Goal: Task Accomplishment & Management: Use online tool/utility

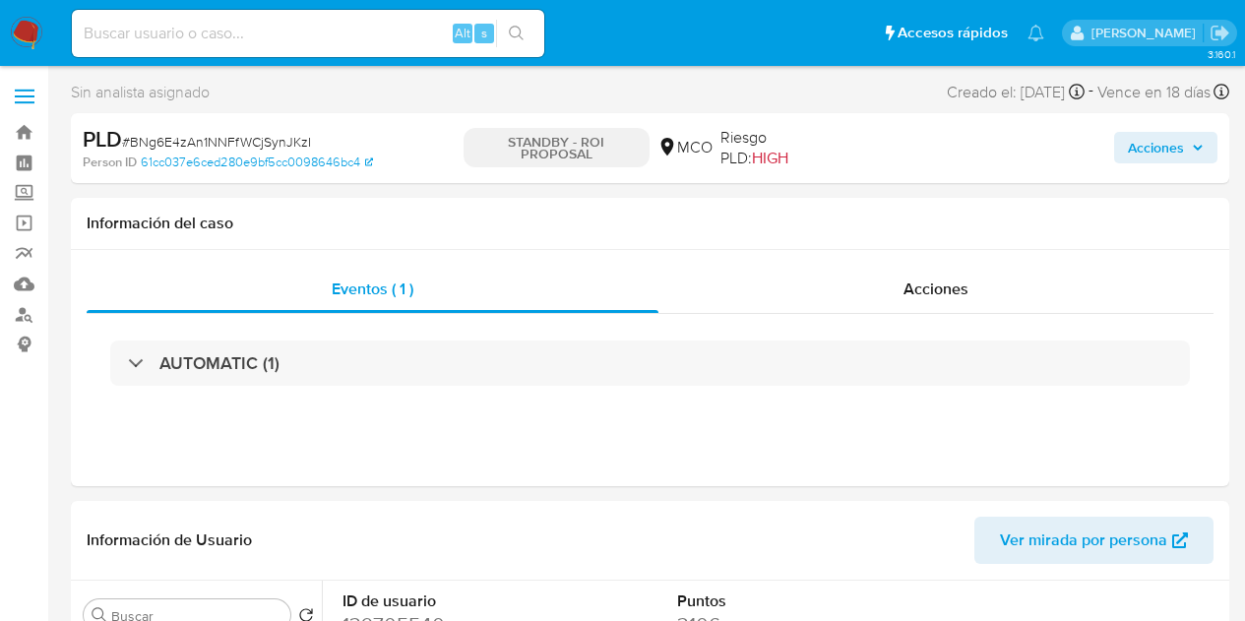
select select "10"
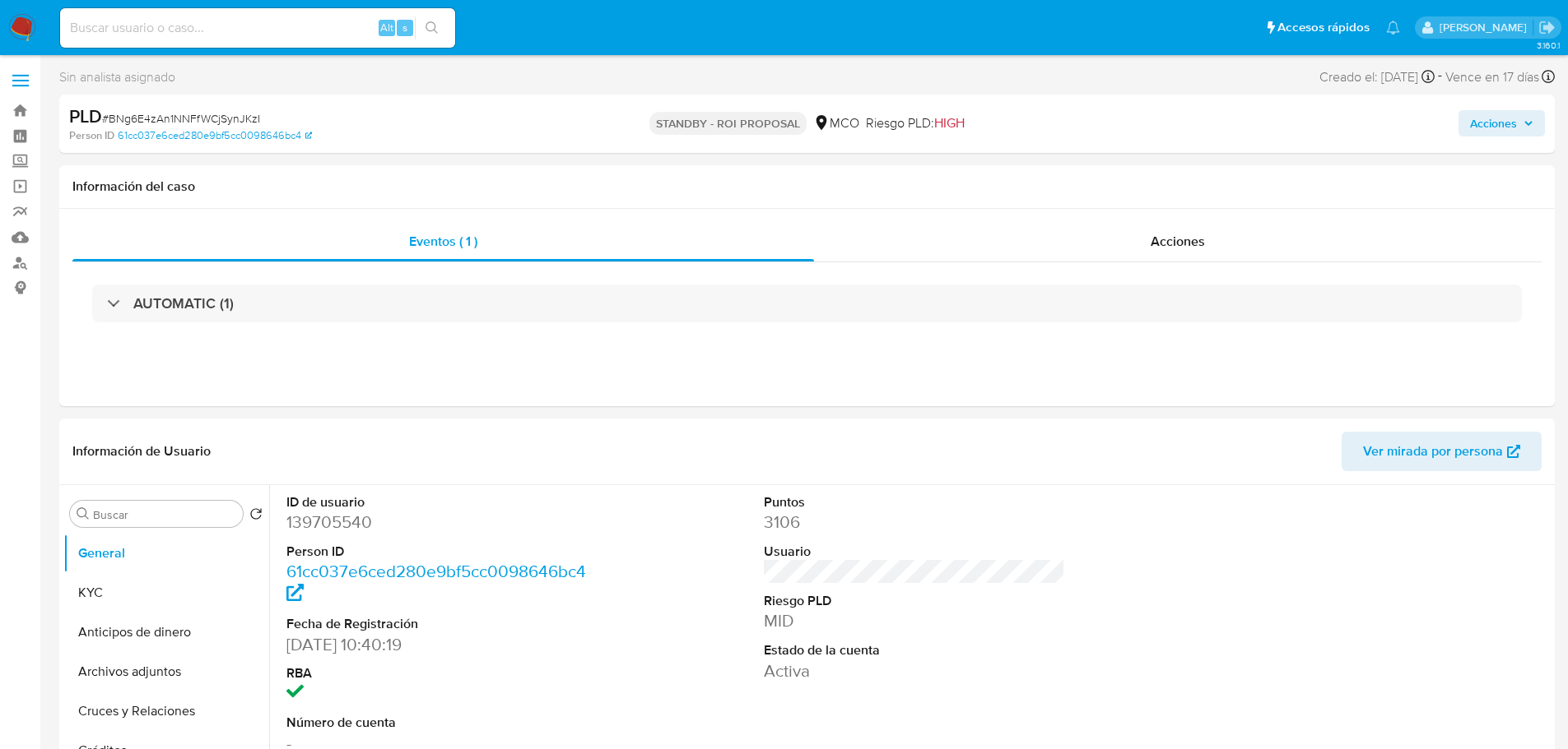
click at [25, 23] on img at bounding box center [22, 28] width 28 height 28
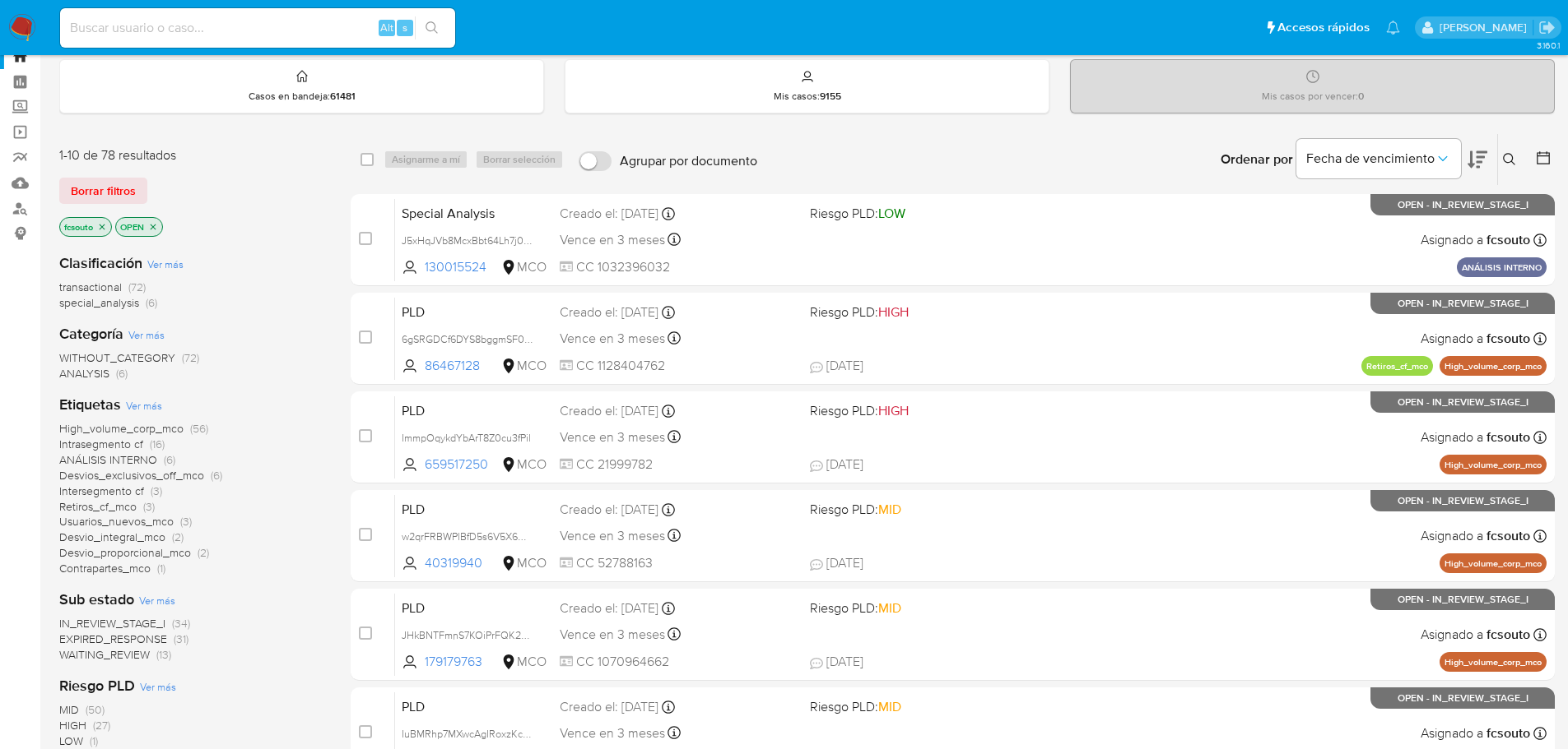
scroll to position [82, 0]
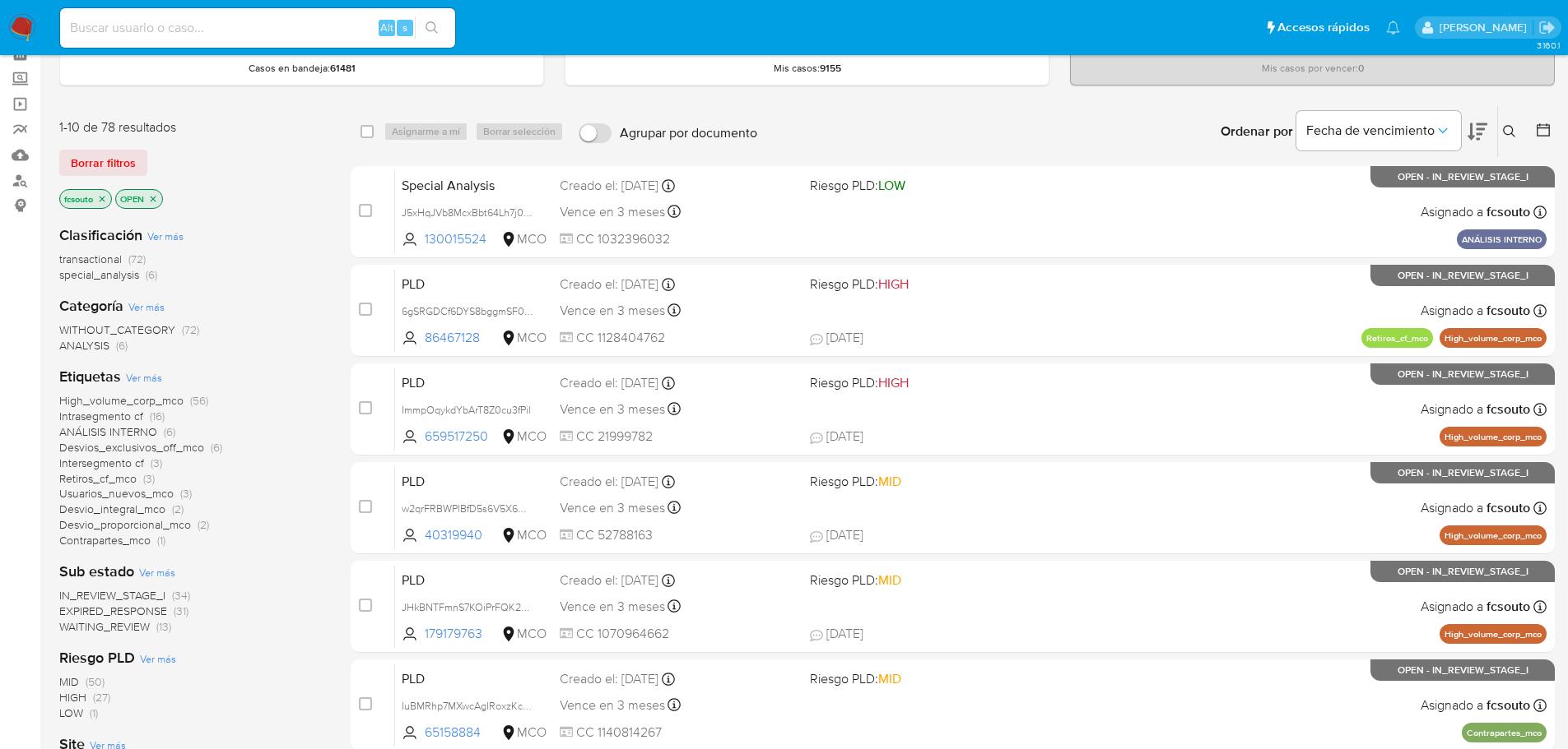
click at [1556, 133] on main "3.160.1" at bounding box center [784, 597] width 1568 height 1358
click at [1549, 129] on icon at bounding box center [1543, 130] width 13 height 13
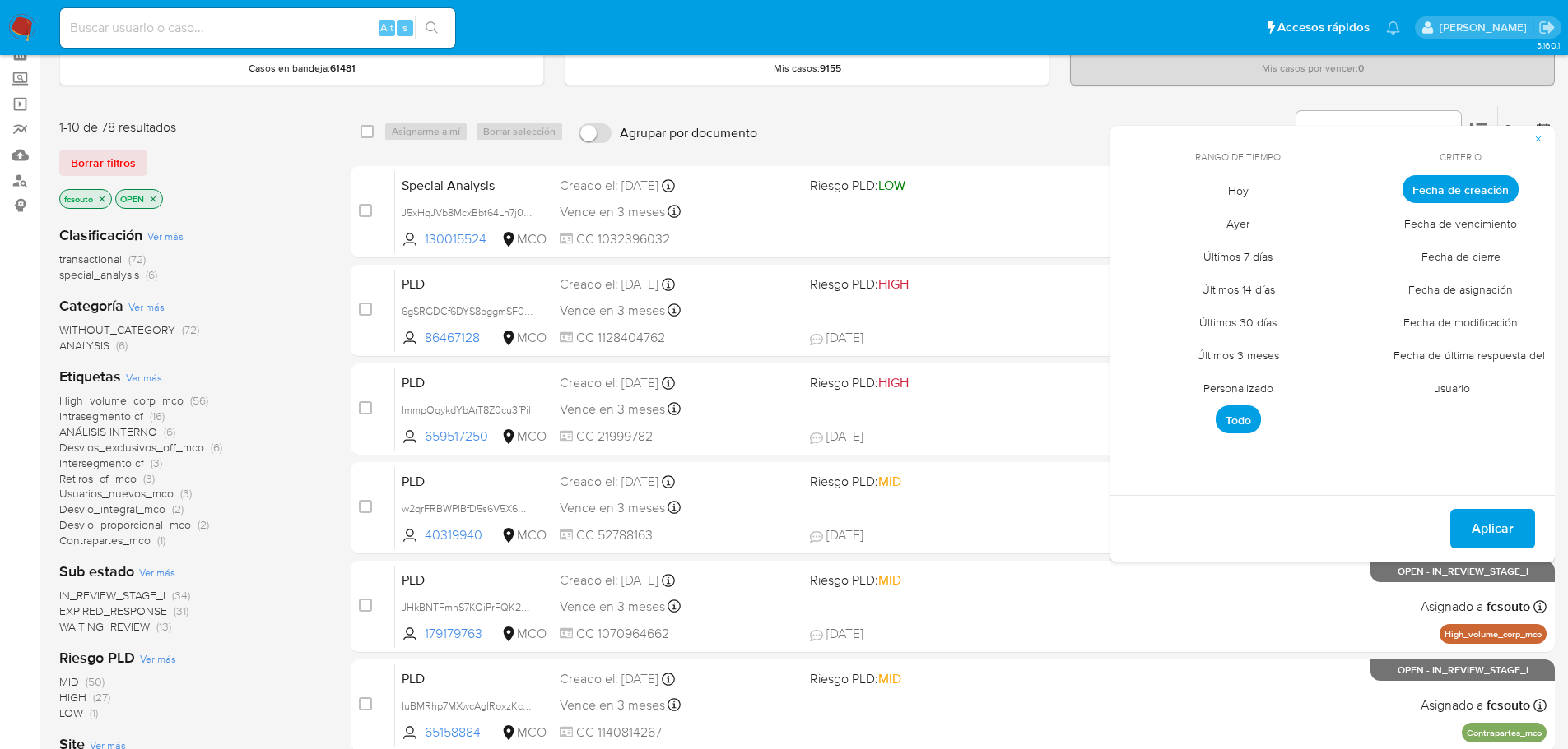
click at [1239, 385] on span "Personalizado" at bounding box center [1238, 388] width 105 height 33
click at [1135, 226] on icon "Mes anterior" at bounding box center [1136, 220] width 20 height 20
drag, startPoint x: 1131, startPoint y: 310, endPoint x: 1251, endPoint y: 334, distance: 122.4
click at [1133, 309] on button "7" at bounding box center [1138, 313] width 26 height 26
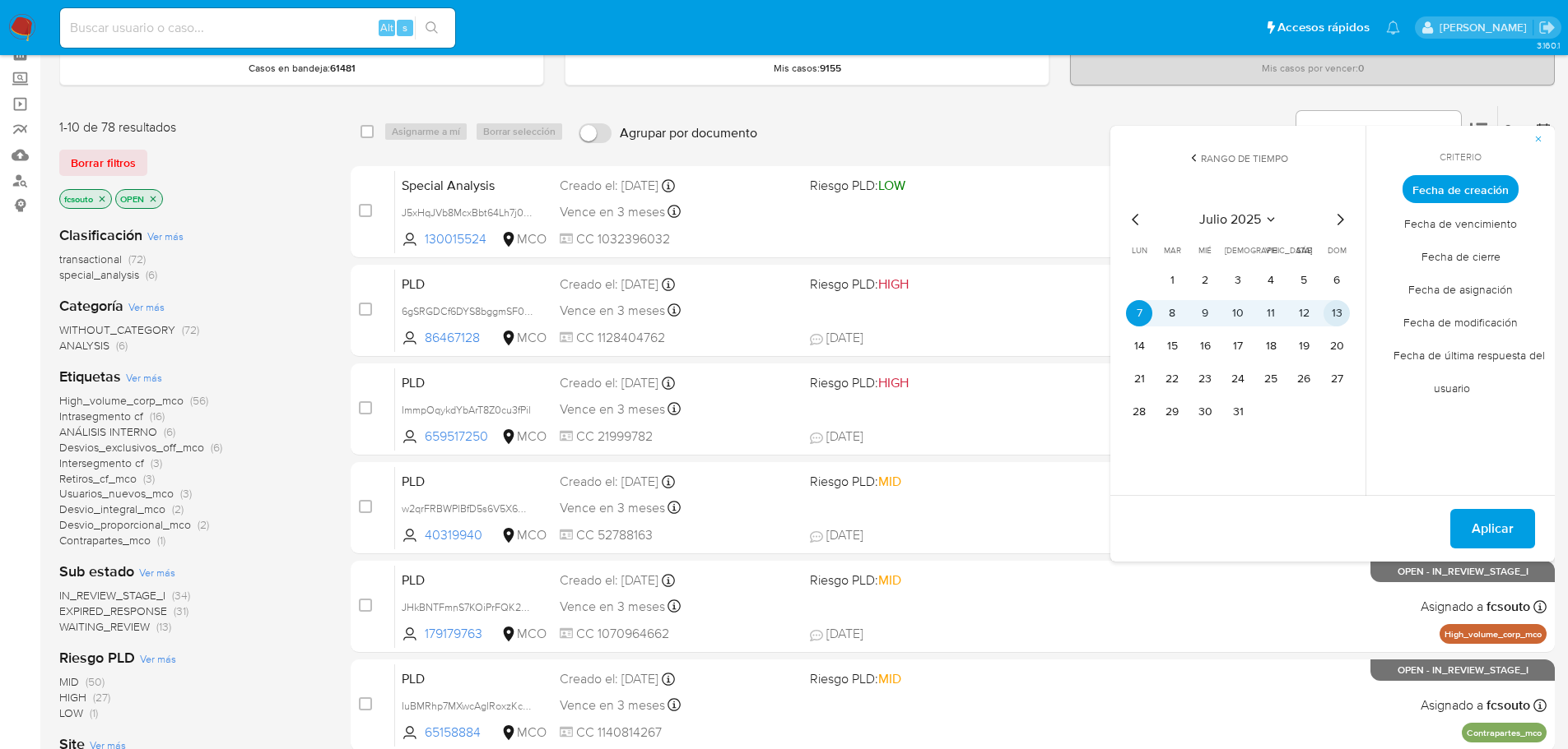
click at [1332, 317] on button "13" at bounding box center [1336, 313] width 26 height 26
click at [1497, 526] on span "Aplicar" at bounding box center [1492, 528] width 42 height 36
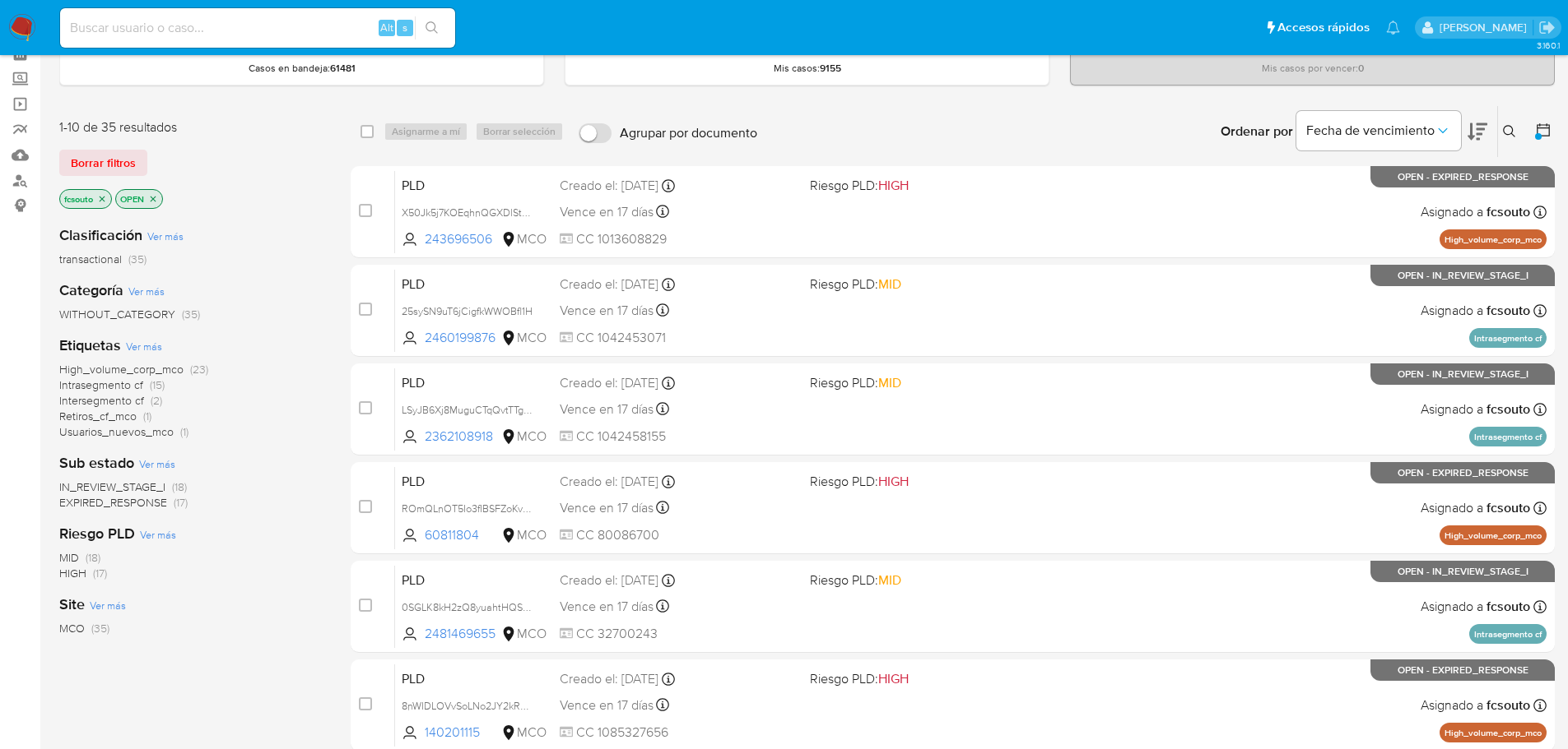
click at [170, 368] on span "High_volume_corp_mco" at bounding box center [121, 369] width 125 height 17
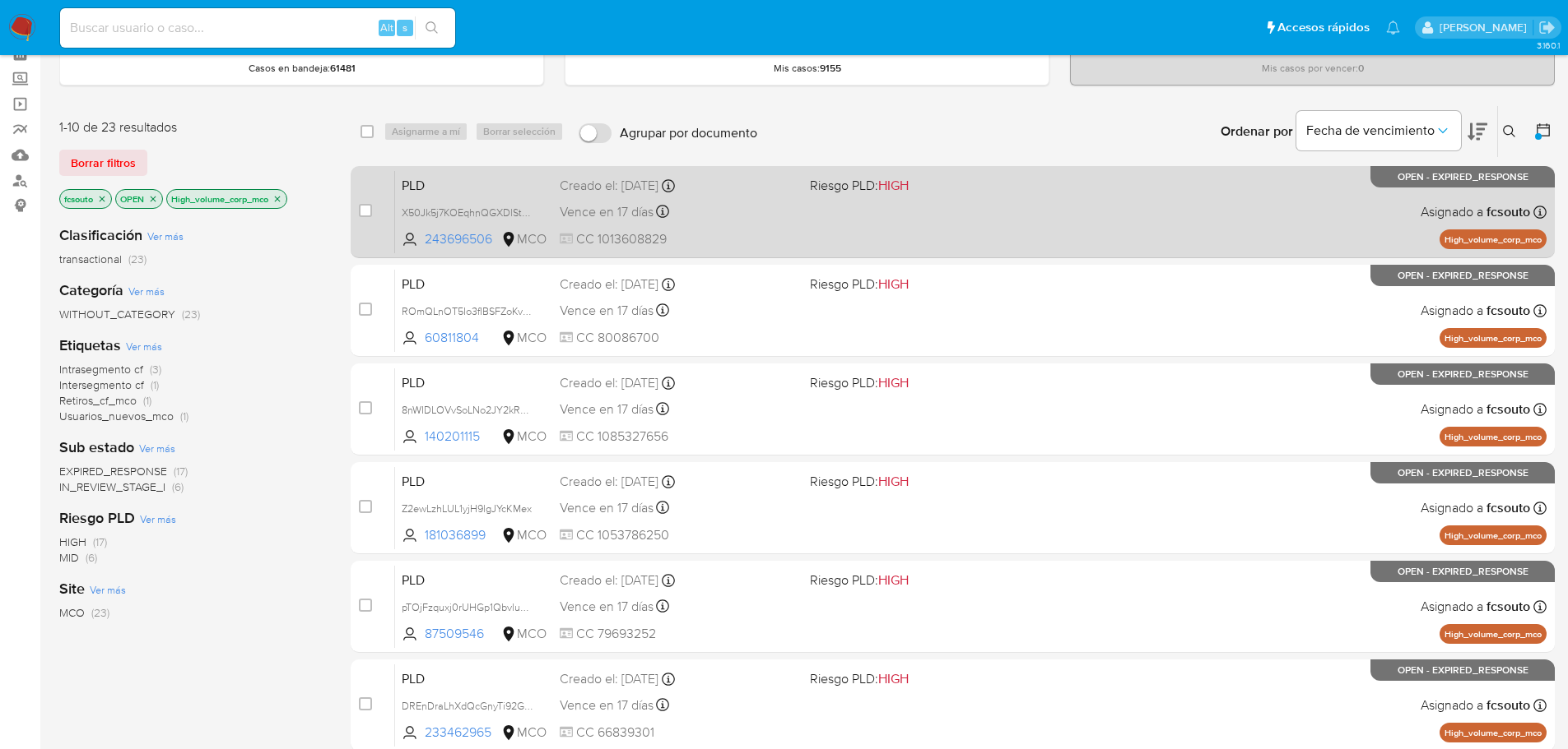
click at [833, 237] on div "PLD X50Jk5j7KOEqhnQGXDlStaFz 243696506 MCO Riesgo PLD: HIGH Creado el: 12/07/20…" at bounding box center [970, 211] width 1152 height 83
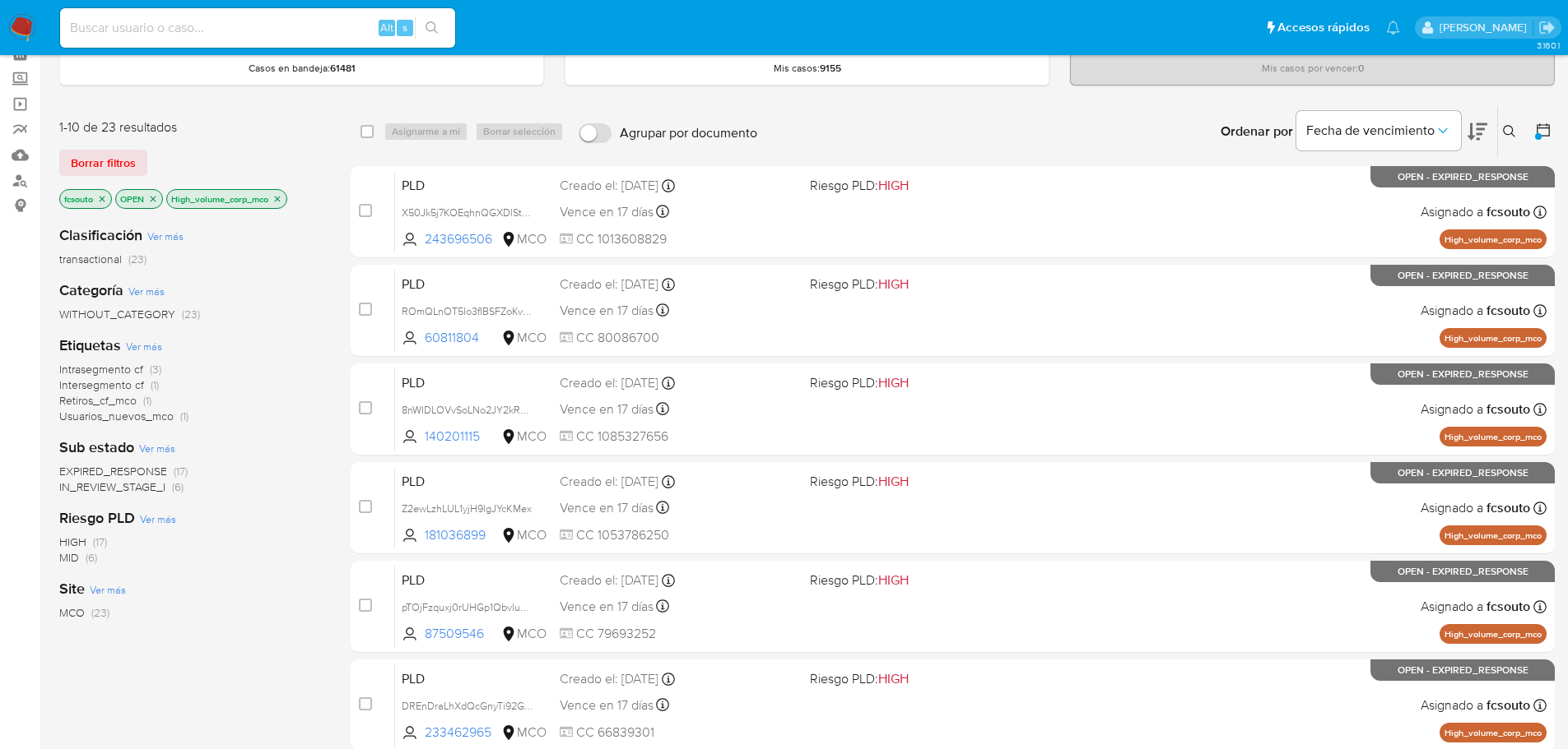
click at [134, 491] on span "IN_REVIEW_STAGE_I" at bounding box center [112, 487] width 106 height 17
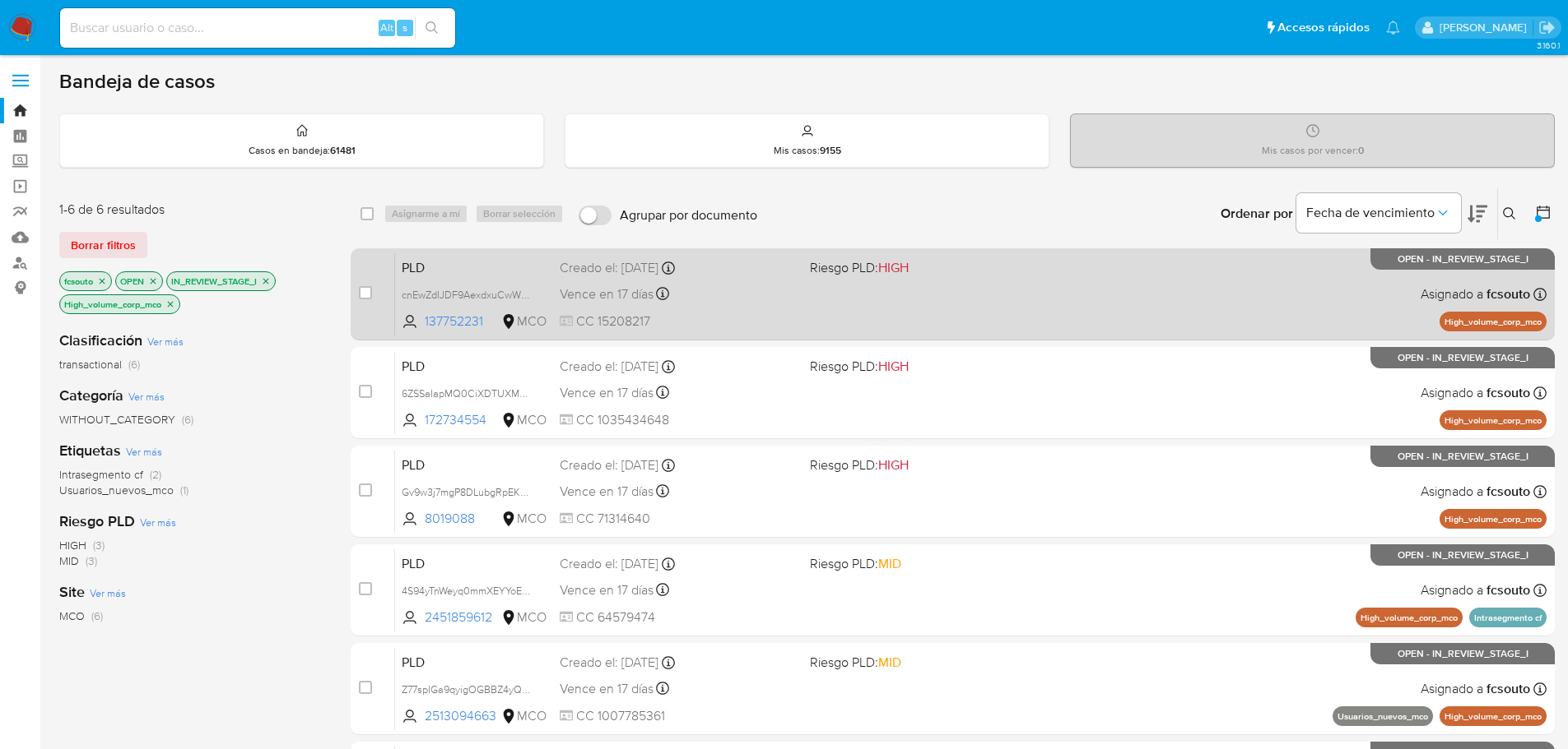
click at [835, 309] on div "PLD cnEwZdIJDF9AexdxuCwWm6ht 137752231 MCO Riesgo PLD: HIGH Creado el: 12/07/20…" at bounding box center [970, 293] width 1152 height 83
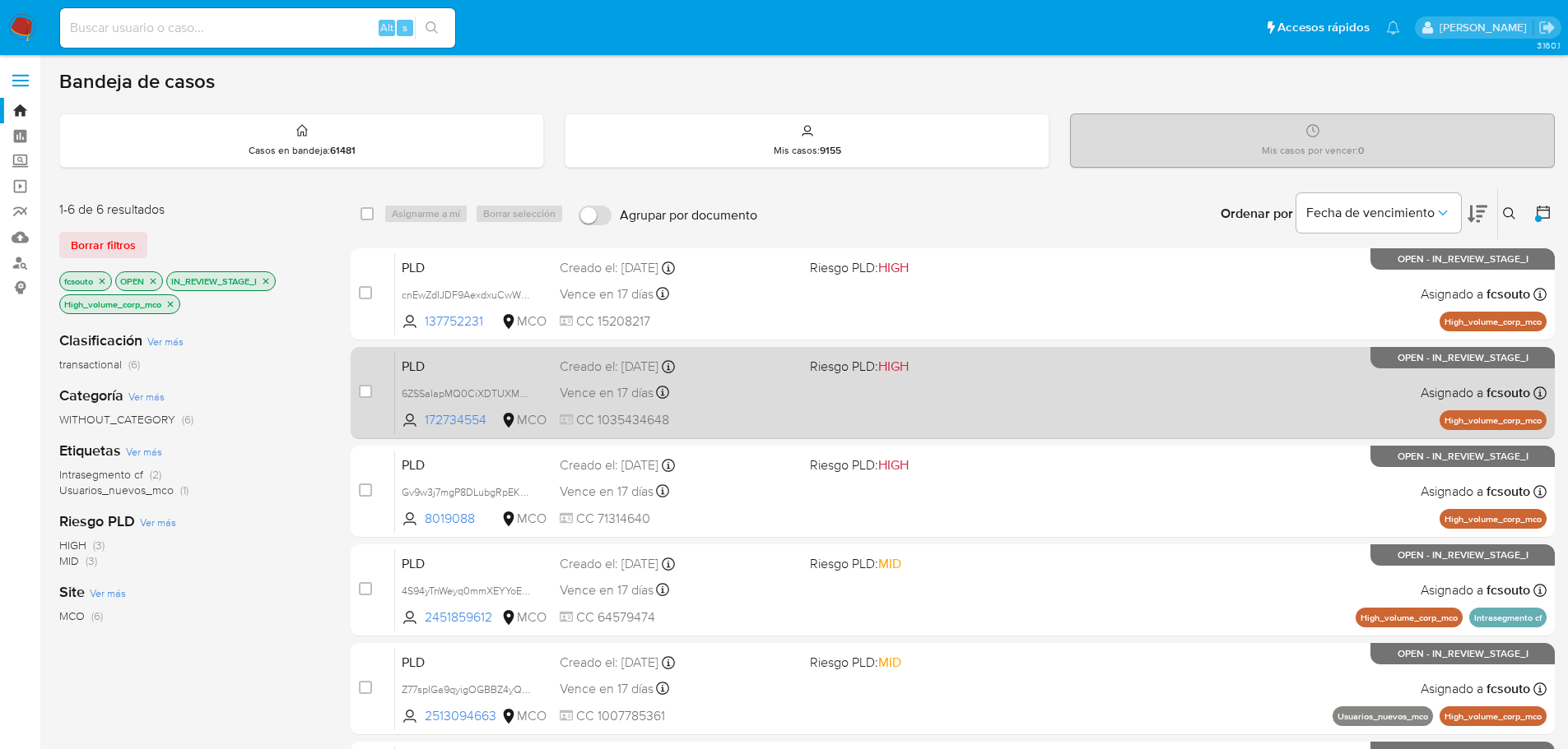
click at [767, 415] on span "CC 1035434648" at bounding box center [677, 420] width 237 height 18
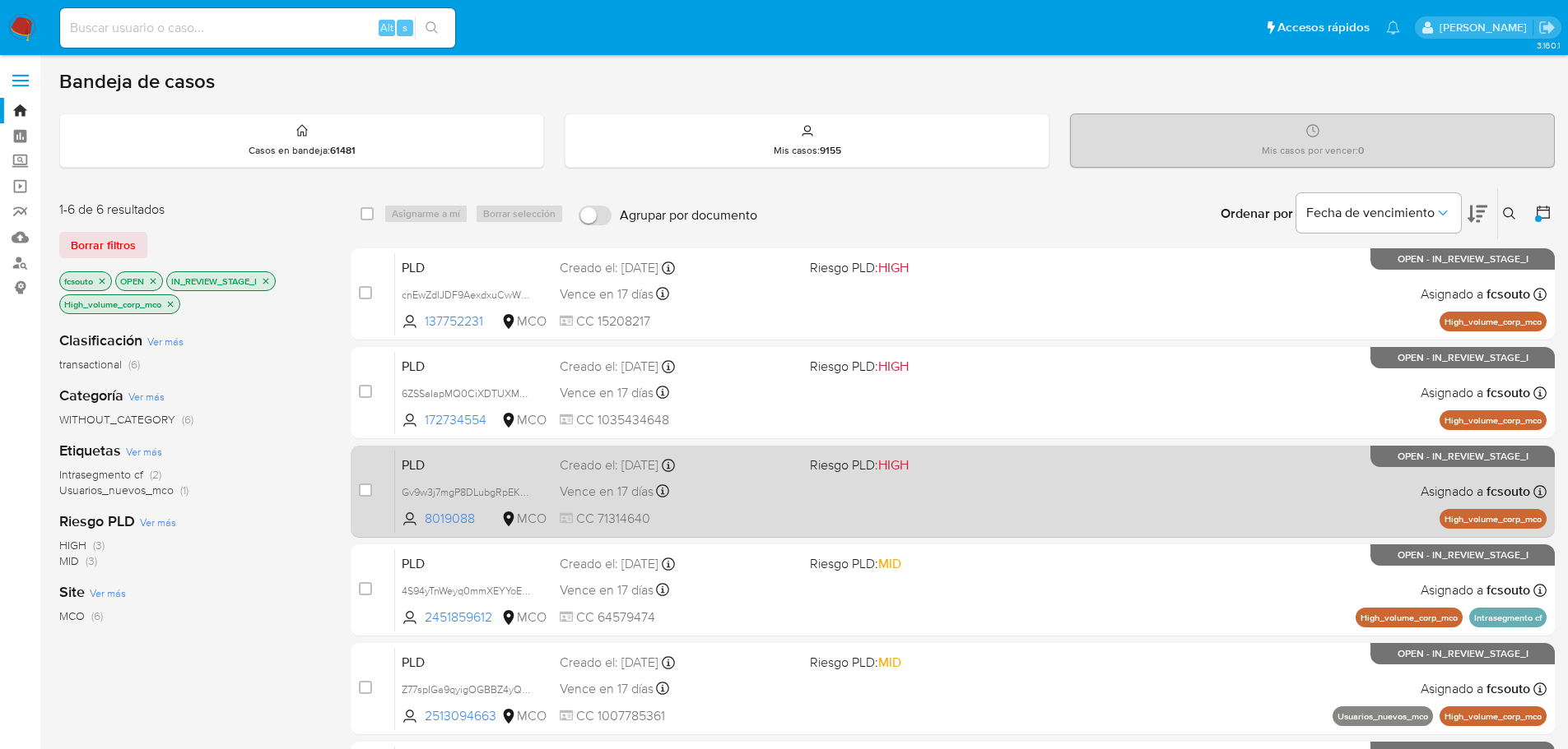
click at [876, 492] on span at bounding box center [927, 491] width 237 height 3
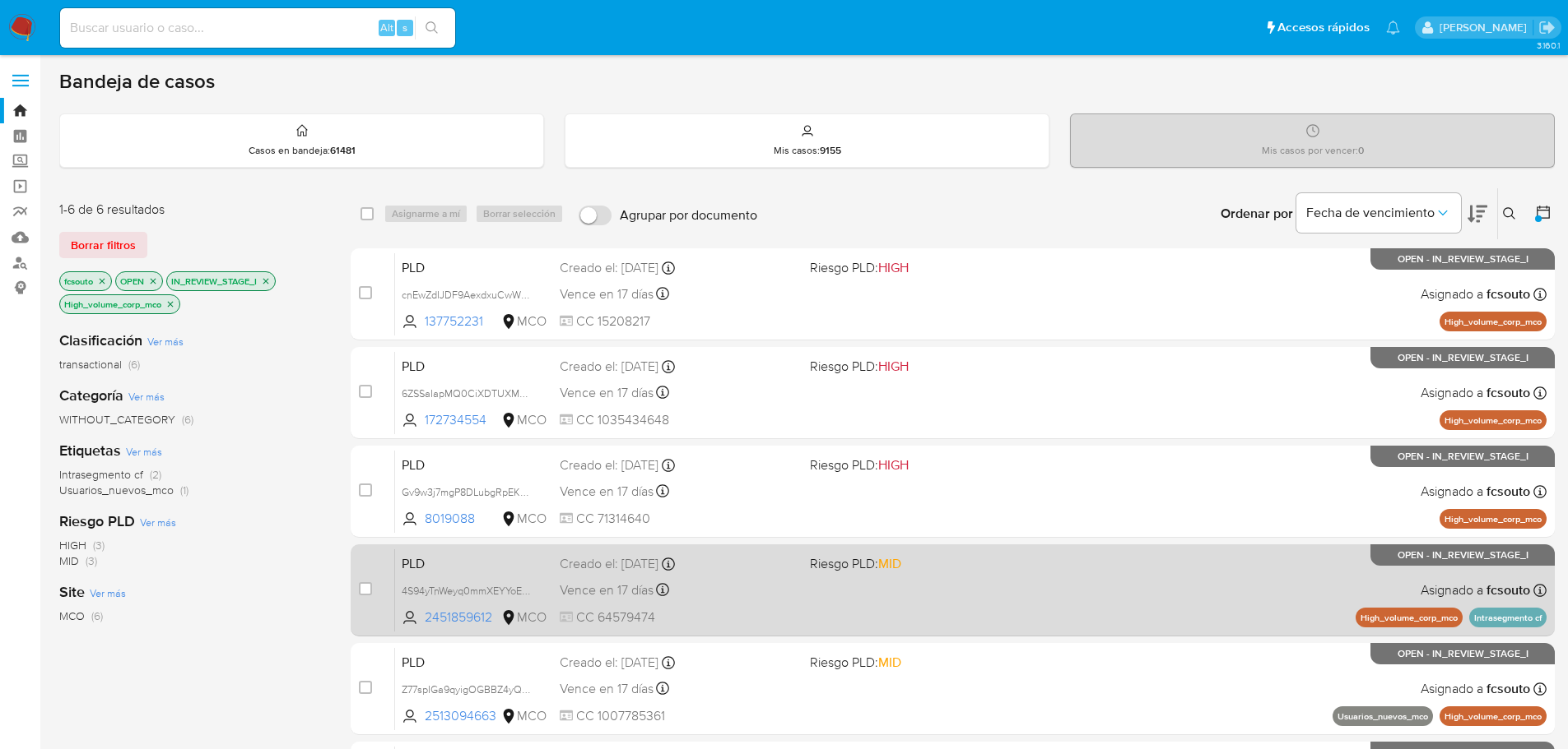
click at [760, 589] on div "Vence en 17 días Vence el 10/10/2025 07:04:03" at bounding box center [677, 590] width 237 height 23
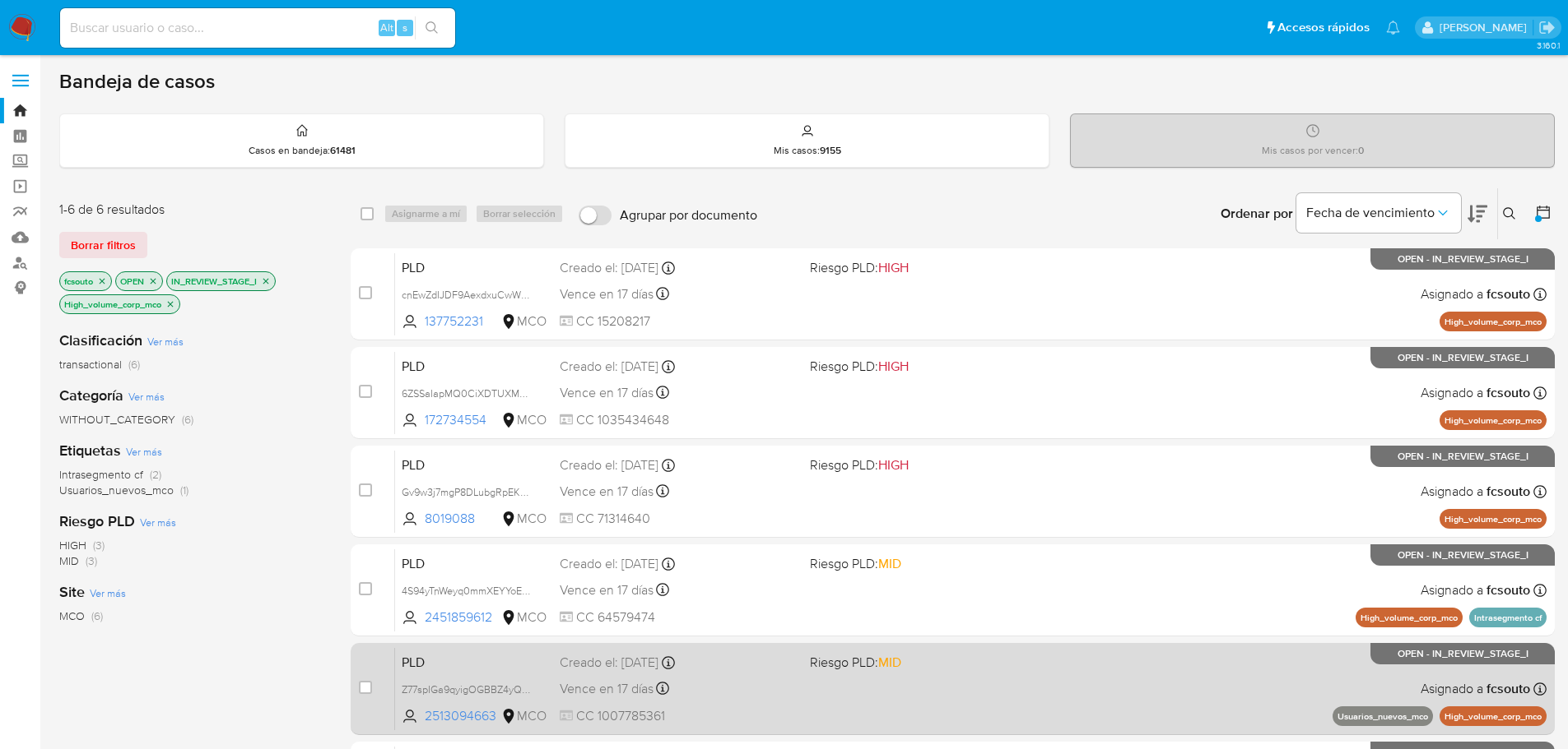
click at [889, 706] on div "PLD Z77spIGa9qyigOGBBZ4yQrr0 2513094663 MCO Riesgo PLD: MID Creado el: 12/07/20…" at bounding box center [970, 688] width 1152 height 83
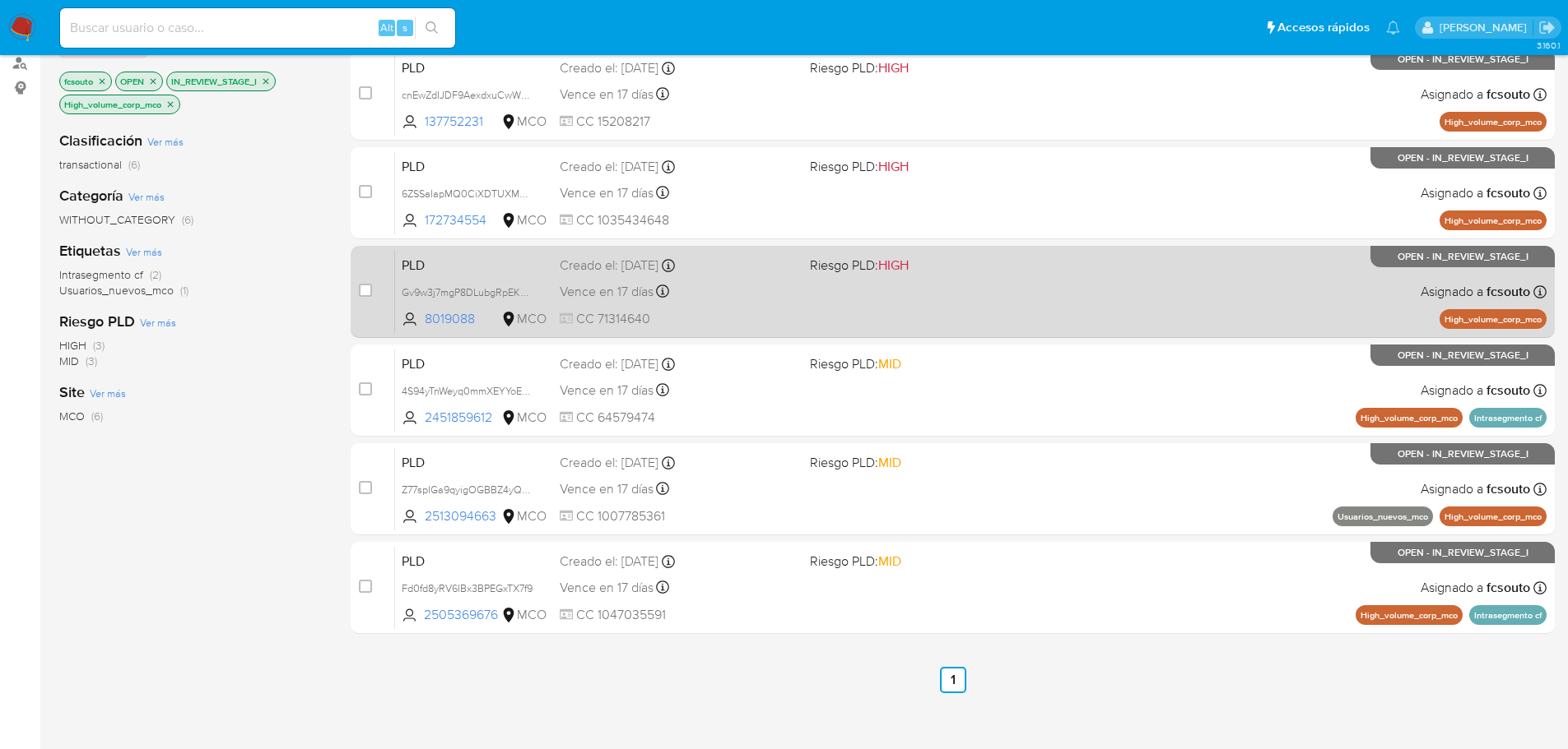
scroll to position [247, 0]
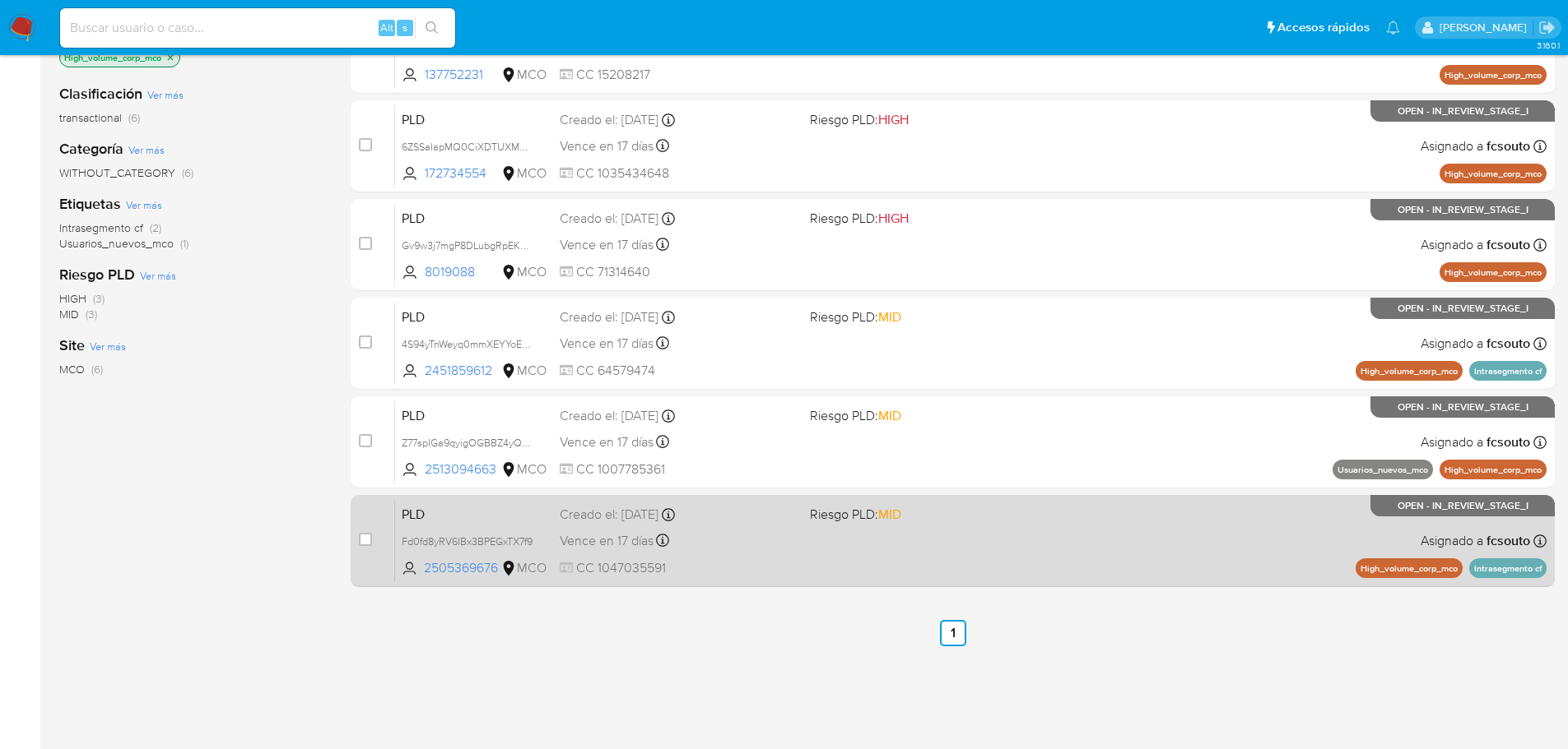
click at [818, 542] on span at bounding box center [927, 541] width 237 height 3
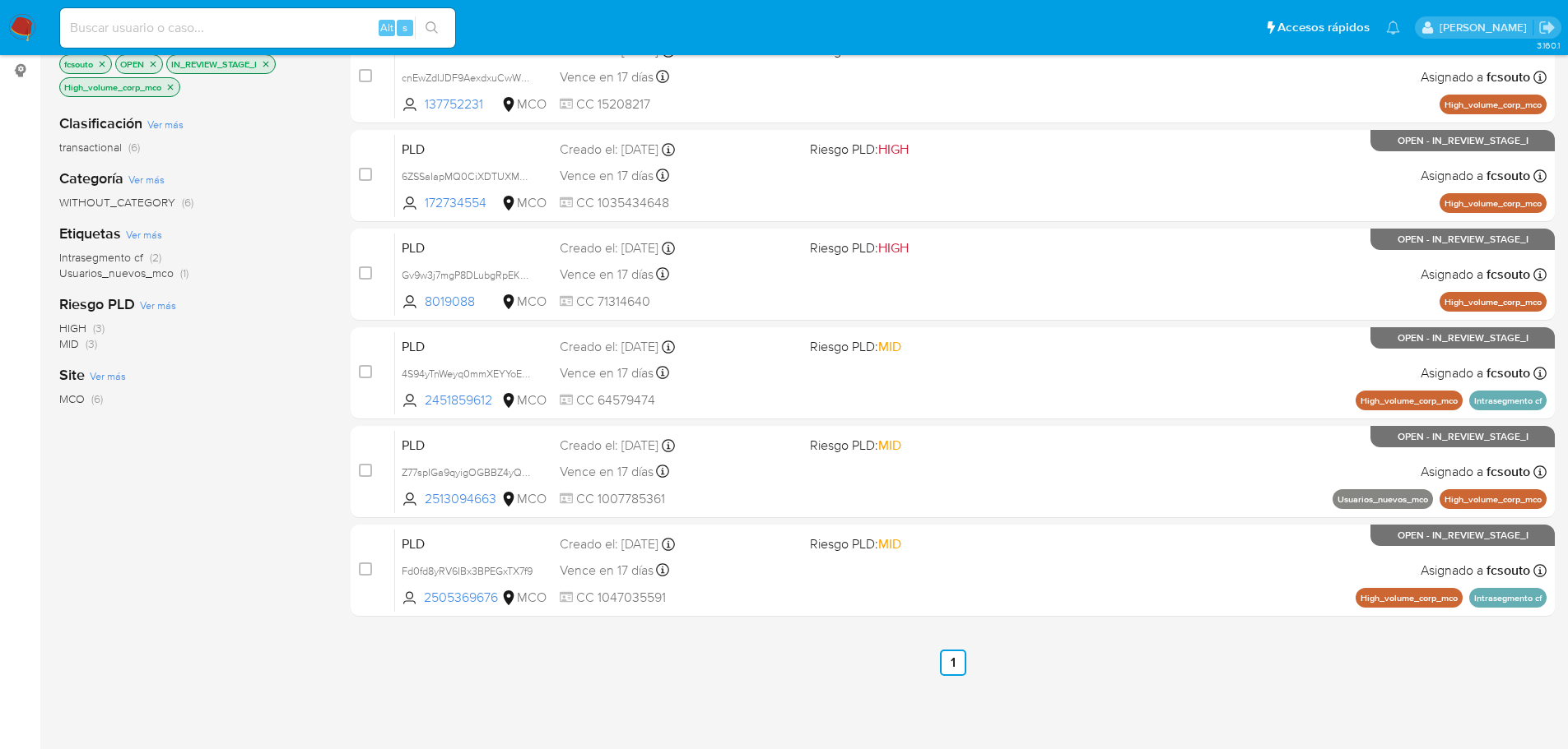
scroll to position [165, 0]
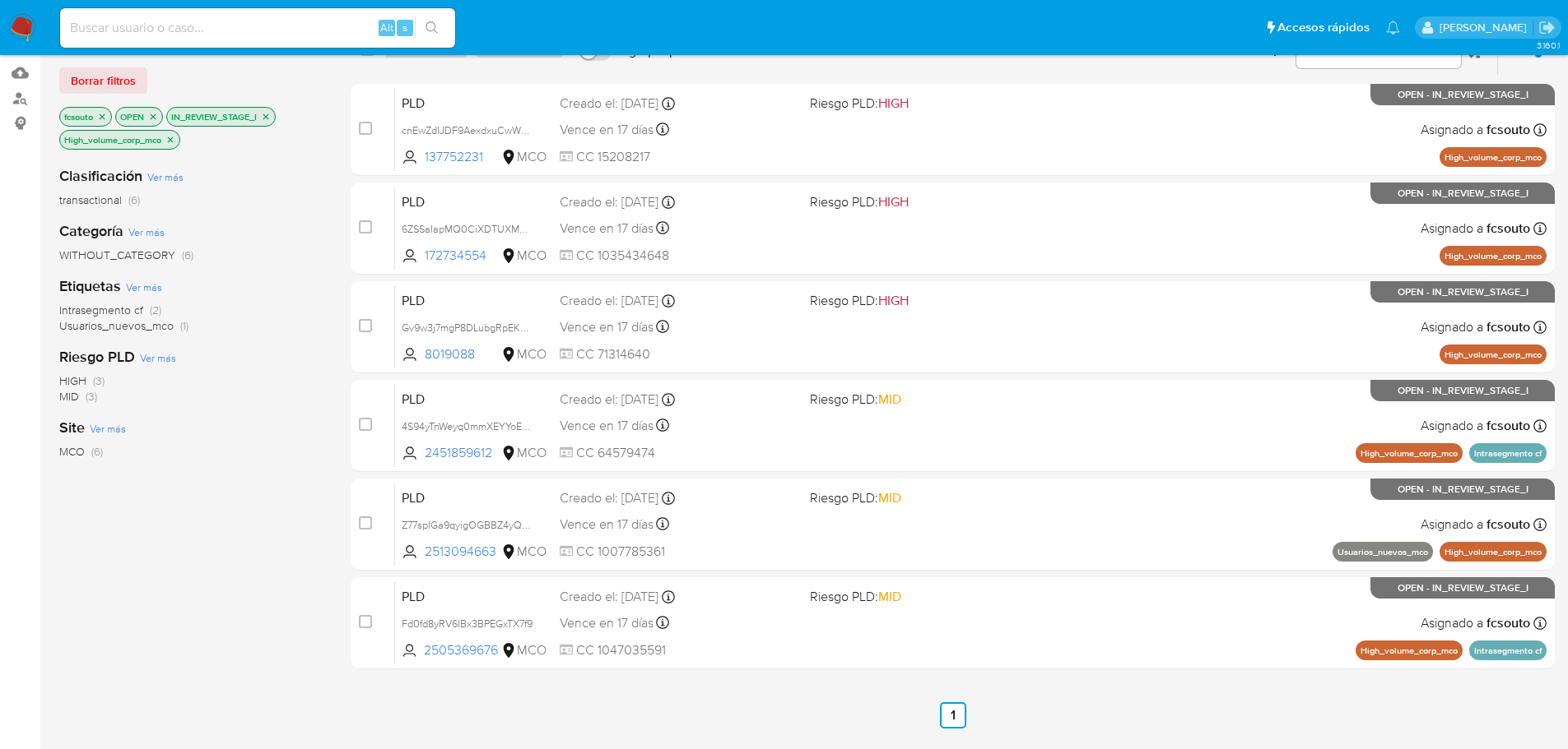
click at [174, 138] on icon "close-filter" at bounding box center [171, 139] width 6 height 6
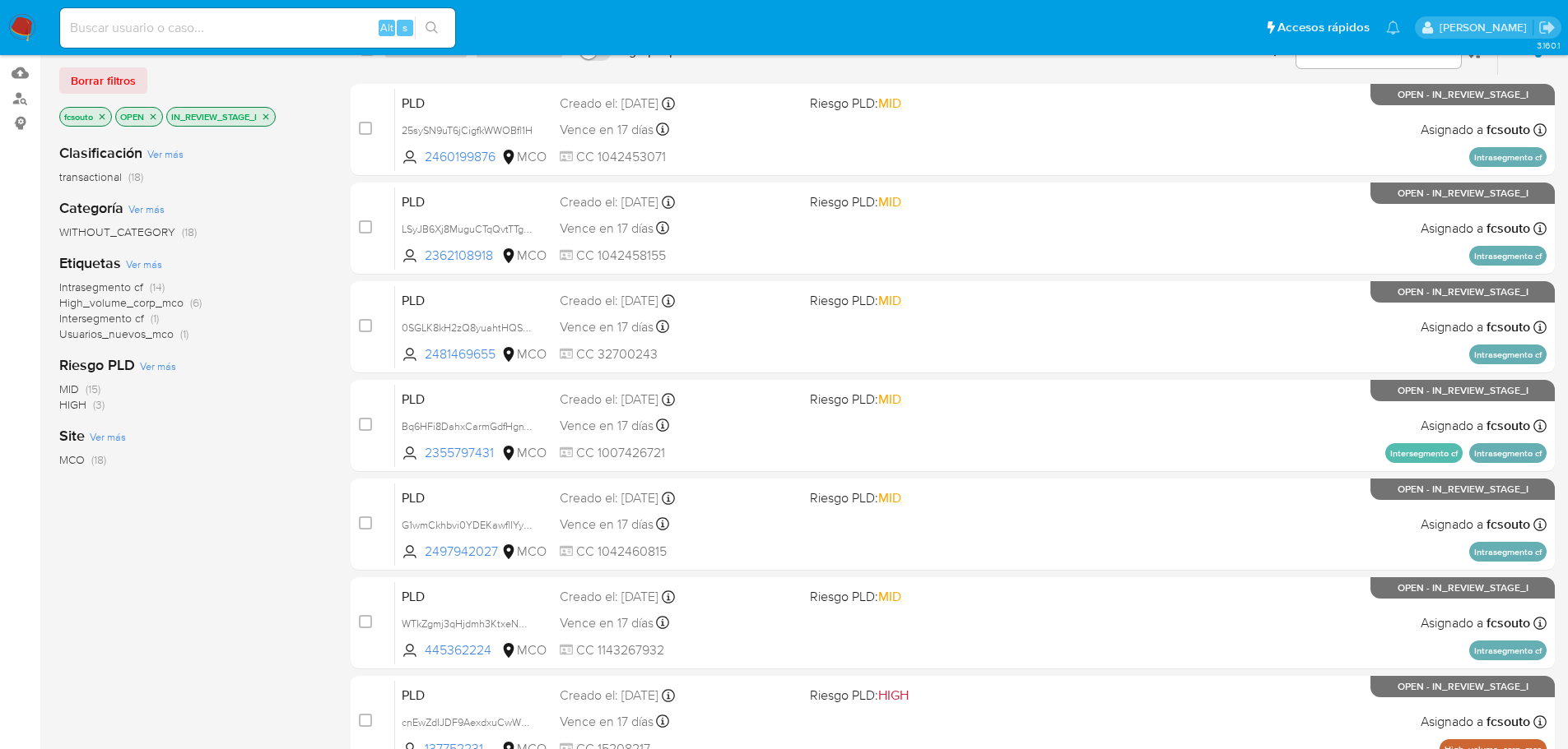
click at [152, 306] on span "High_volume_corp_mco" at bounding box center [121, 303] width 125 height 17
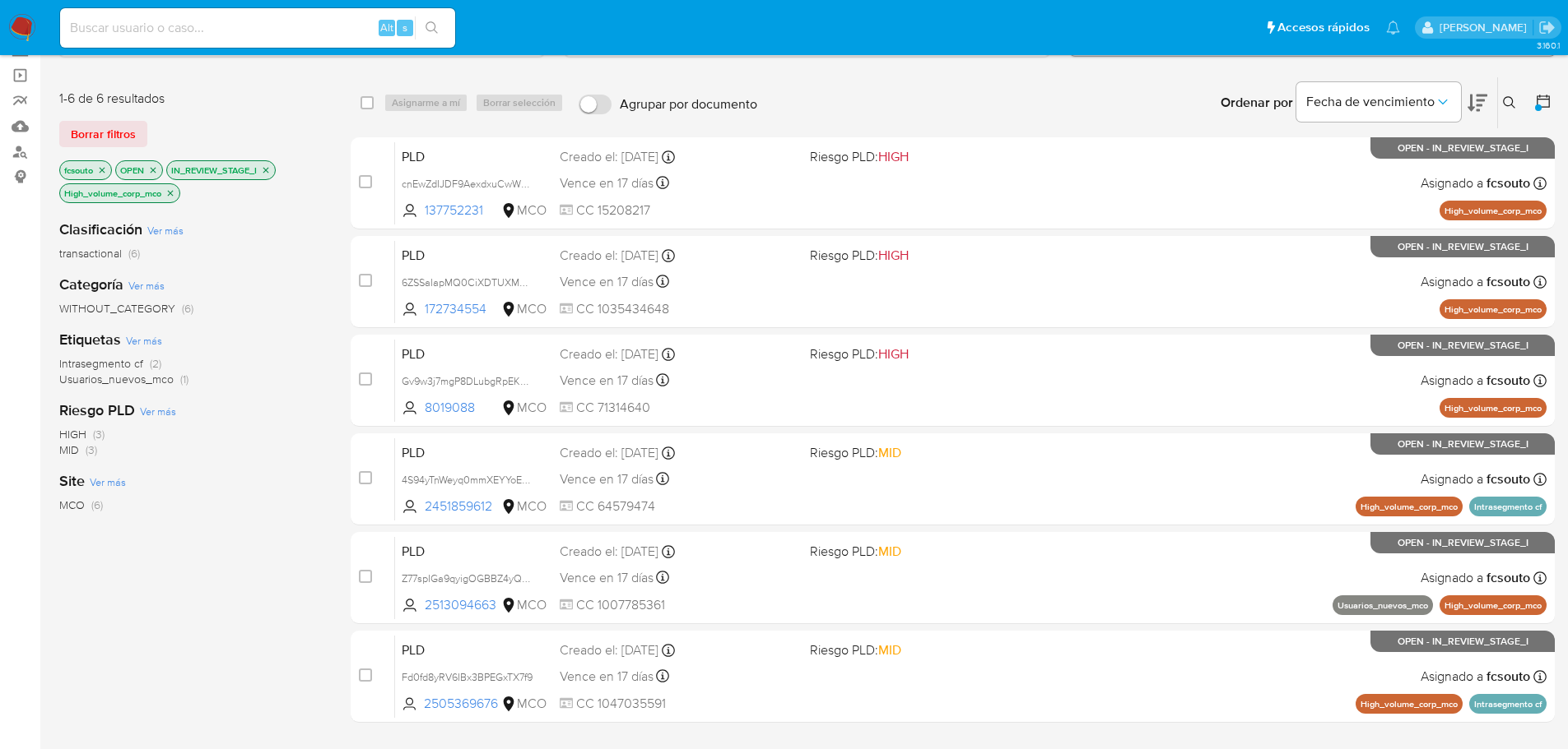
scroll to position [82, 0]
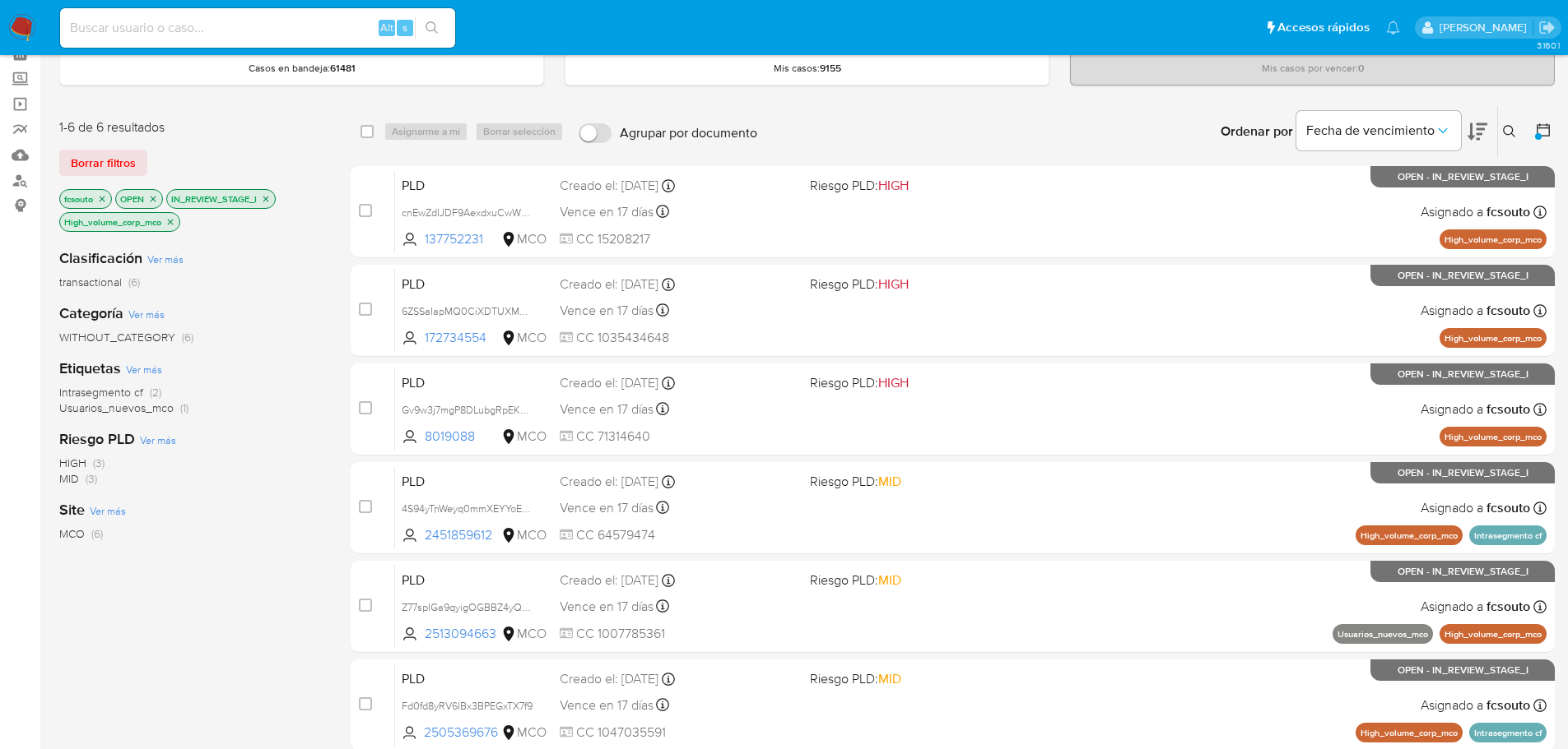
click at [174, 224] on icon "close-filter" at bounding box center [171, 222] width 10 height 10
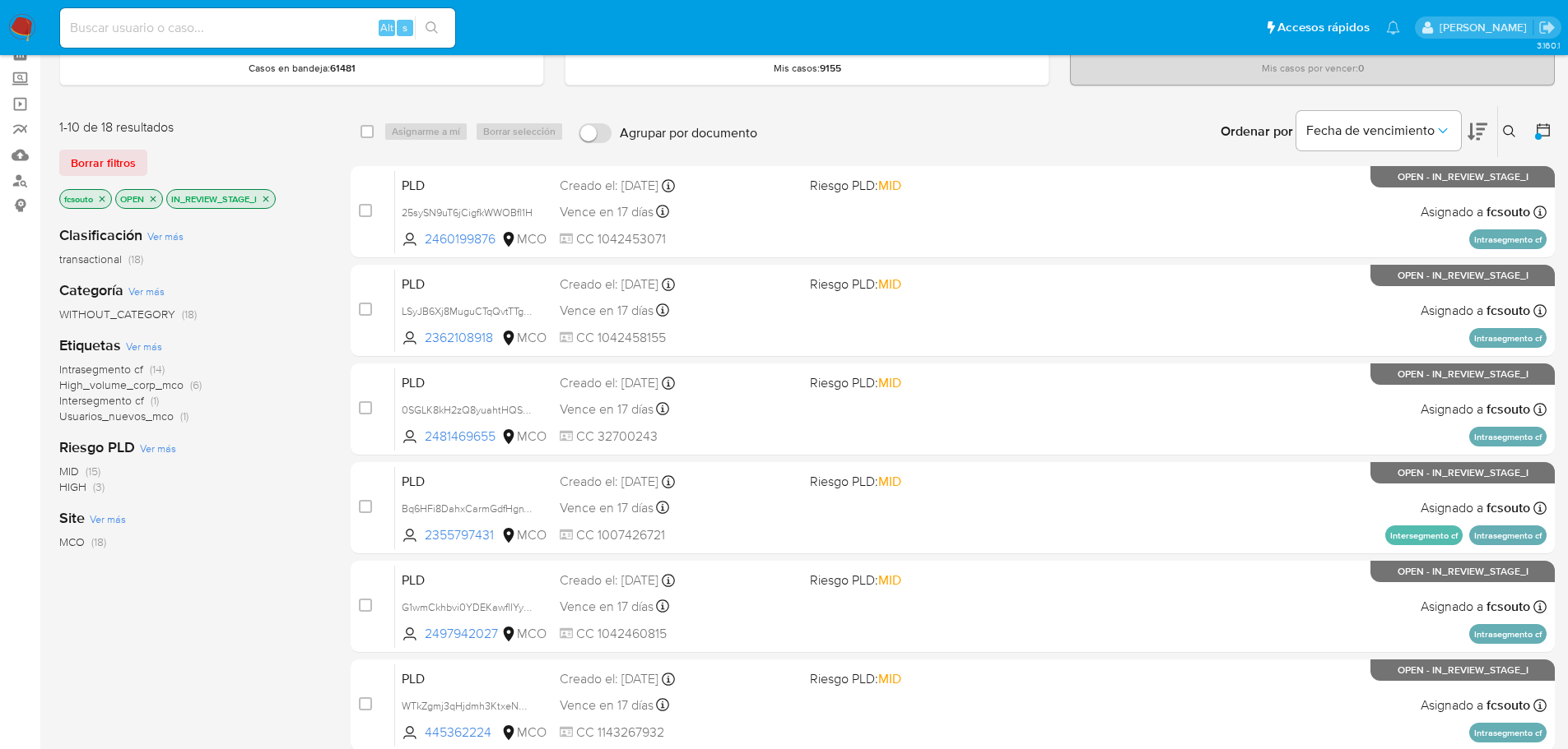
click at [118, 400] on span "Intersegmento cf" at bounding box center [101, 400] width 84 height 17
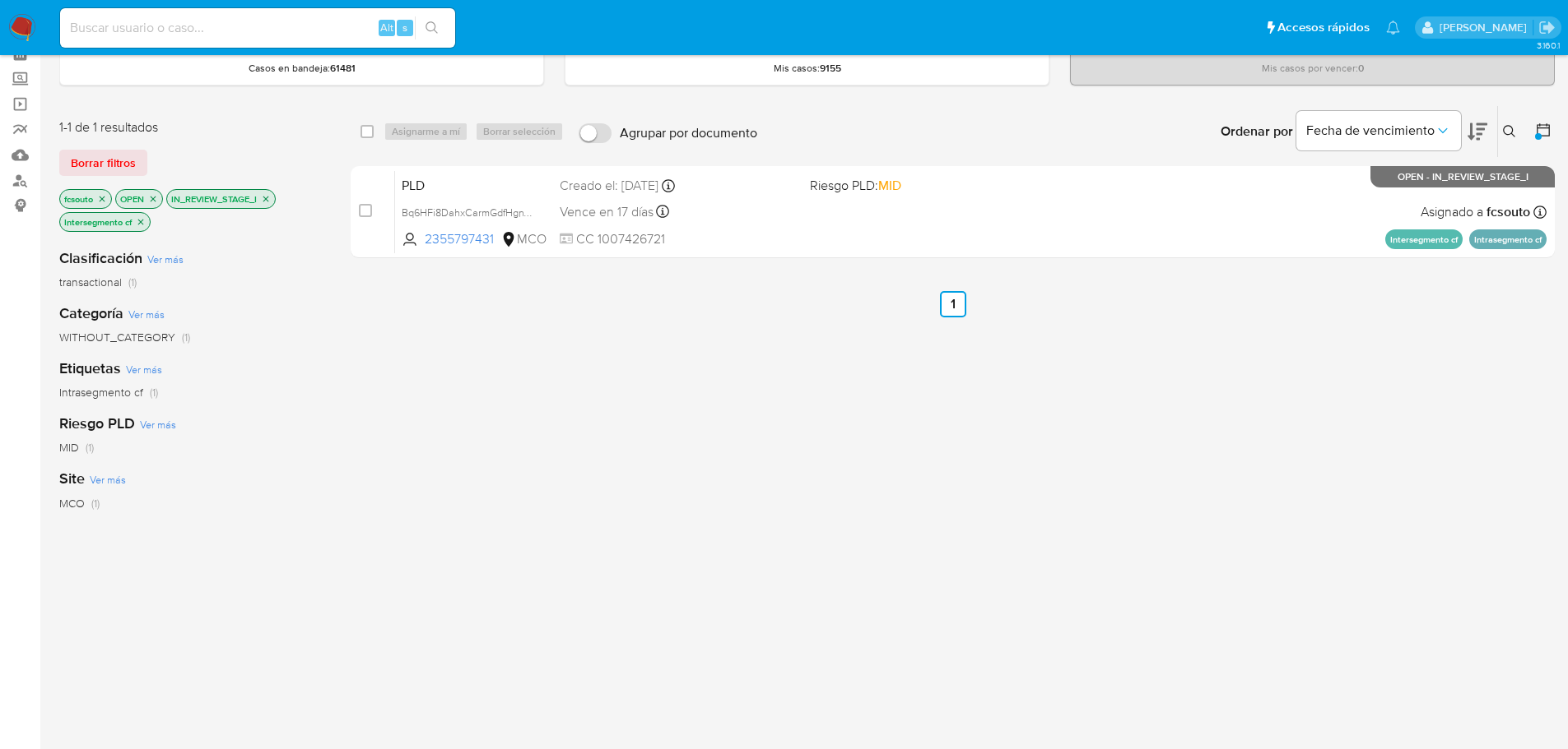
click at [144, 222] on icon "close-filter" at bounding box center [140, 222] width 10 height 10
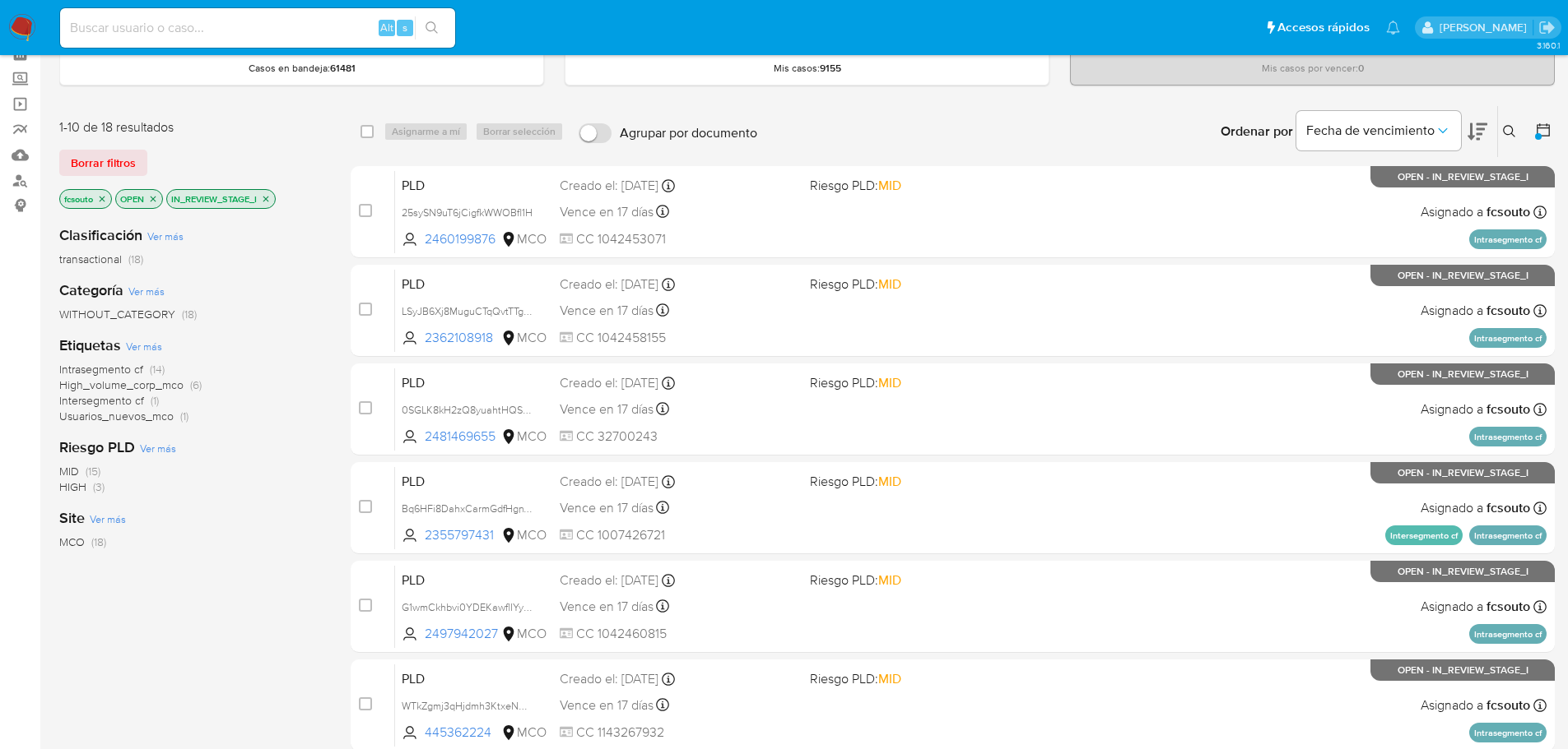
click at [123, 370] on span "Intrasegmento cf" at bounding box center [101, 369] width 84 height 17
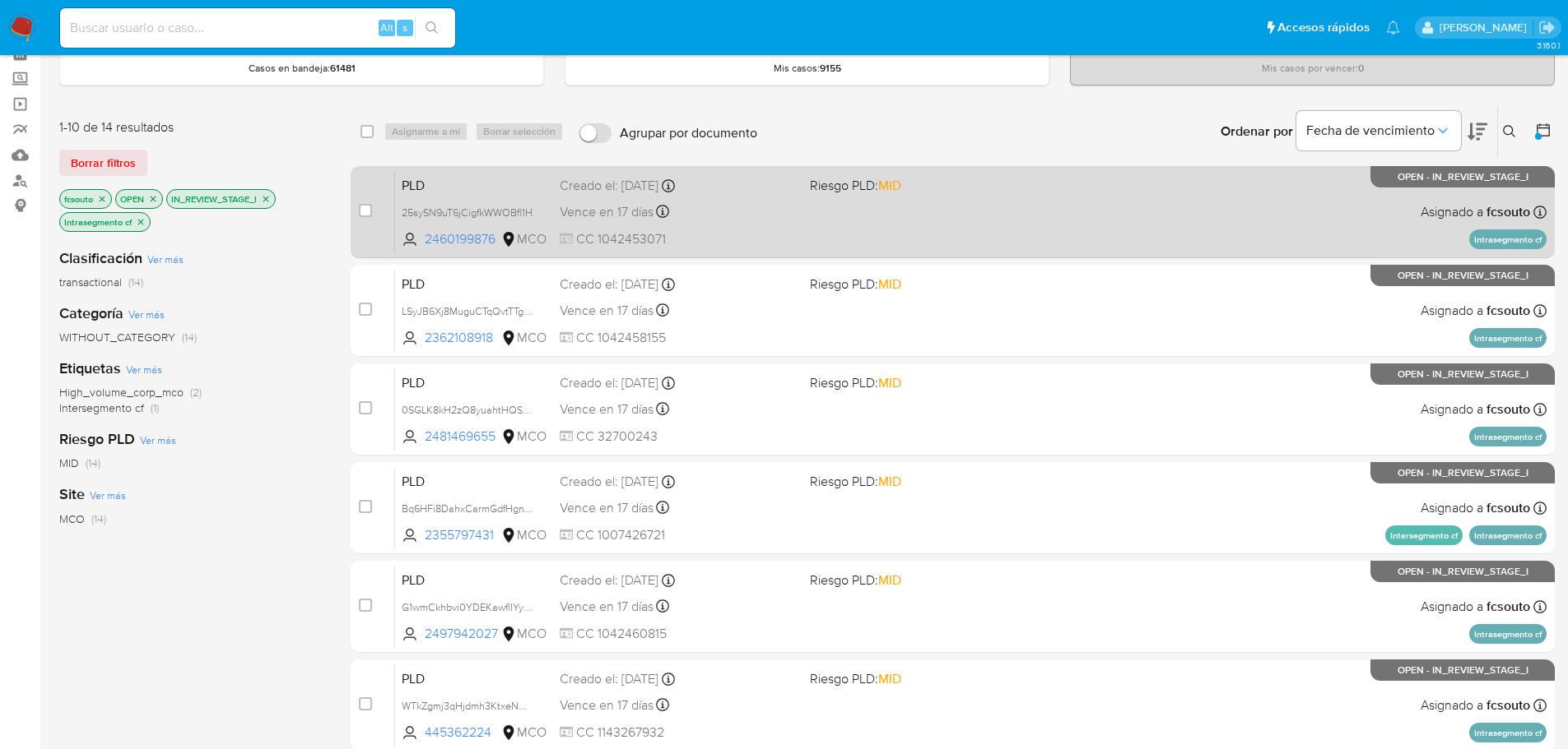
click at [864, 219] on div "PLD 25sySN9uT6jCigfkWWOBfl1H 2460199876 MCO Riesgo PLD: MID Creado el: 12/07/20…" at bounding box center [970, 211] width 1152 height 83
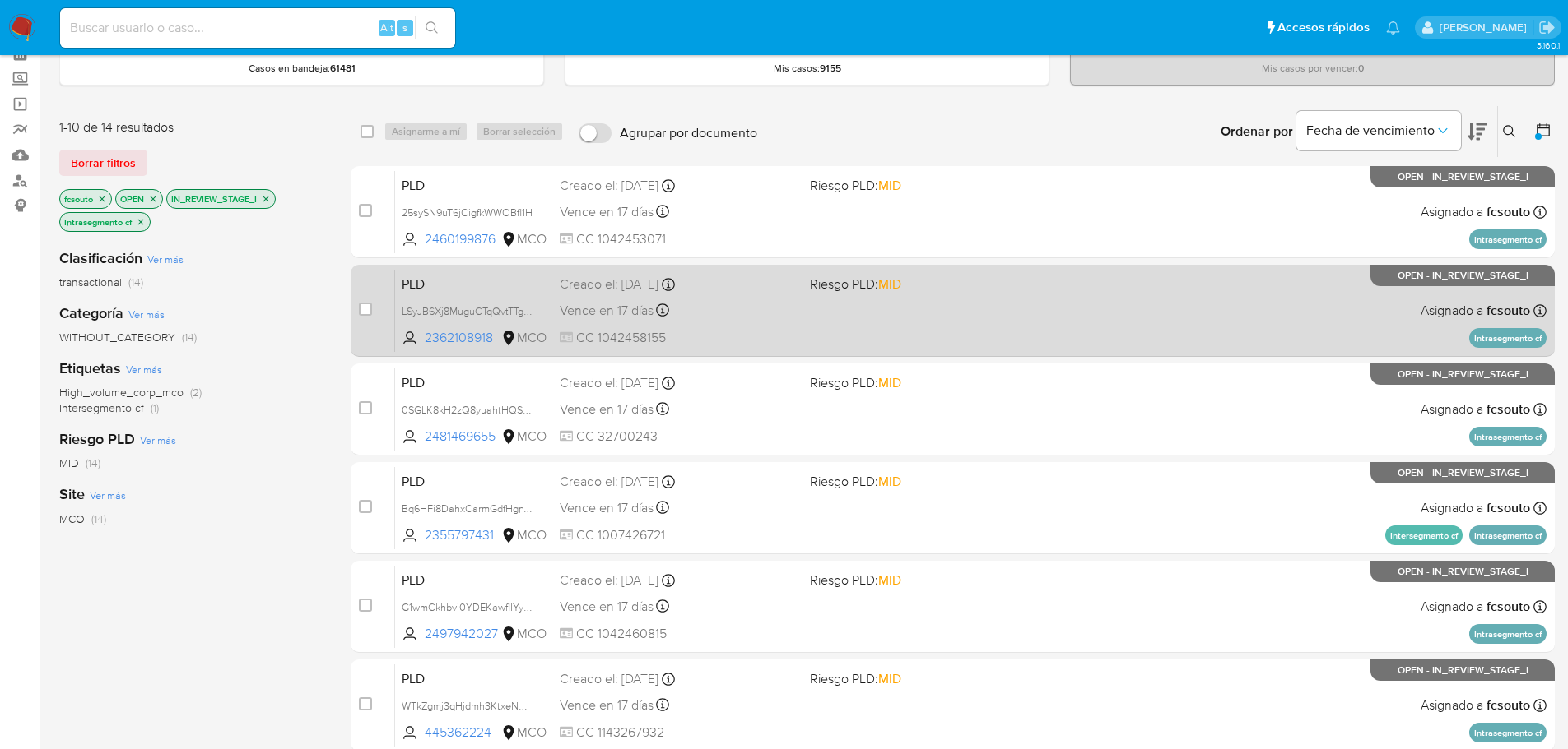
click at [844, 291] on span "Riesgo PLD: MID" at bounding box center [855, 284] width 91 height 18
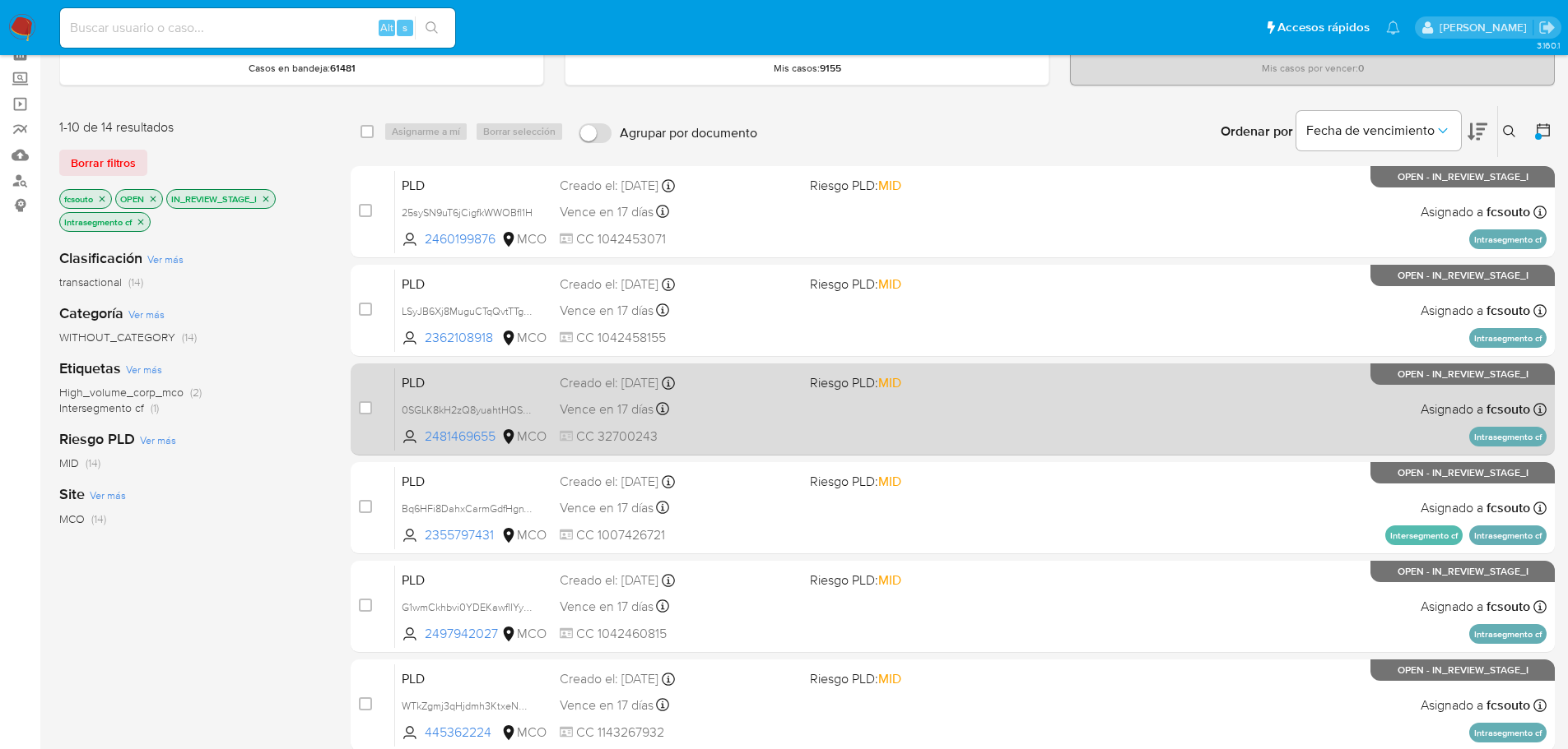
click at [942, 416] on div "PLD 0SGLK8kH2zQ8yuahtHQSTLmt 2481469655 MCO Riesgo PLD: MID Creado el: 12/07/20…" at bounding box center [970, 409] width 1152 height 83
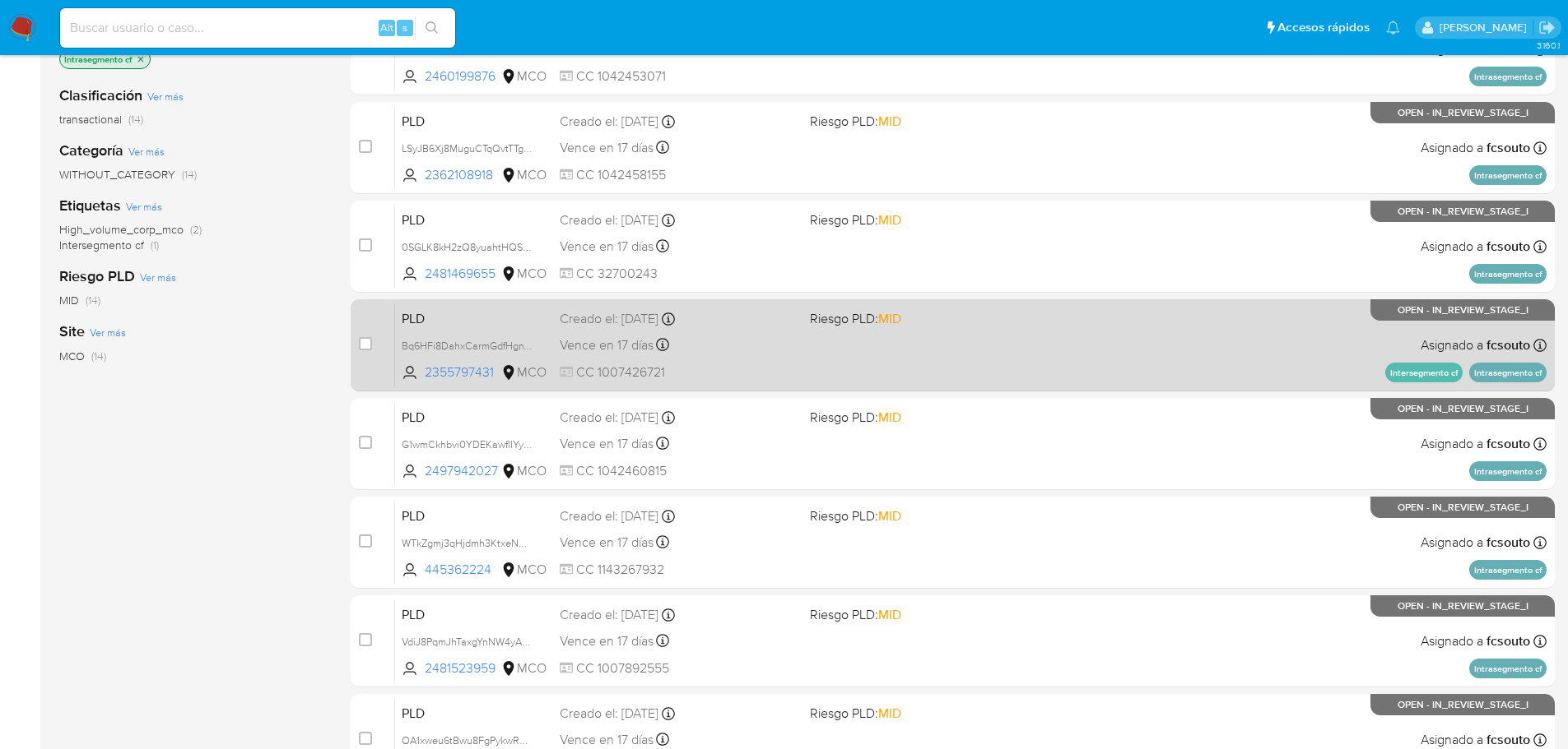
scroll to position [247, 0]
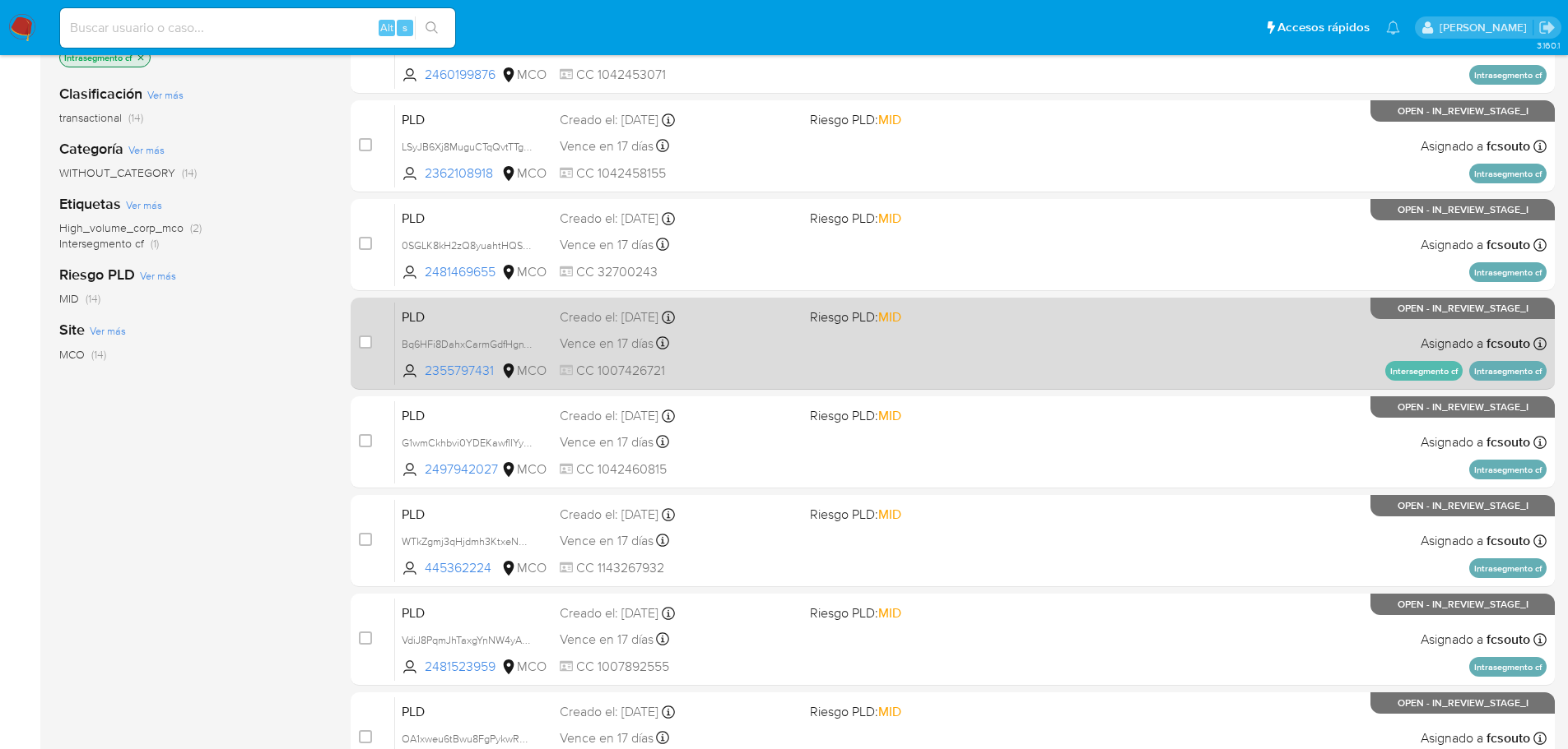
click at [836, 349] on div "PLD Bq6HFi8DahxCarmGdfHgnY2y 2355797431 MCO Riesgo PLD: MID Creado el: 12/07/20…" at bounding box center [970, 343] width 1152 height 83
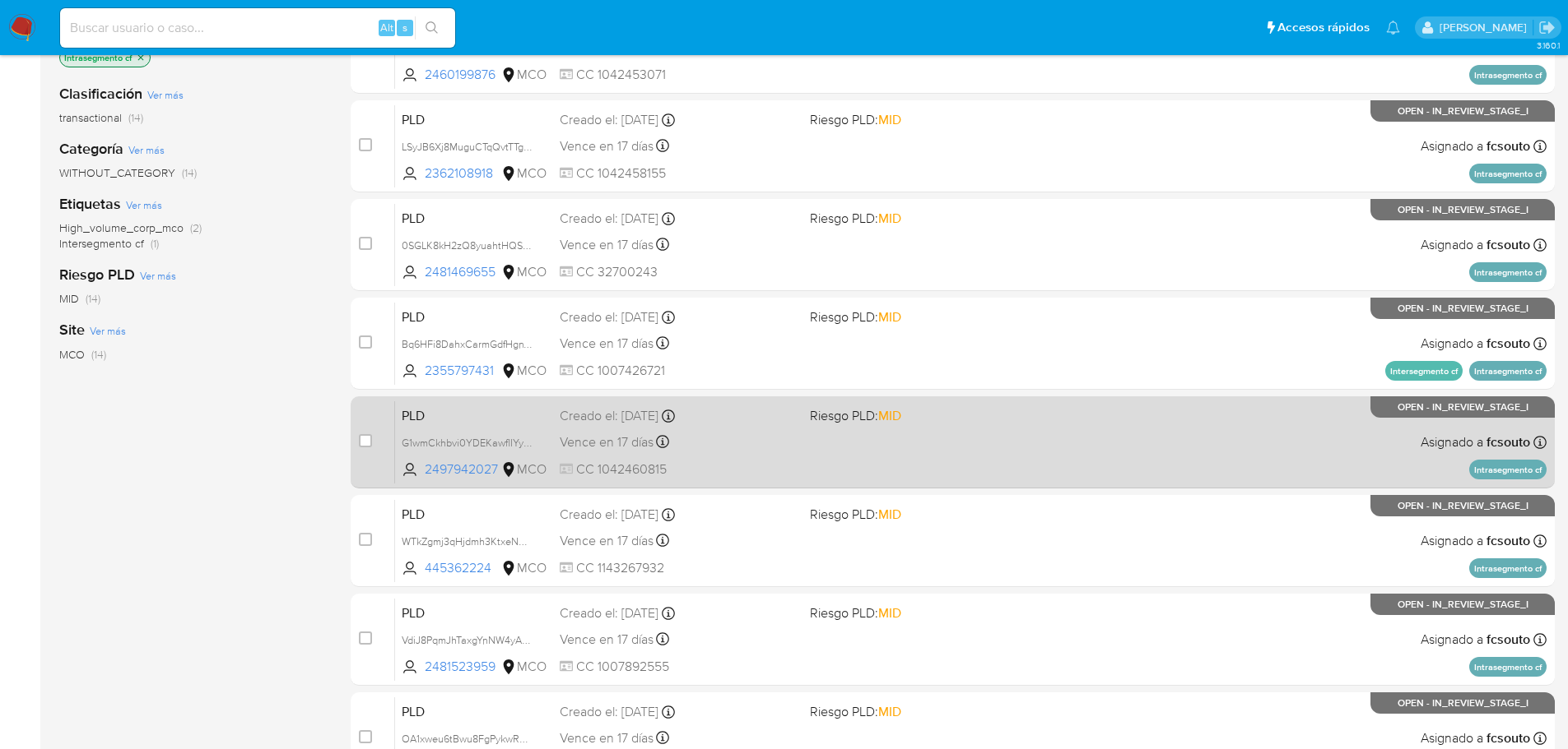
click at [794, 451] on div "Vence en 17 días Vence el 10/10/2025 07:05:49" at bounding box center [677, 442] width 237 height 23
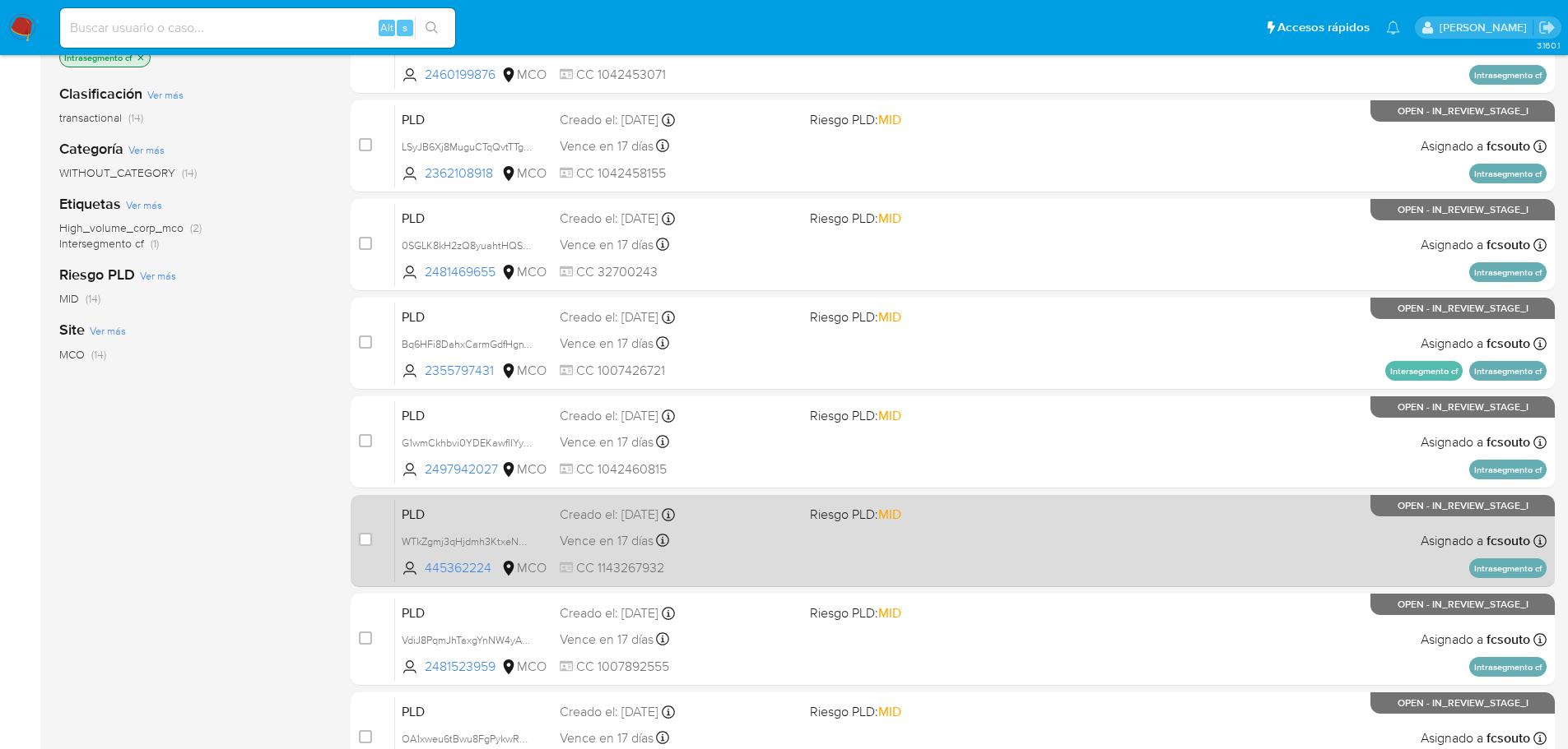
click at [791, 553] on div "PLD WTkZgmj3qHjdmh3KtxeNBh40 445362224 MCO Riesgo PLD: MID Creado el: 12/07/202…" at bounding box center [970, 540] width 1152 height 83
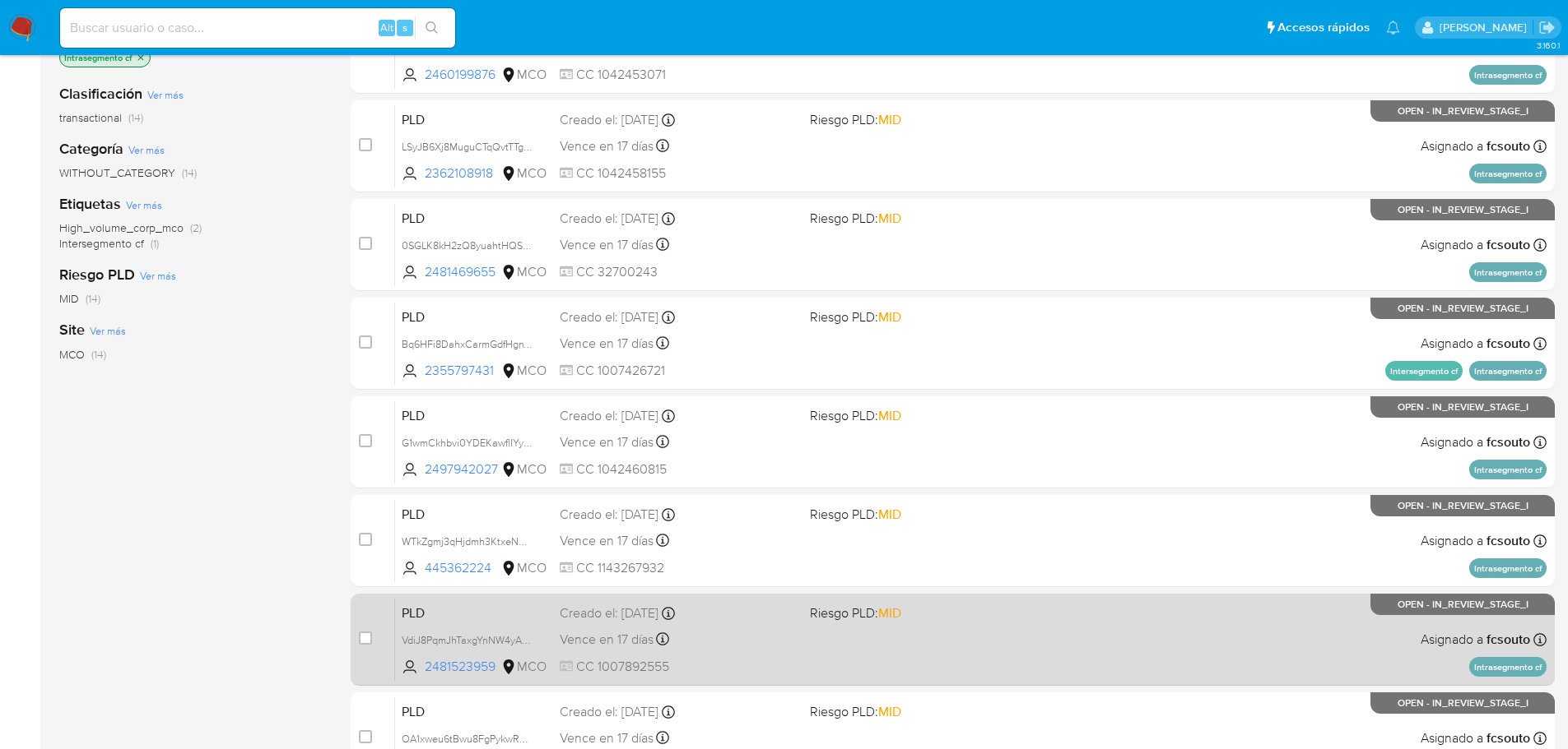
click at [881, 643] on div "PLD VdiJ8PqmJhTaxgYnNW4yAstW 2481523959 MCO Riesgo PLD: MID Creado el: 12/07/20…" at bounding box center [970, 639] width 1152 height 83
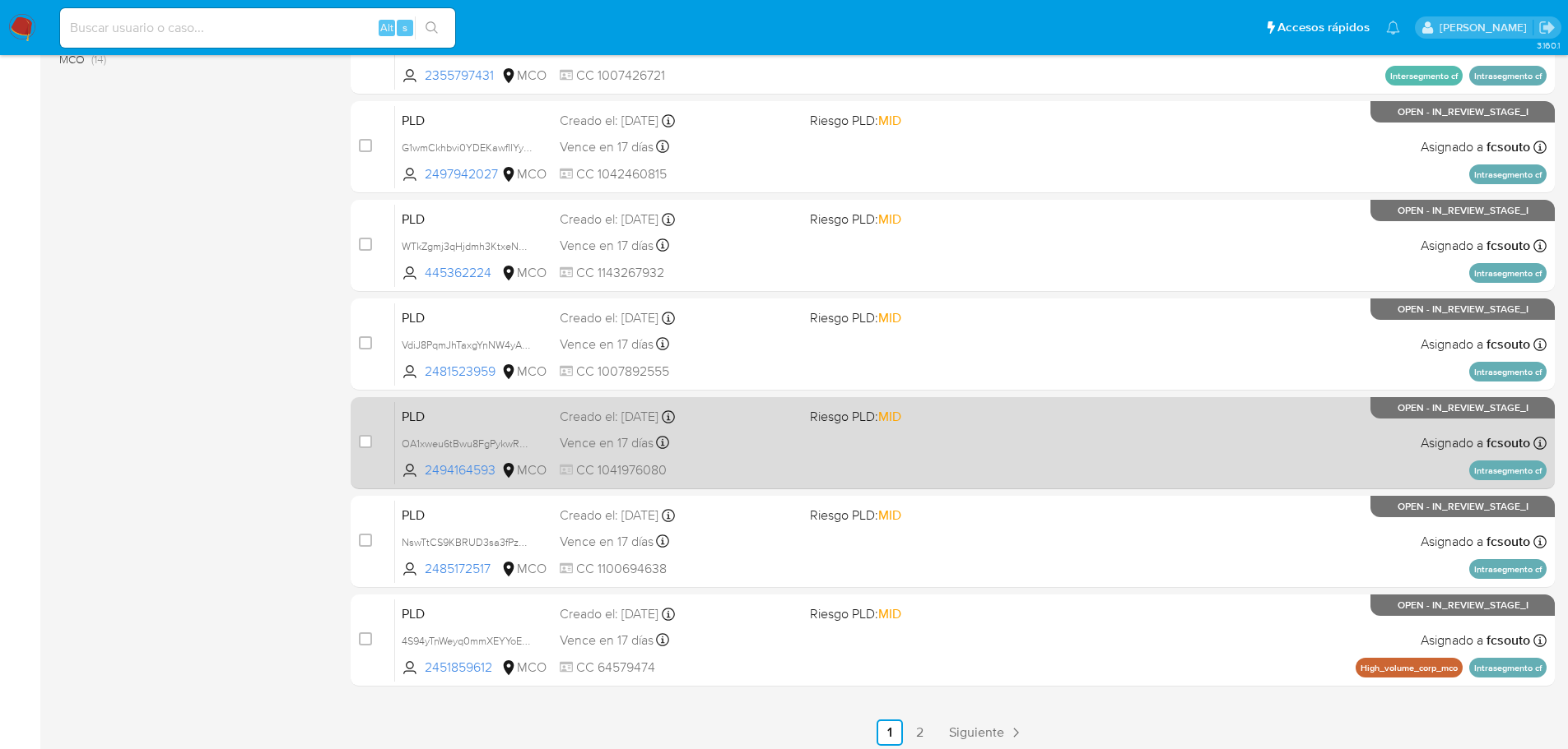
scroll to position [576, 0]
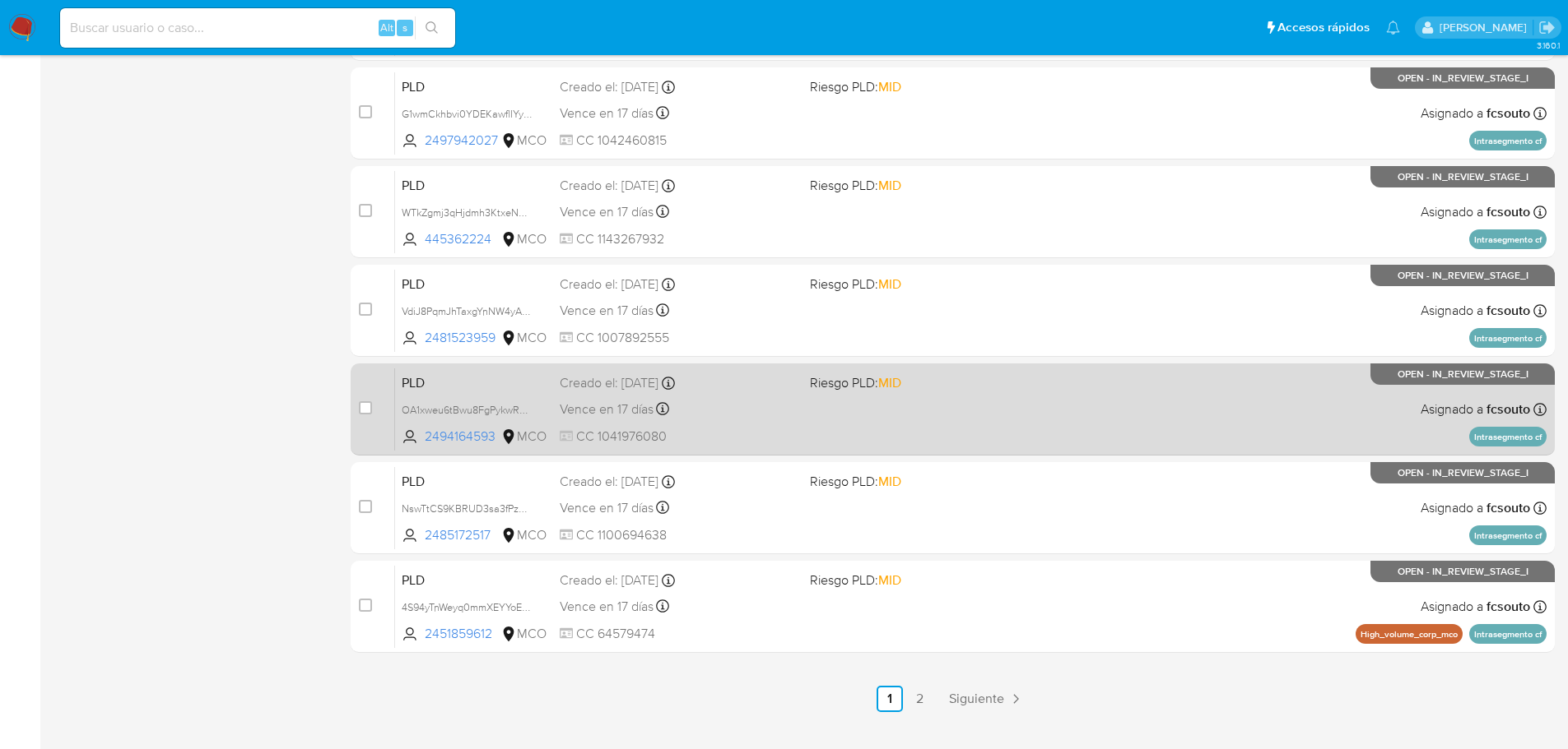
click at [696, 395] on div "PLD OA1xweu6tBwu8FgPykwRUn9J 2494164593 MCO Riesgo PLD: MID Creado el: 12/07/20…" at bounding box center [970, 409] width 1152 height 83
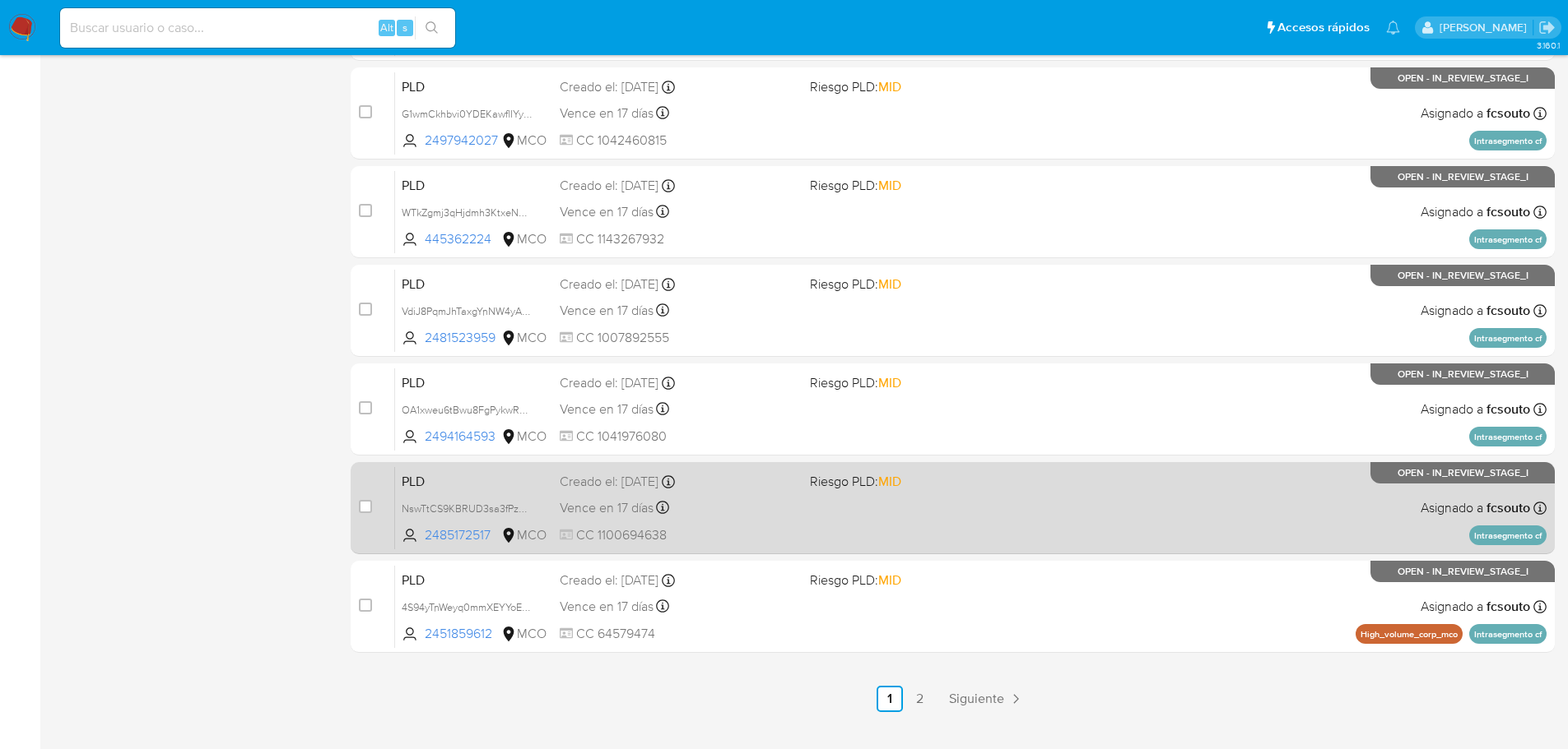
click at [831, 500] on div "PLD NswTtCS9KBRUD3sa3fPzGorC 2485172517 MCO Riesgo PLD: MID Creado el: 12/07/20…" at bounding box center [970, 507] width 1152 height 83
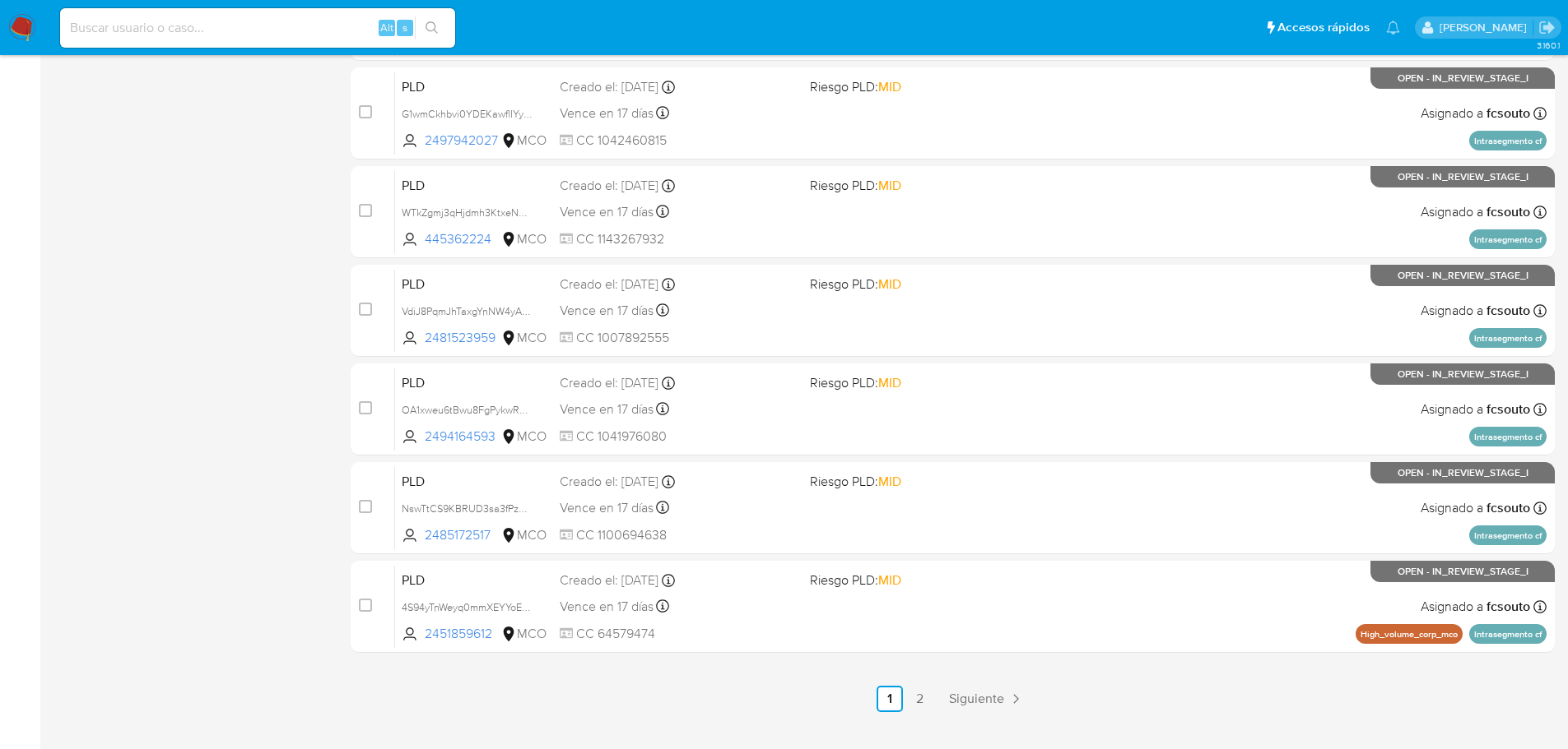
click at [933, 699] on ul "Anterior 1 2 Siguiente" at bounding box center [953, 699] width 1204 height 26
click at [927, 697] on link "2" at bounding box center [918, 699] width 26 height 26
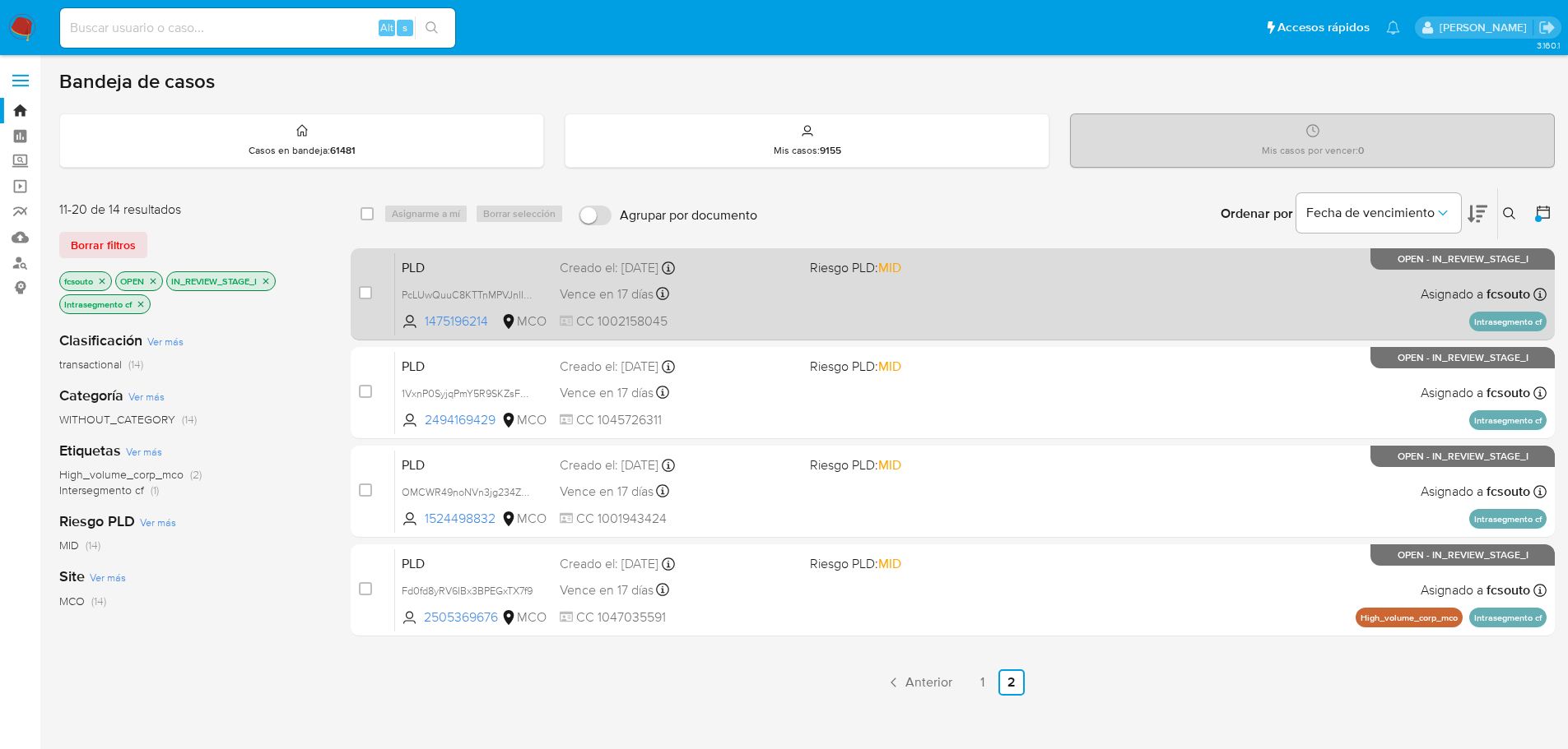
click at [810, 303] on div "PLD PcLUwQuuC8KTTnMPVJnlIBrY 1475196214 MCO Riesgo PLD: MID Creado el: 12/07/20…" at bounding box center [970, 293] width 1152 height 83
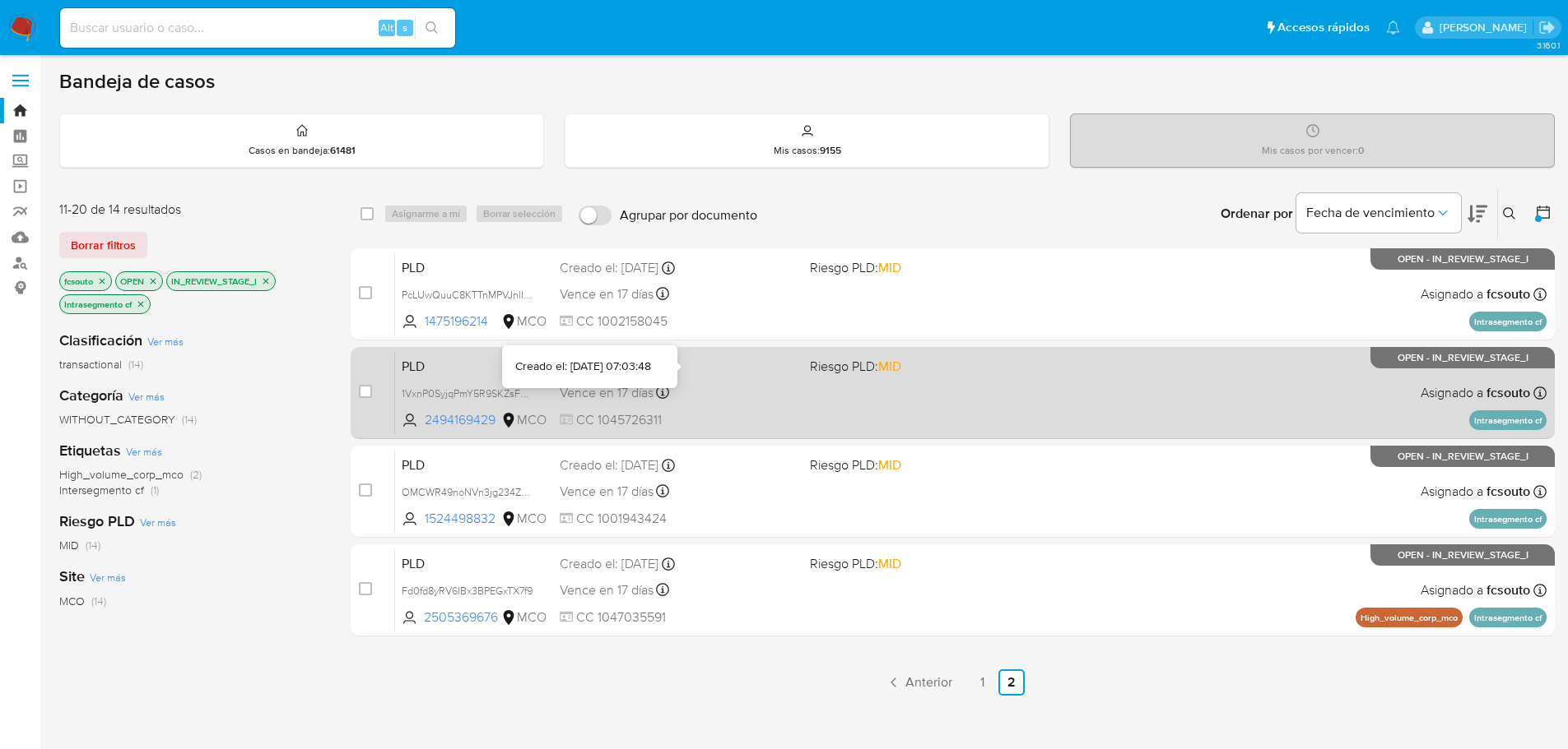
click at [675, 370] on icon at bounding box center [668, 367] width 13 height 13
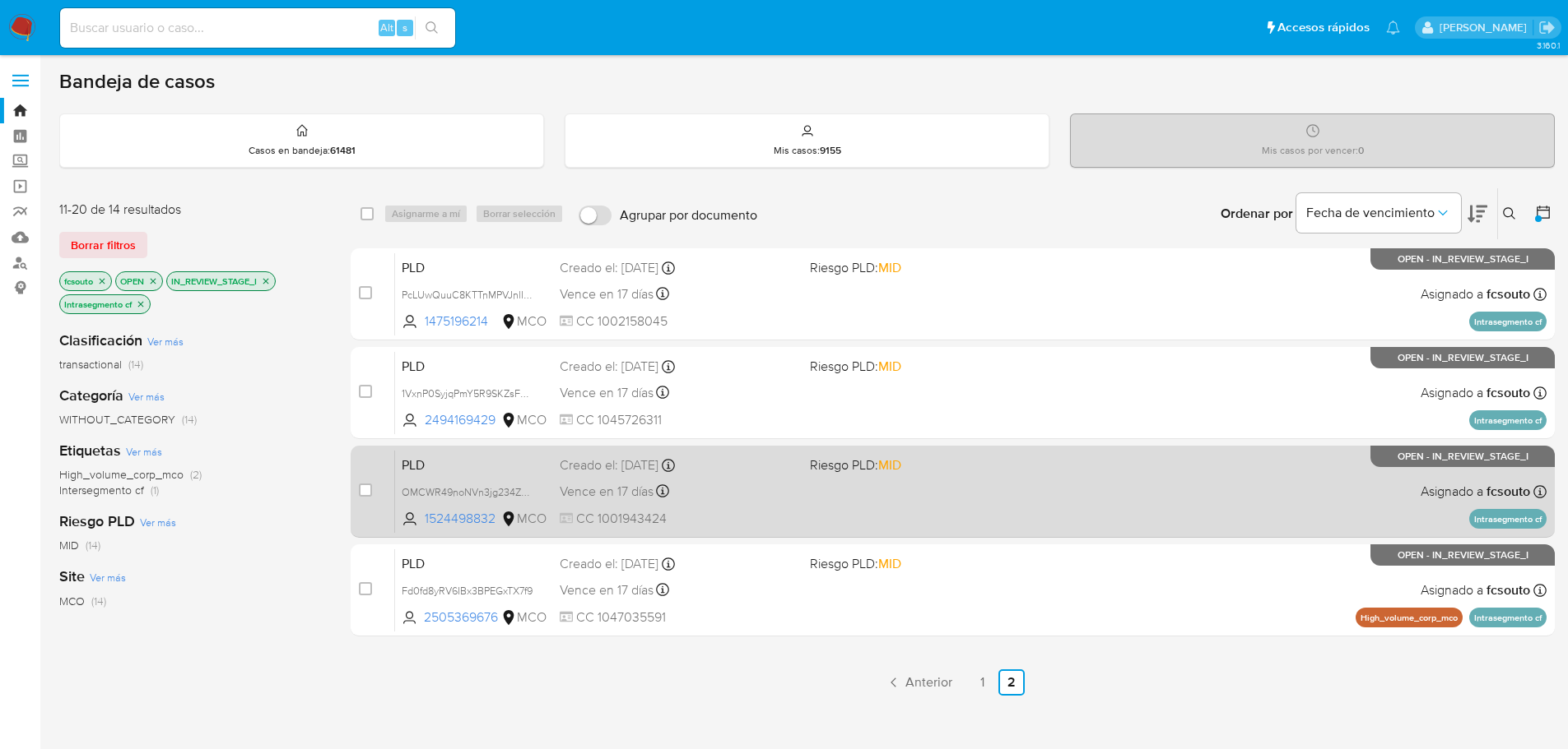
click at [808, 481] on div "PLD OMCWR49noNVn3jg234ZRBG3I 1524498832 MCO Riesgo PLD: MID Creado el: 12/07/20…" at bounding box center [970, 491] width 1152 height 83
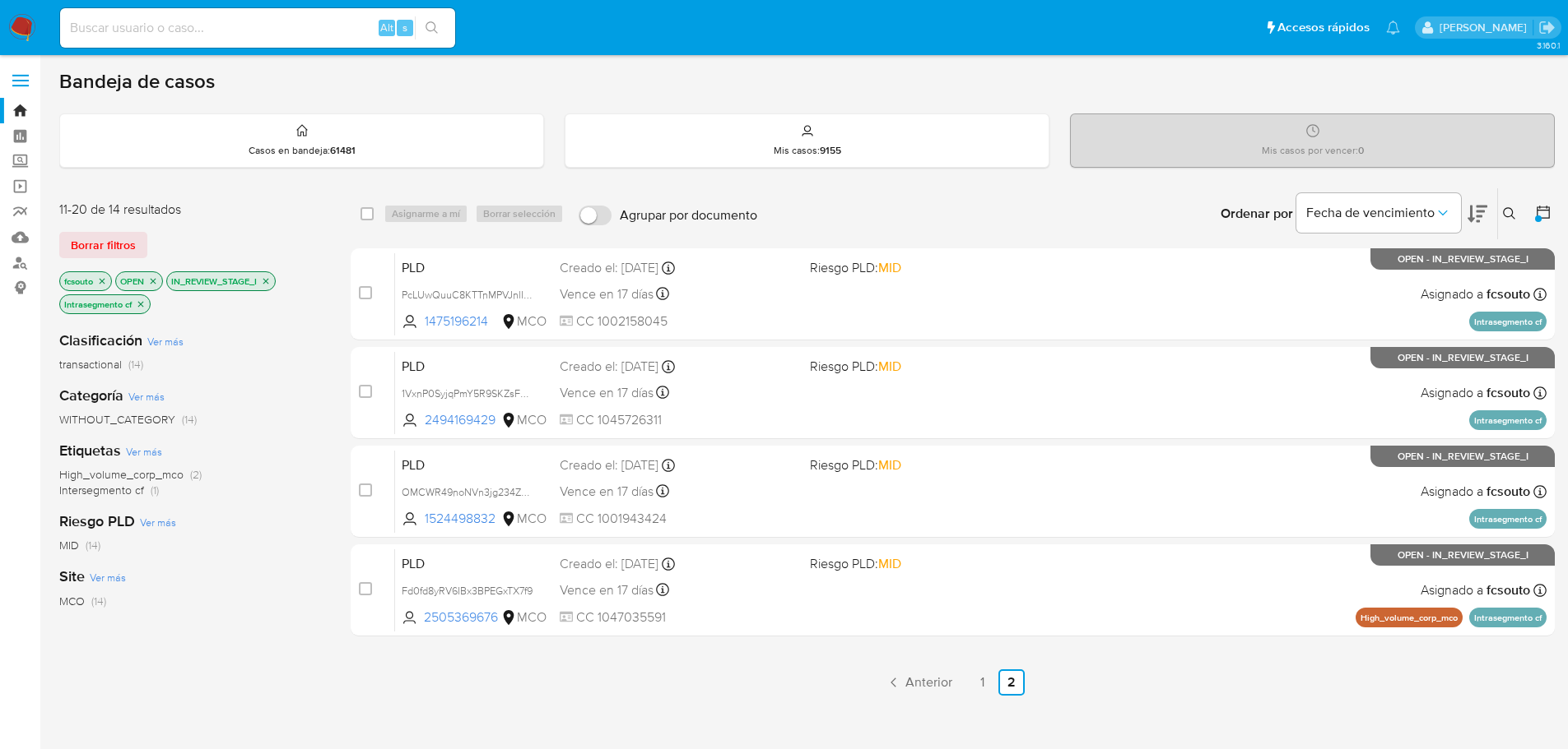
click at [19, 22] on img at bounding box center [22, 28] width 28 height 28
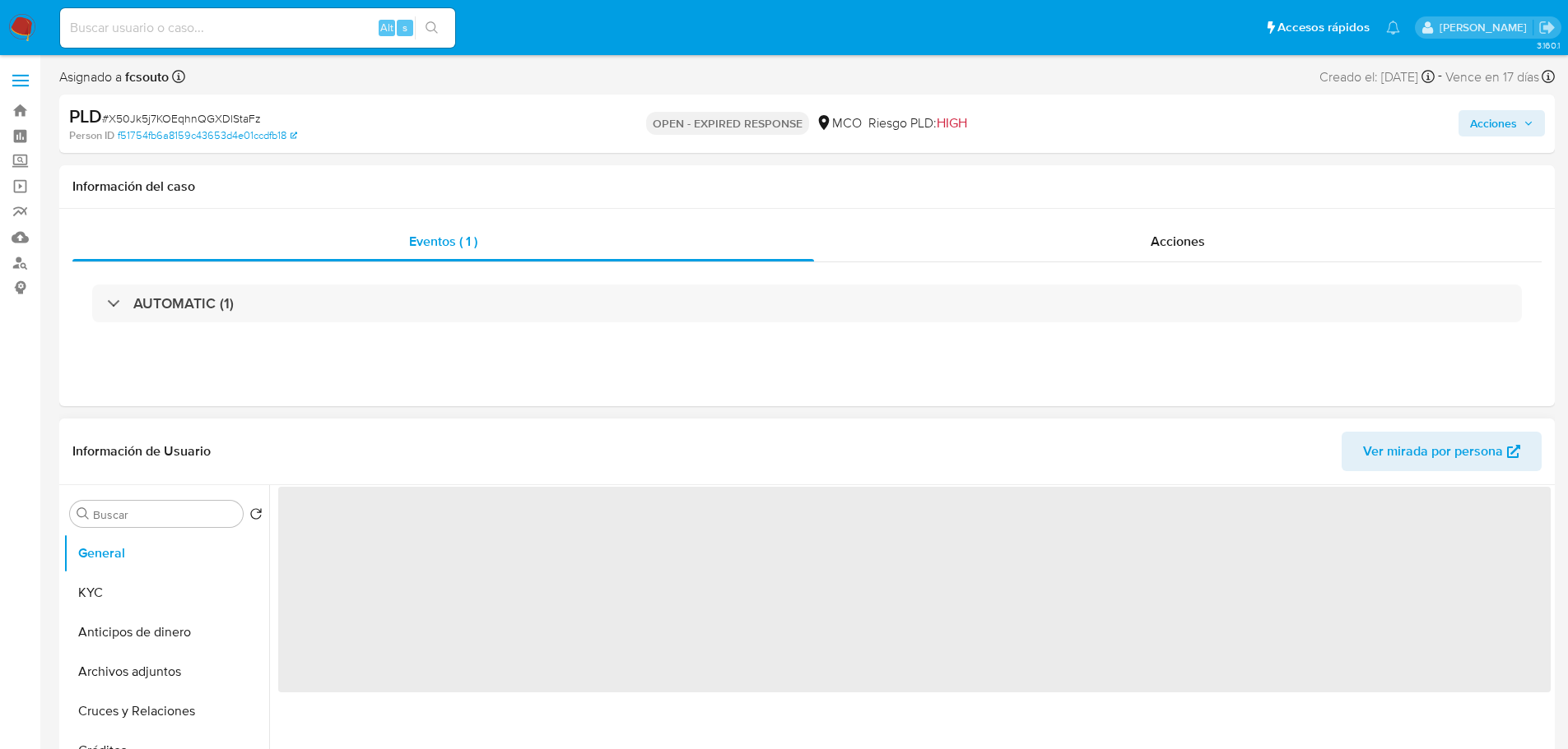
select select "10"
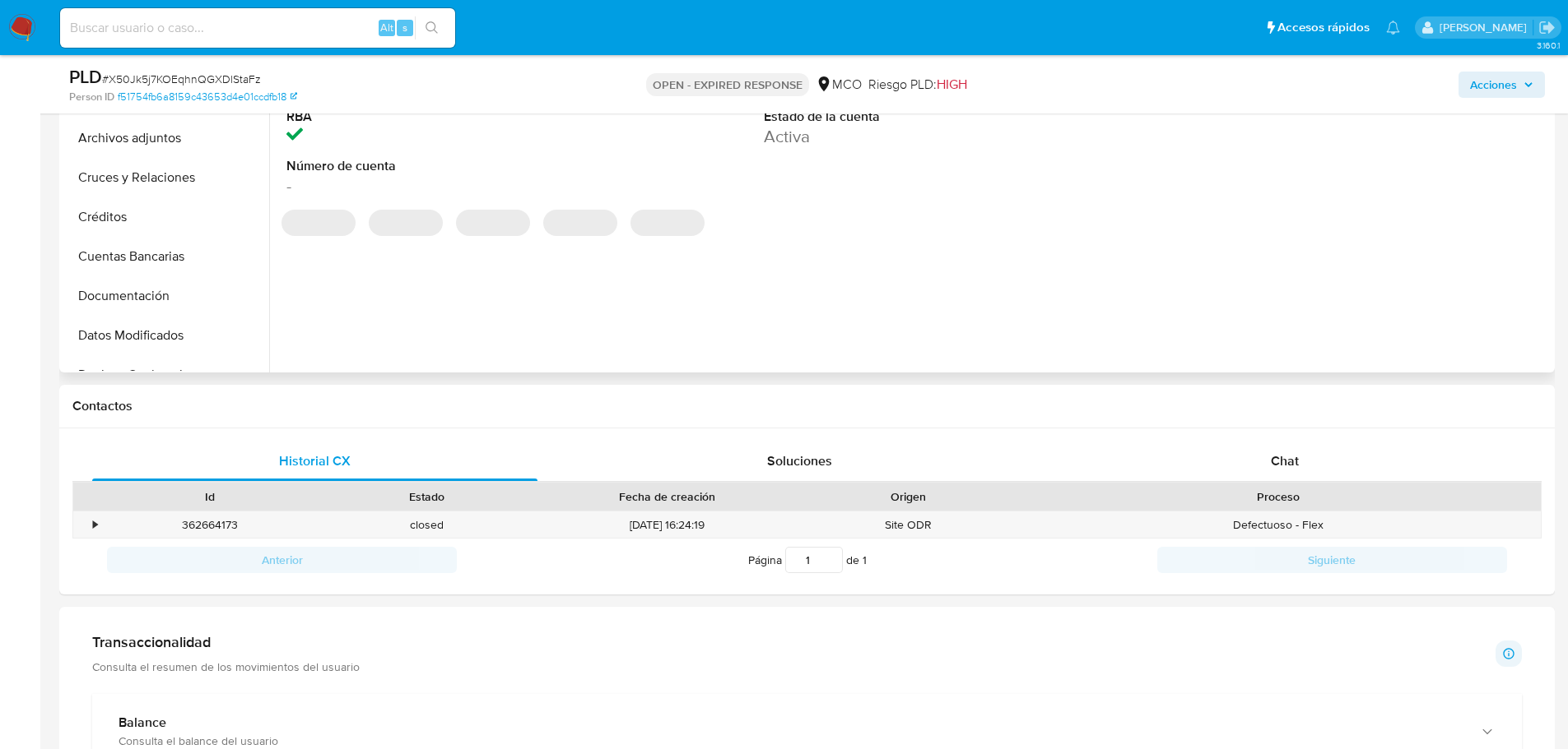
scroll to position [493, 0]
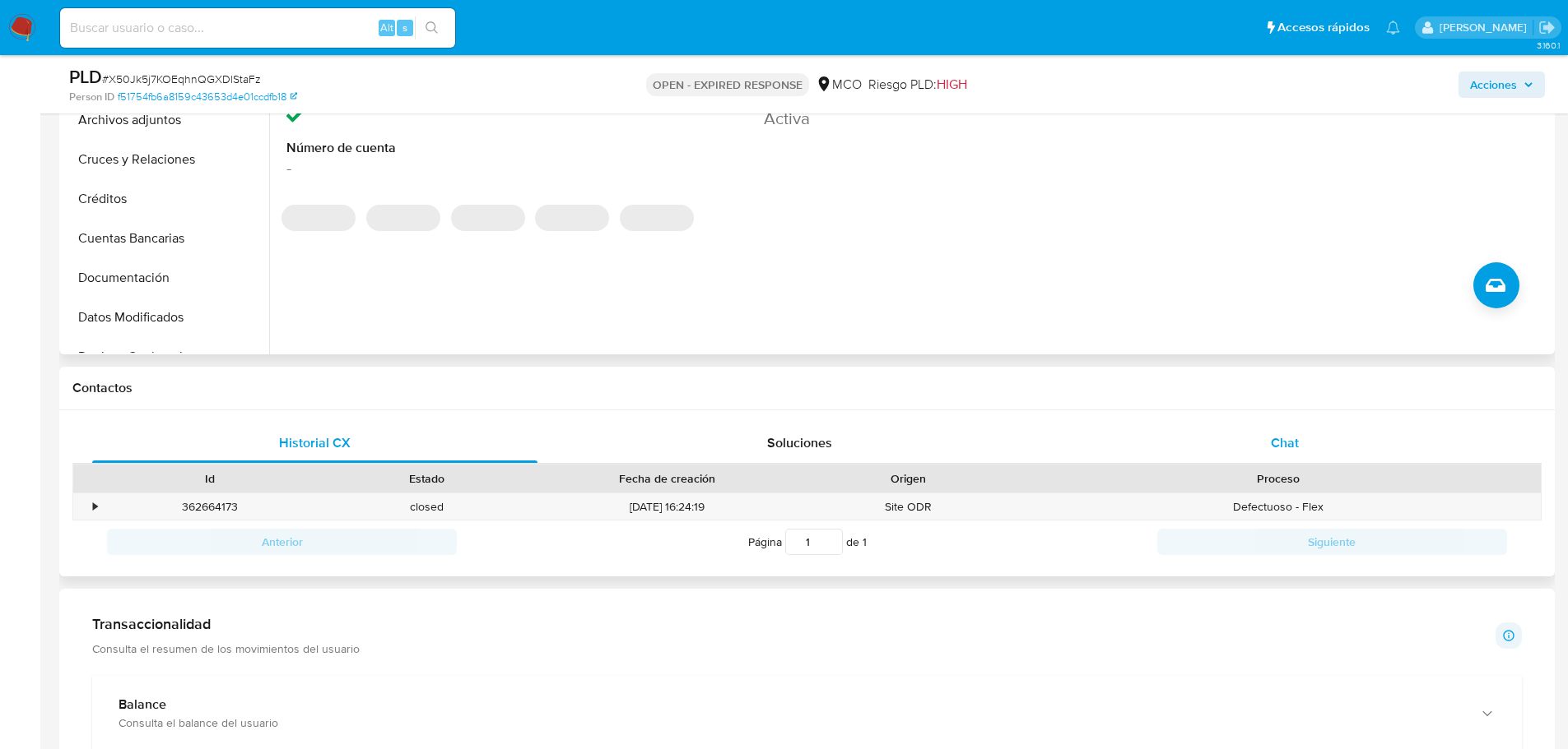
click at [1282, 447] on span "Chat" at bounding box center [1284, 443] width 28 height 19
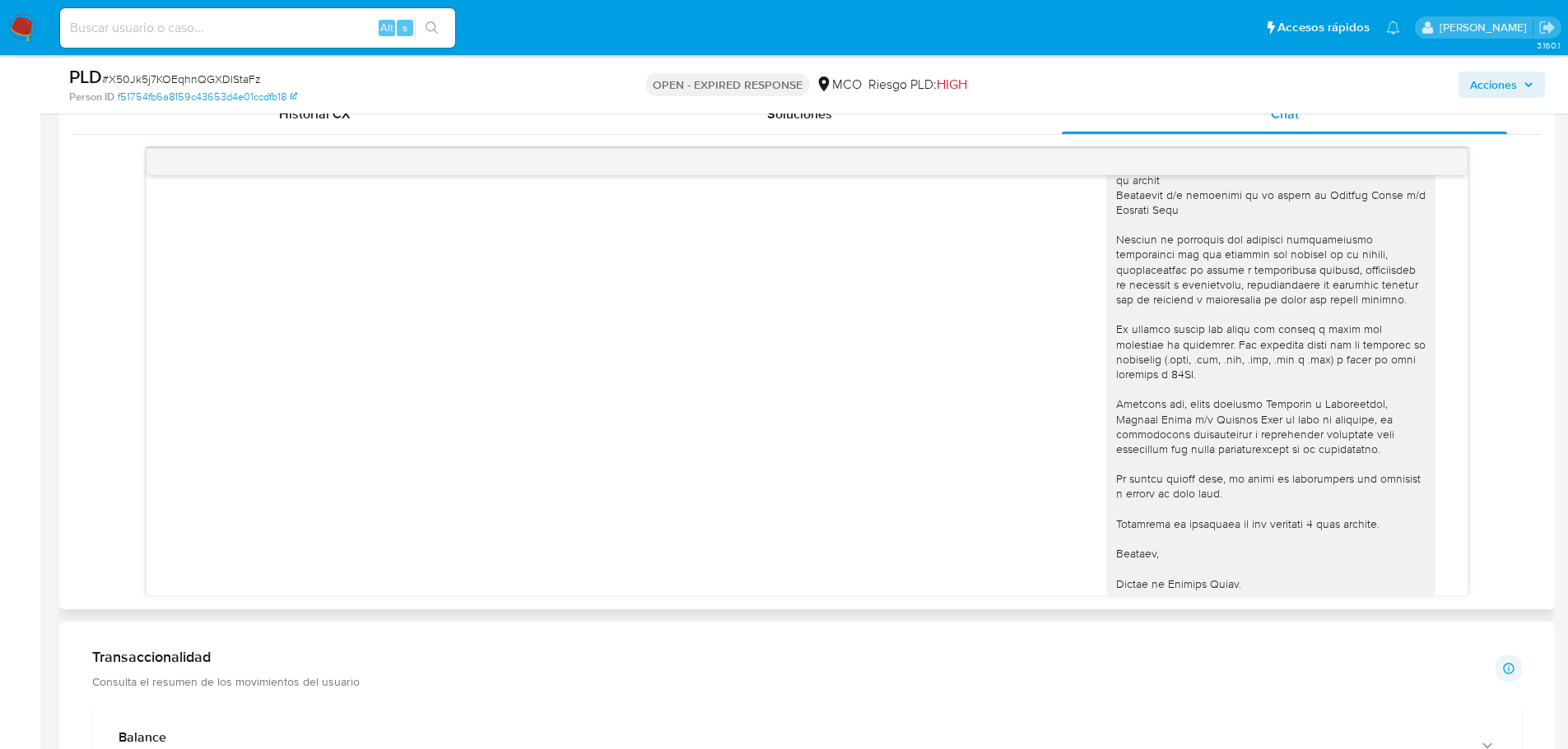
scroll to position [889, 0]
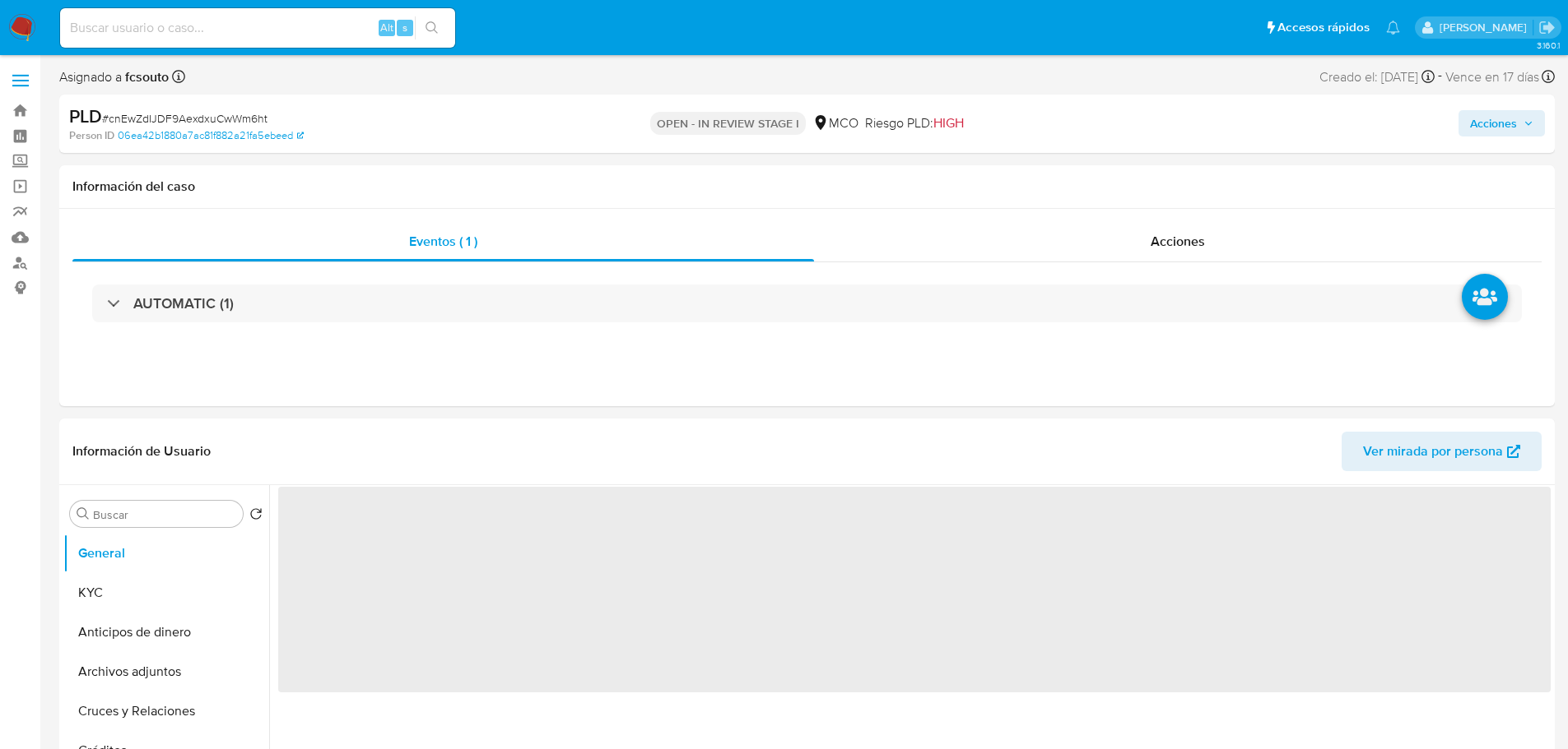
select select "10"
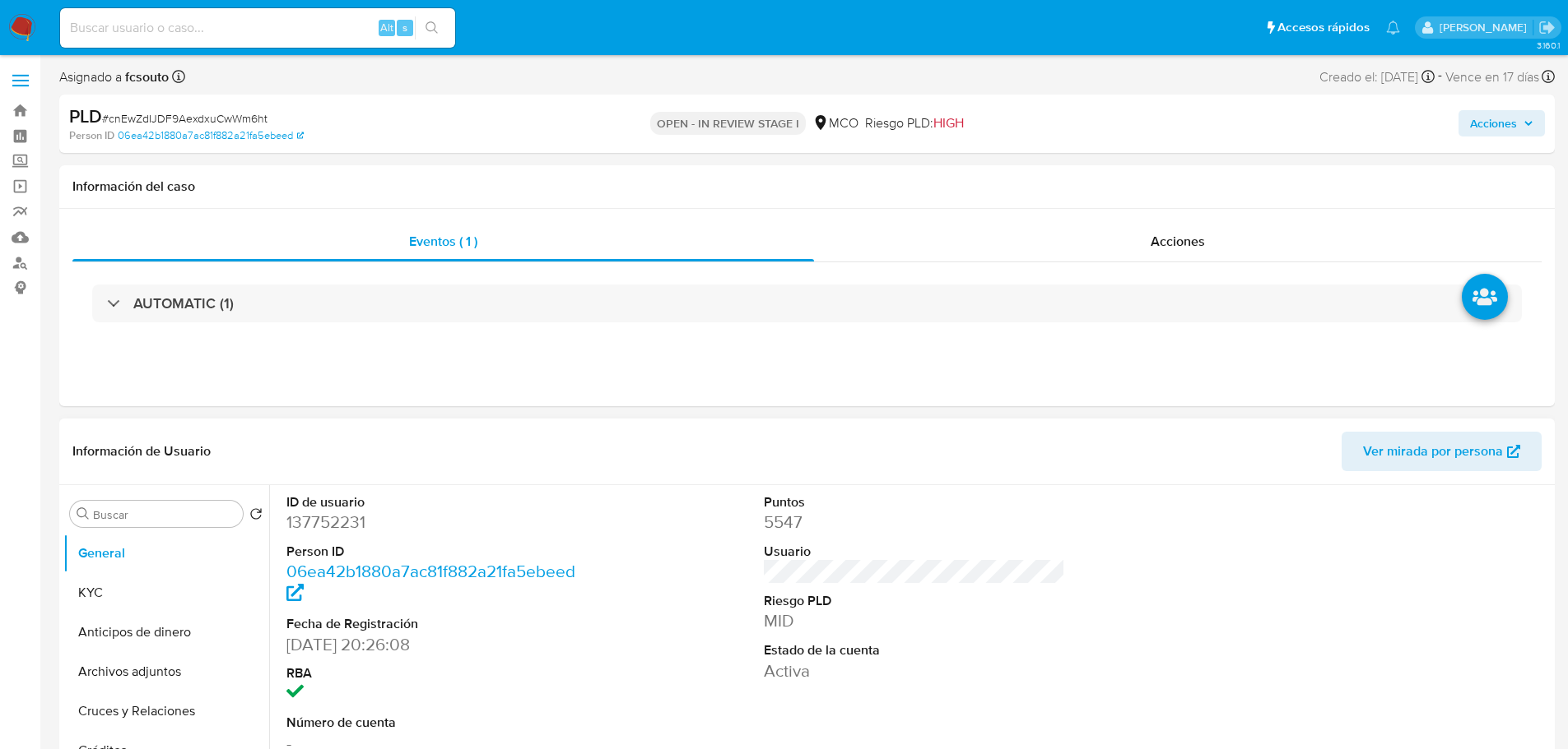
click at [332, 522] on dd "137752231" at bounding box center [437, 522] width 302 height 23
copy dd "137752231"
click at [508, 419] on div "Información de Usuario Ver mirada por persona" at bounding box center [807, 452] width 1495 height 67
click at [342, 517] on div "Volver al orden por defecto" at bounding box center [358, 514] width 140 height 17
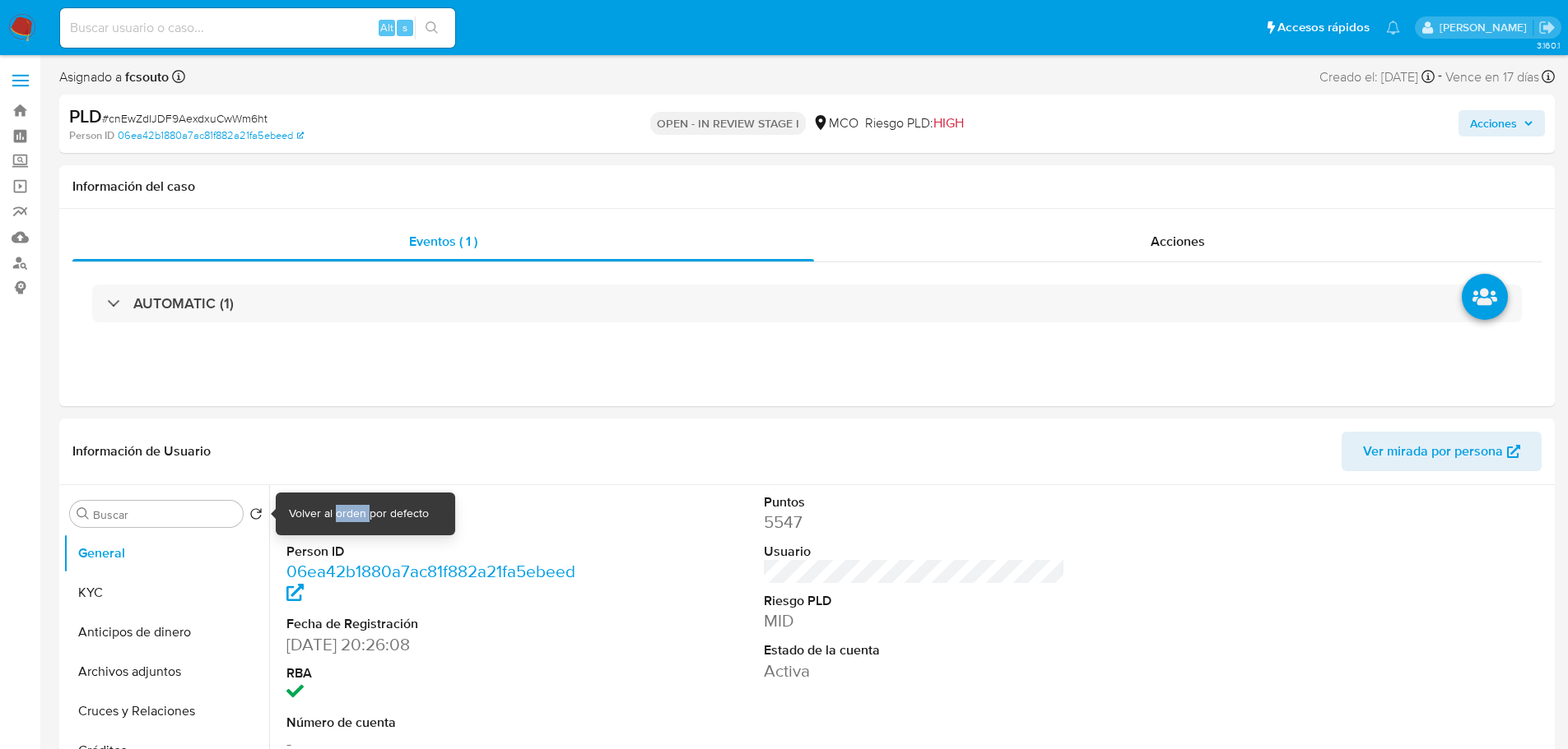
click at [342, 517] on div "Volver al orden por defecto" at bounding box center [358, 514] width 140 height 17
click at [345, 524] on dd "137752231" at bounding box center [437, 522] width 302 height 23
copy dd "137752231"
click at [331, 517] on dd "137752231" at bounding box center [437, 522] width 302 height 23
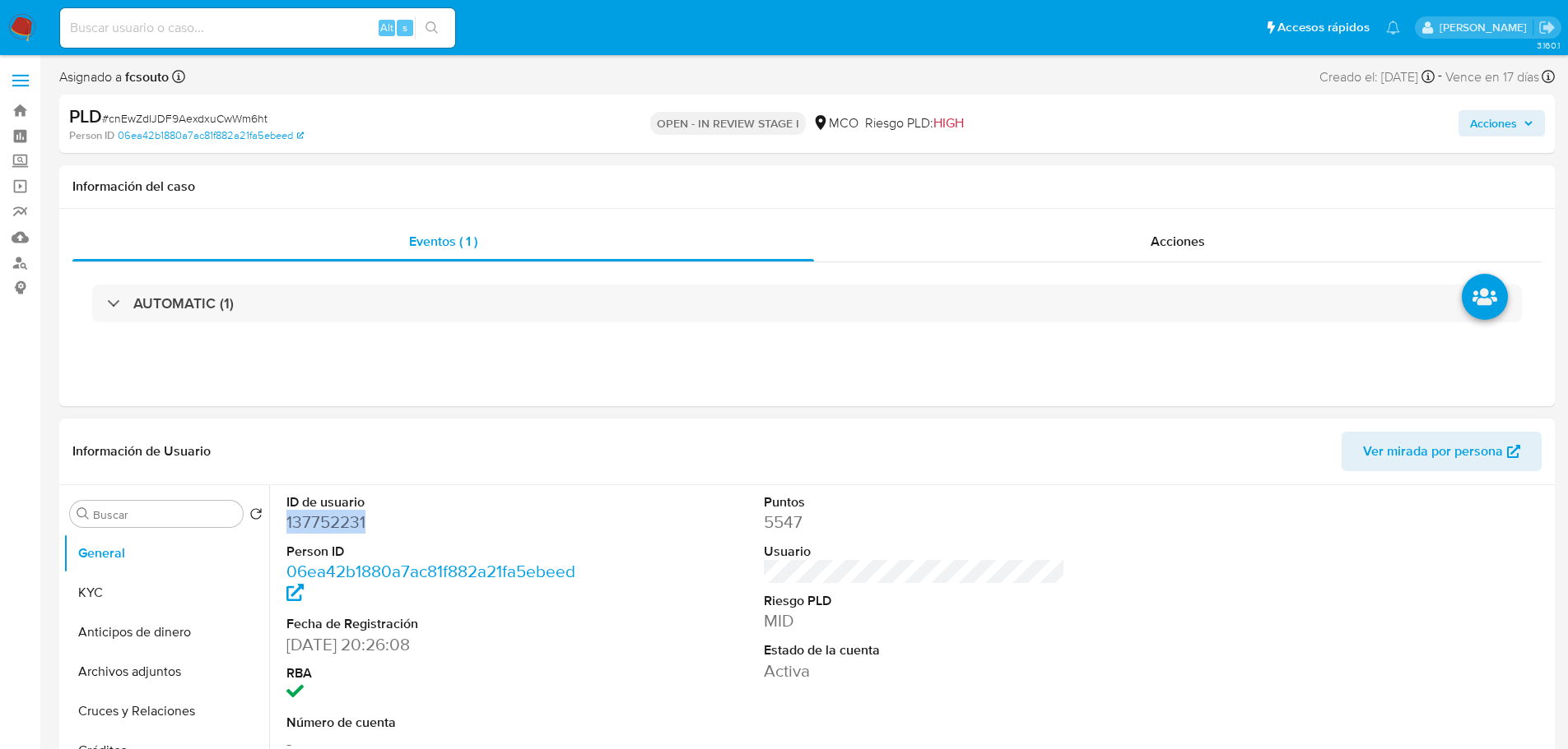
click at [331, 517] on dd "137752231" at bounding box center [437, 522] width 302 height 23
copy dd "137752231"
click at [342, 529] on dd "137752231" at bounding box center [437, 522] width 302 height 23
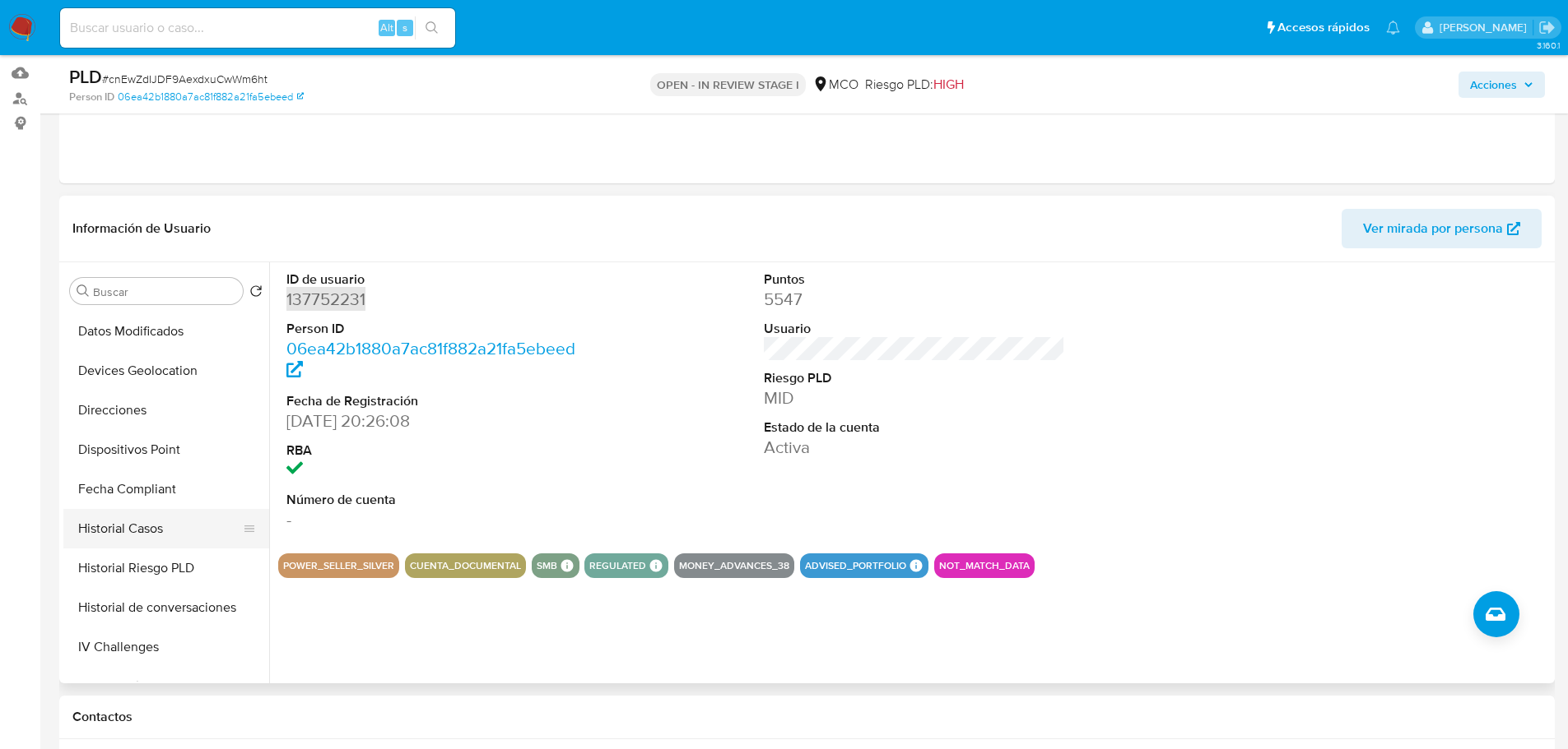
scroll to position [329, 0]
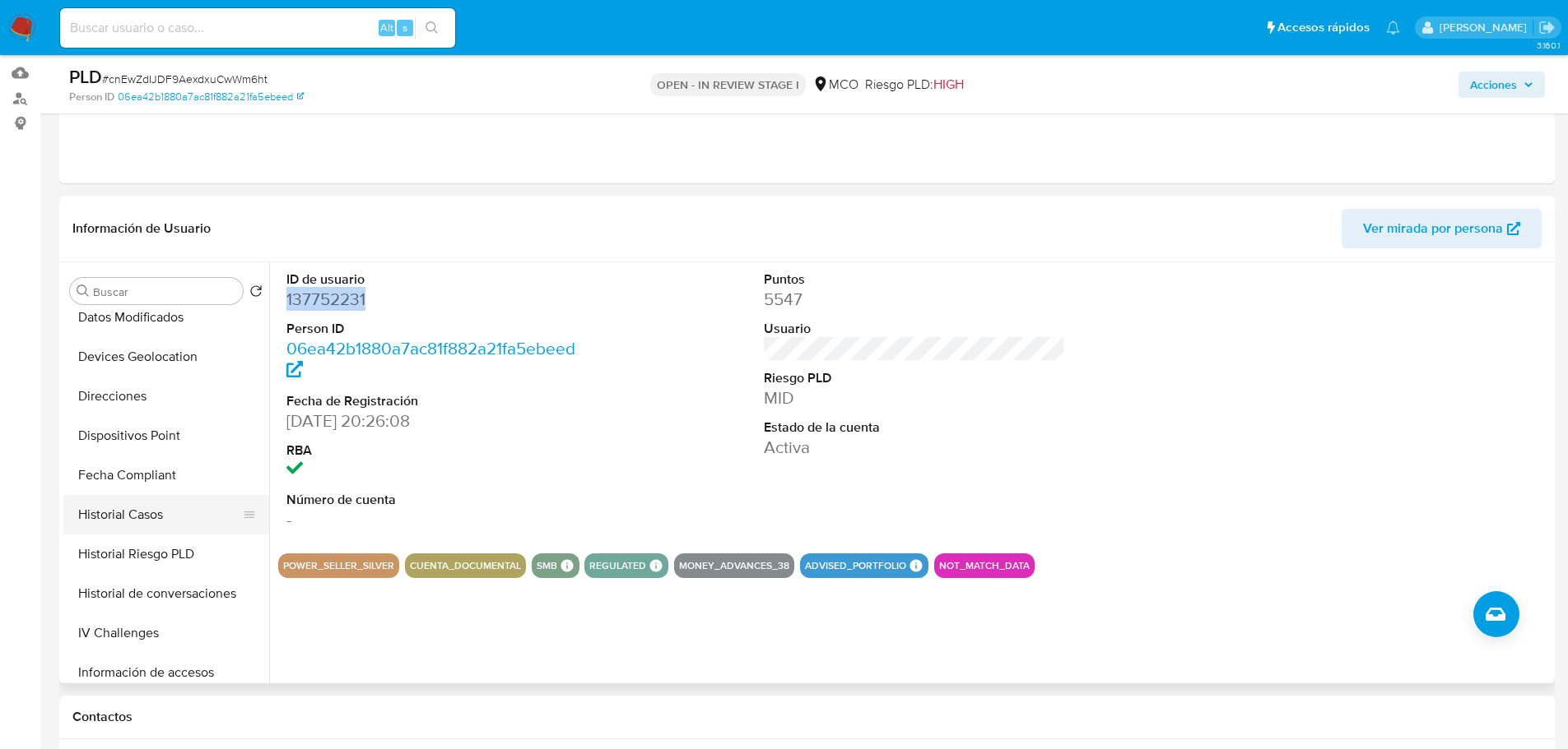
click at [151, 520] on button "Historial Casos" at bounding box center [160, 514] width 192 height 39
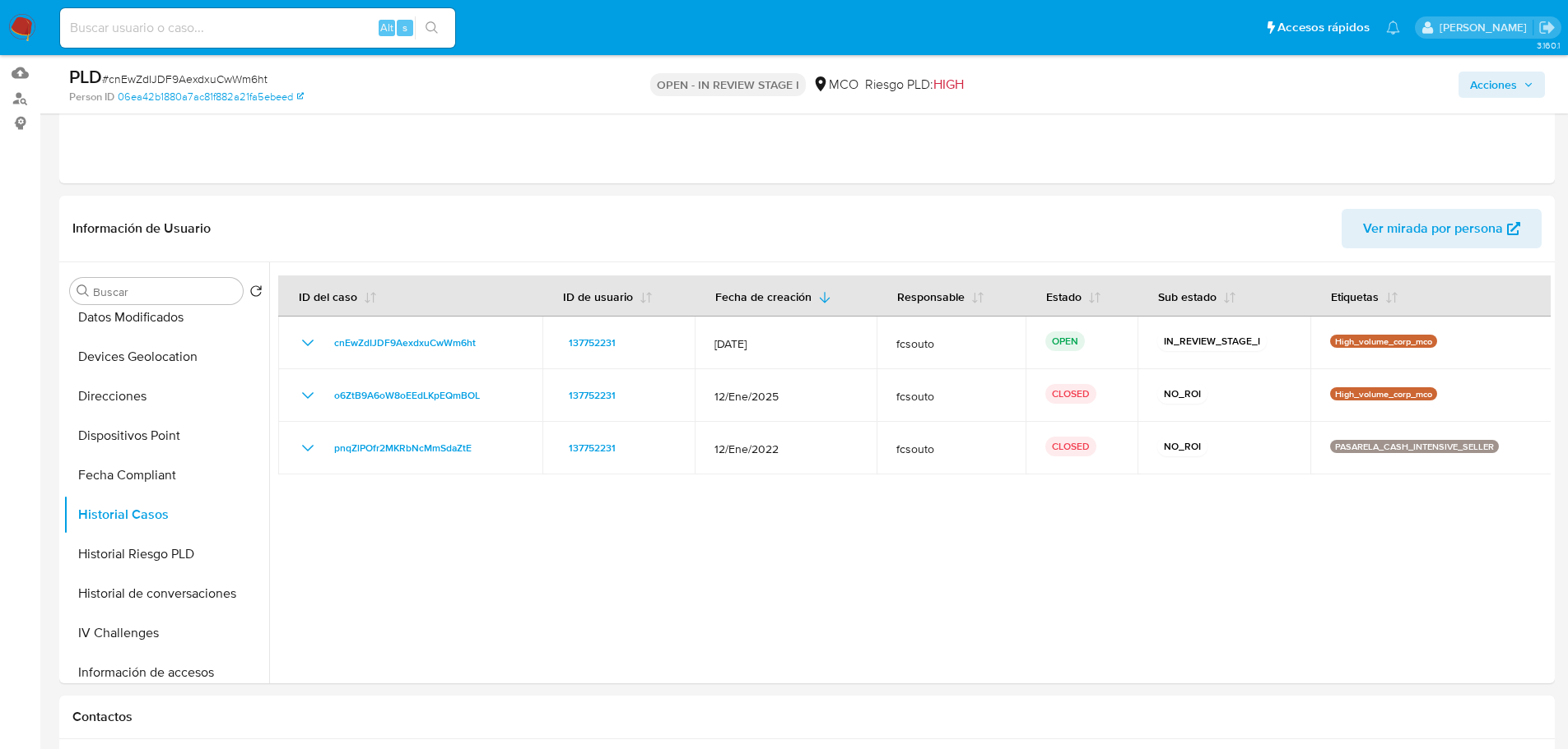
drag, startPoint x: 1522, startPoint y: 85, endPoint x: 1496, endPoint y: 84, distance: 26.0
click at [1521, 85] on span "Acciones" at bounding box center [1501, 85] width 64 height 23
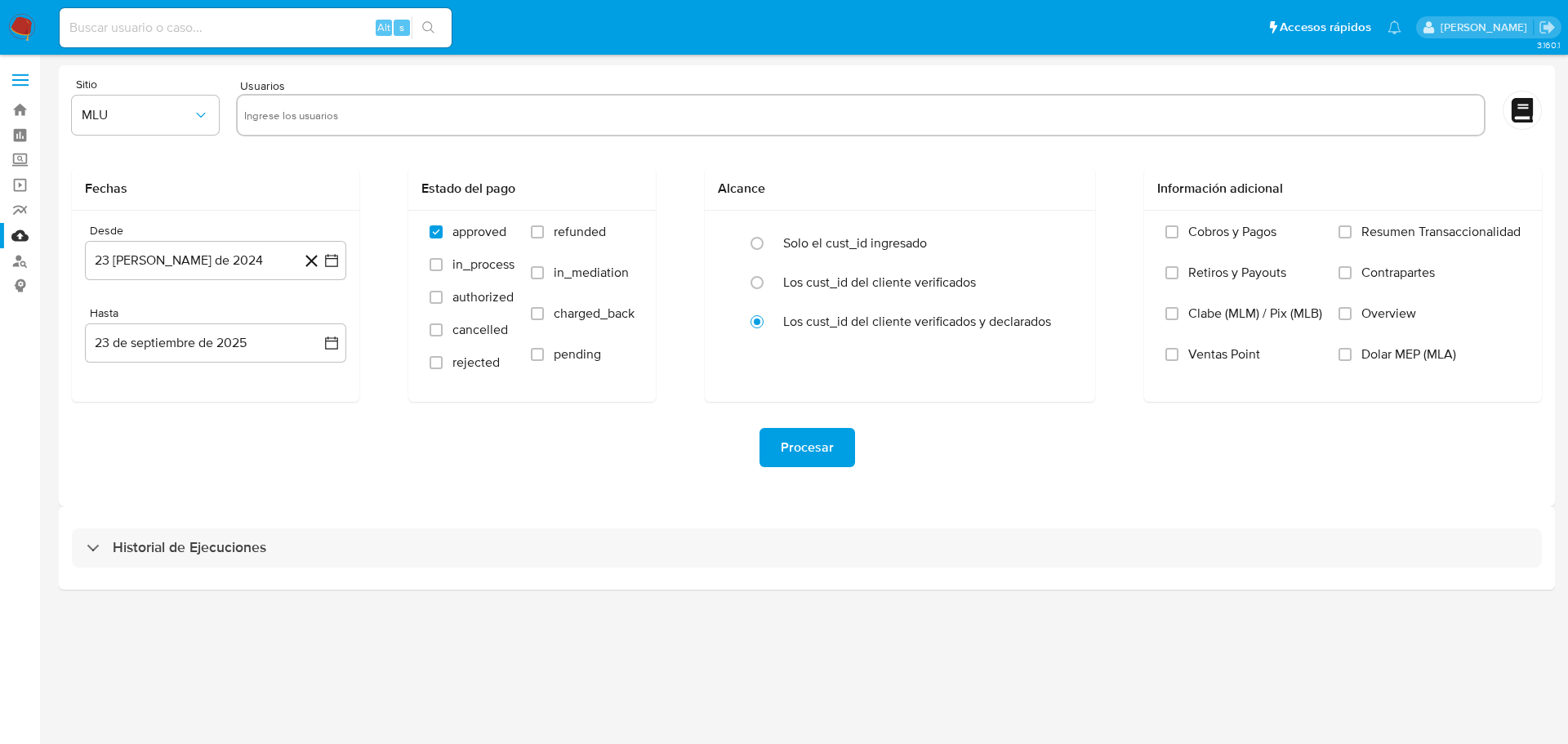
click at [291, 105] on input "text" at bounding box center [861, 115] width 1233 height 26
paste input "172734554"
type input "172734554"
click at [181, 119] on span "MLU" at bounding box center [137, 115] width 111 height 17
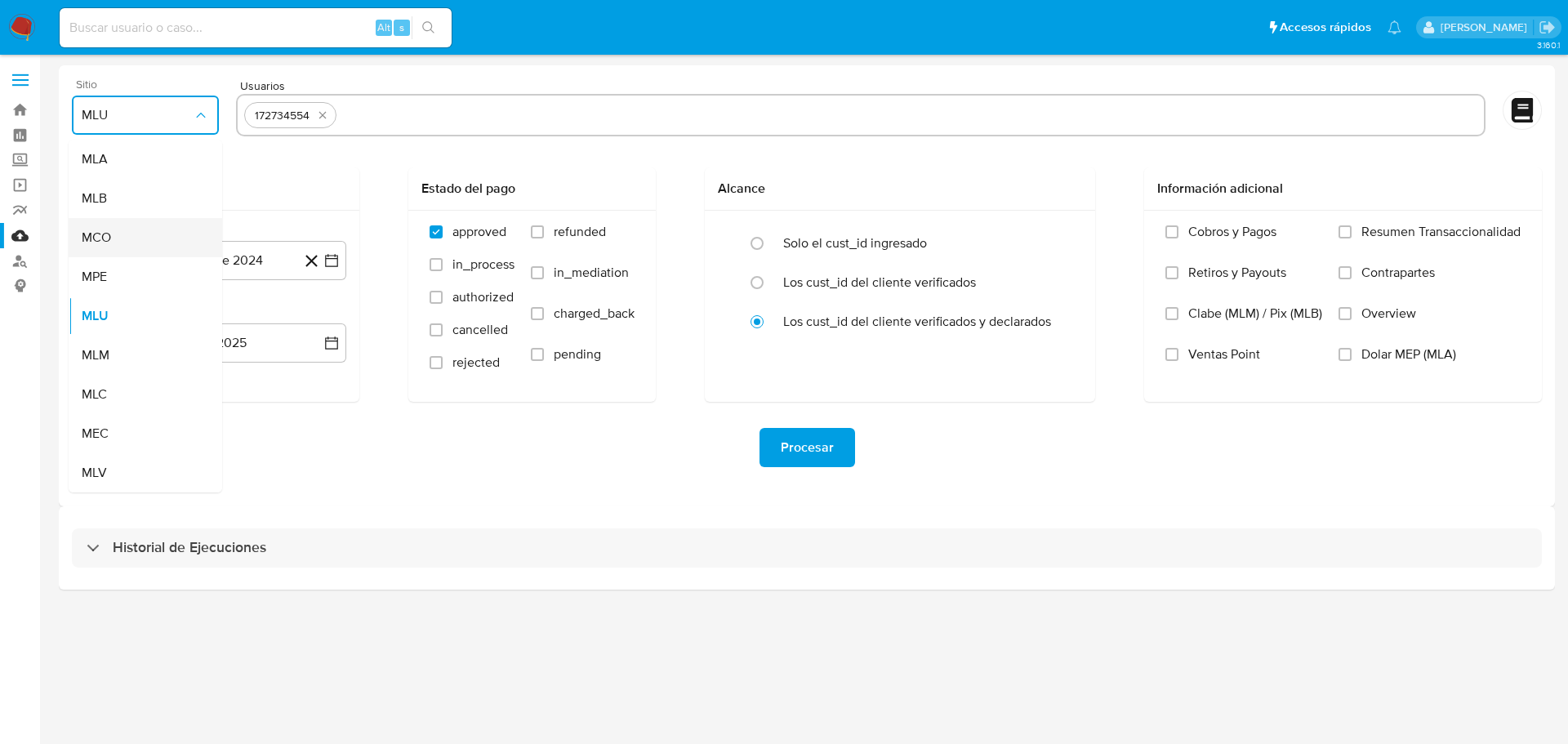
click at [172, 249] on div "MCO" at bounding box center [140, 237] width 118 height 39
click at [366, 106] on input "text" at bounding box center [910, 115] width 1135 height 26
type input "137752231"
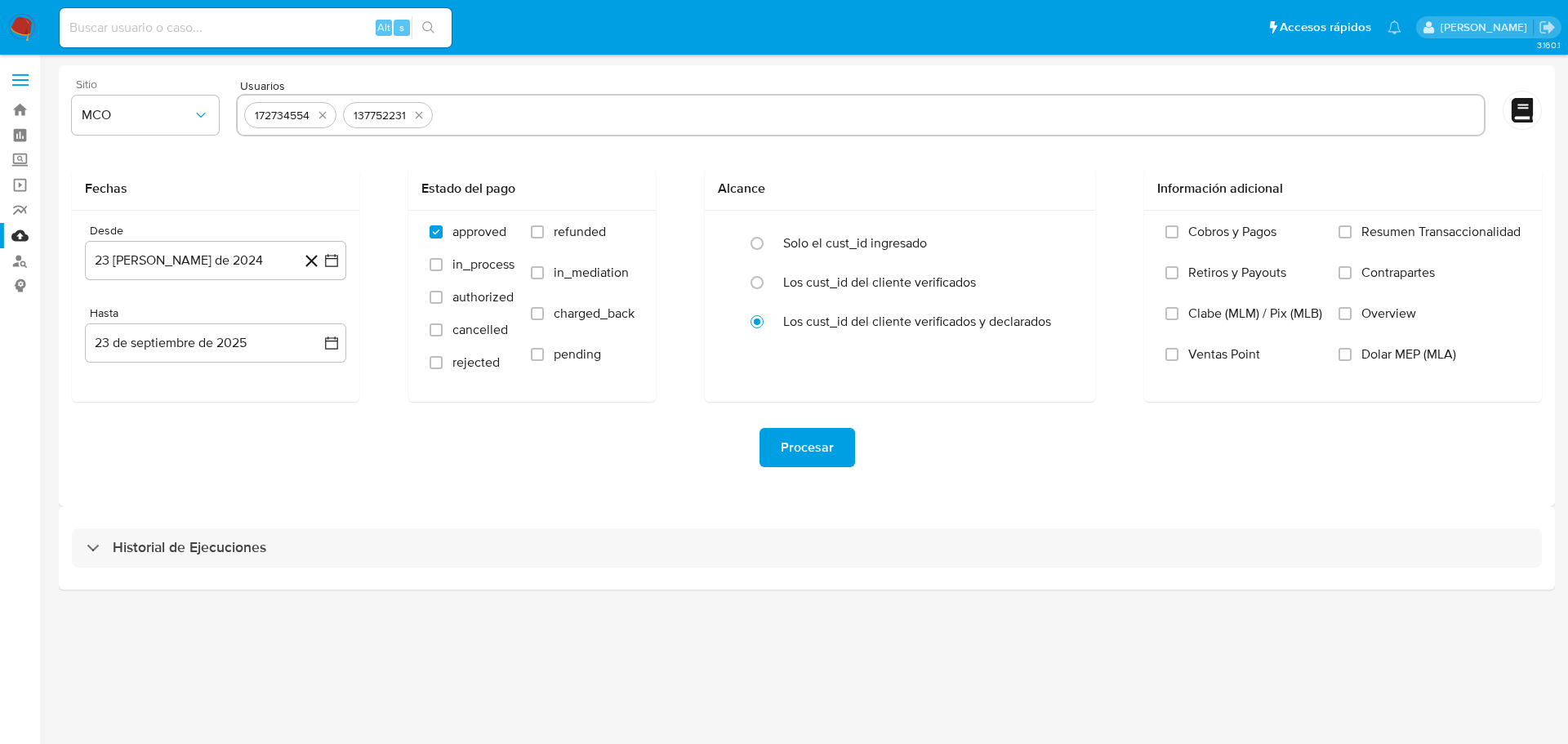
paste input "8019088"
type input "8019088"
click at [539, 237] on input "refunded" at bounding box center [538, 232] width 13 height 13
checkbox input "true"
click at [542, 312] on input "charged_back" at bounding box center [538, 314] width 13 height 13
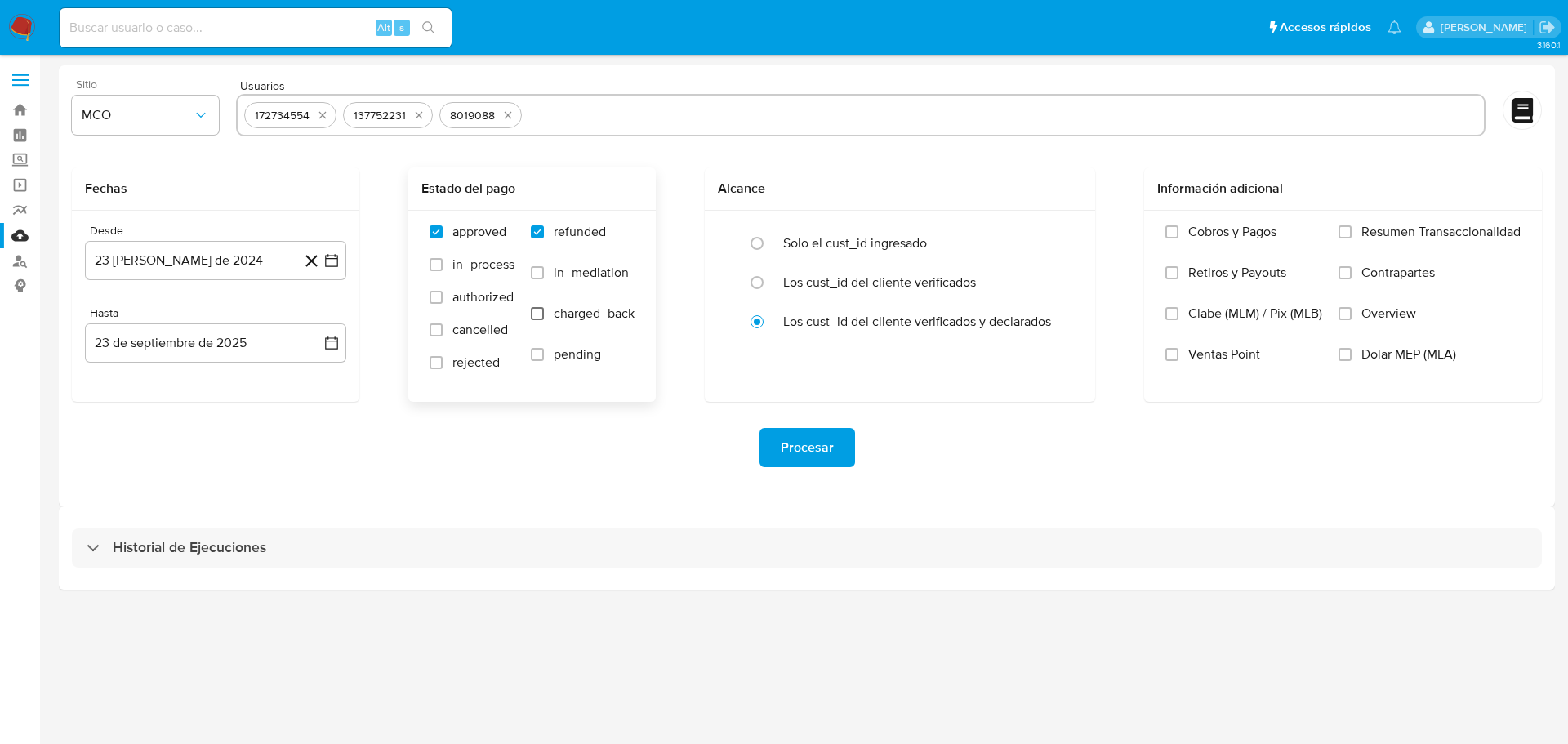
checkbox input "true"
click at [546, 119] on input "text" at bounding box center [1003, 115] width 949 height 26
type input "2451859612"
paste input "2513094663"
type input "2513094663"
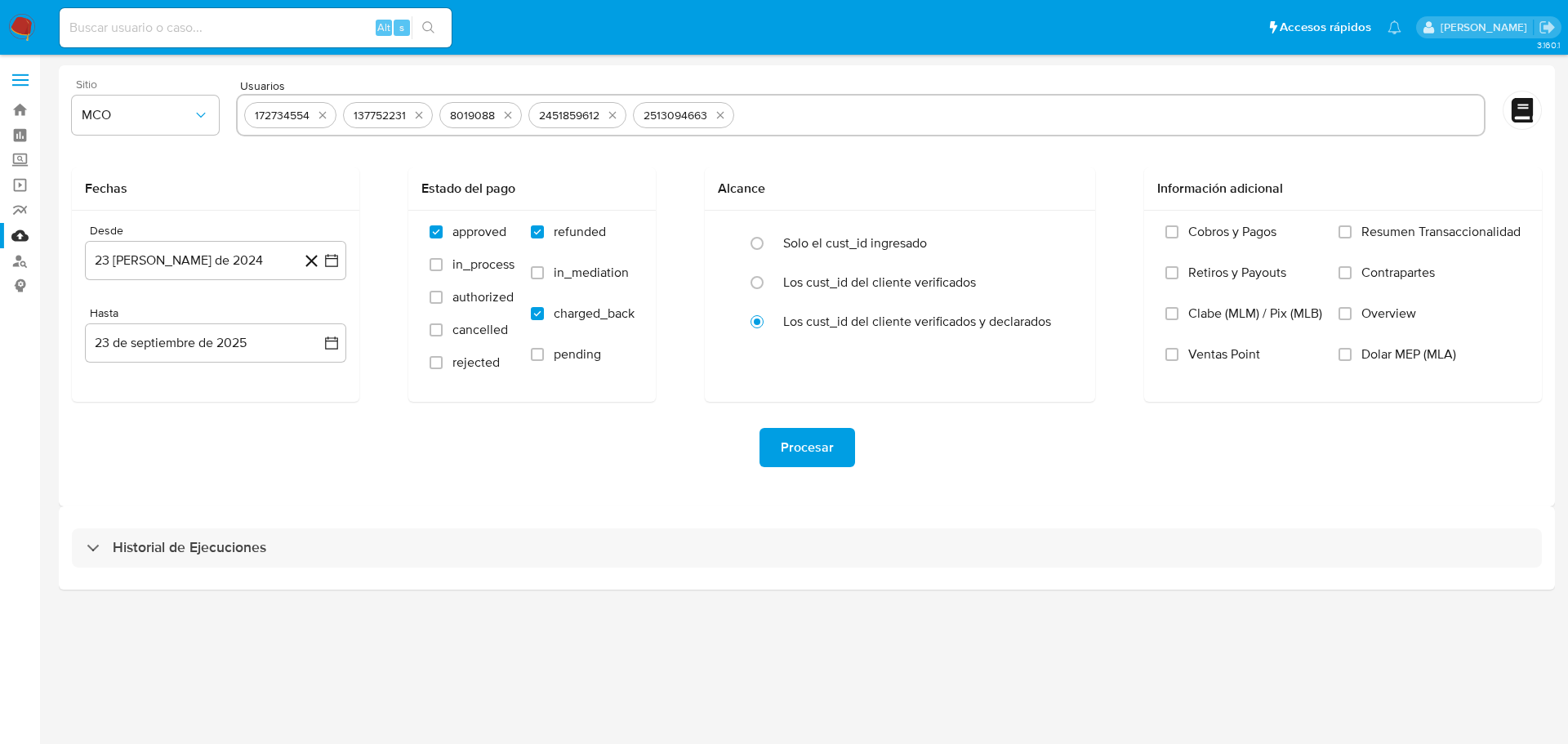
paste input "2505369676"
type input "2505369676"
click at [332, 267] on icon "button" at bounding box center [332, 261] width 13 height 13
click at [313, 316] on icon "Mes siguiente" at bounding box center [317, 320] width 20 height 20
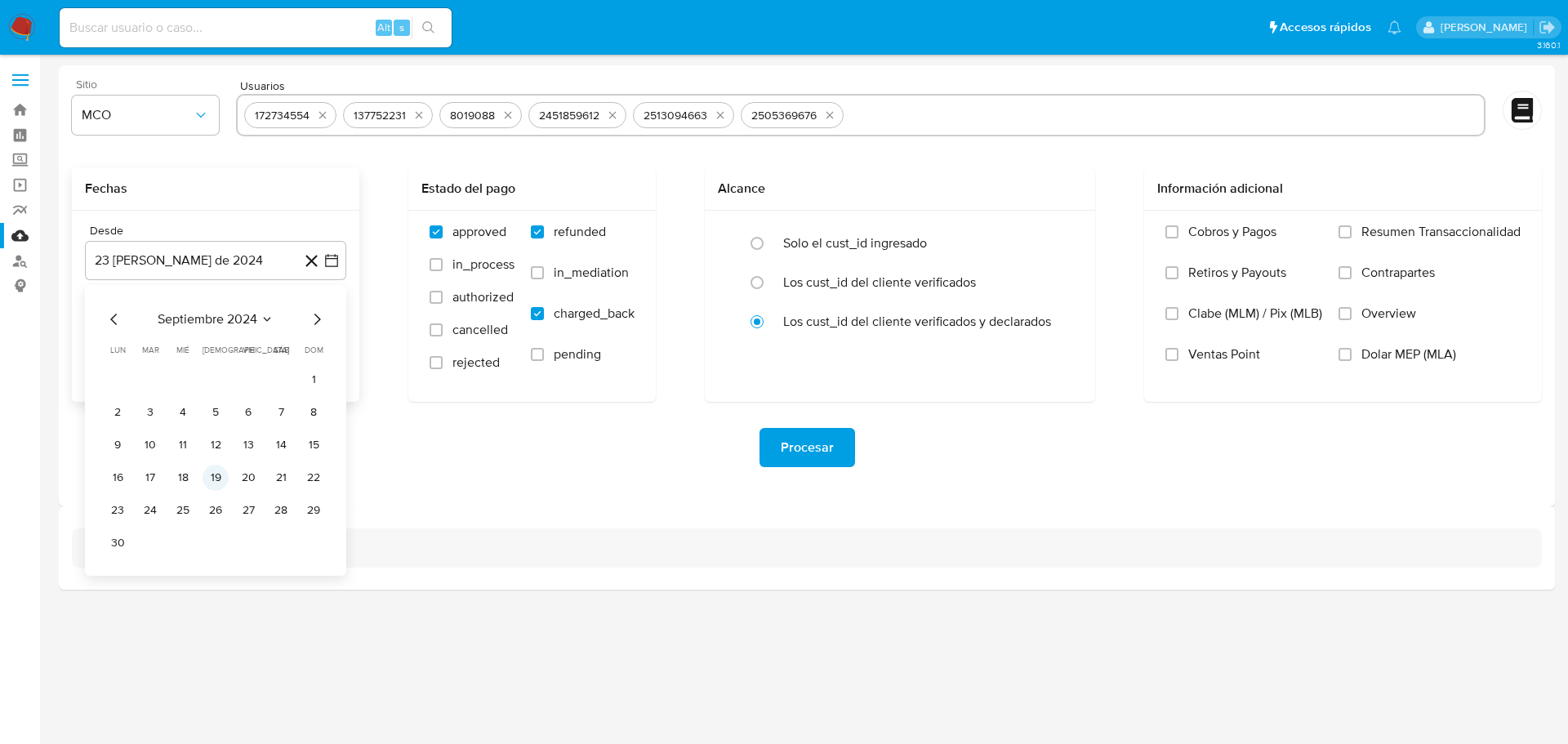
click at [217, 477] on button "19" at bounding box center [215, 477] width 26 height 26
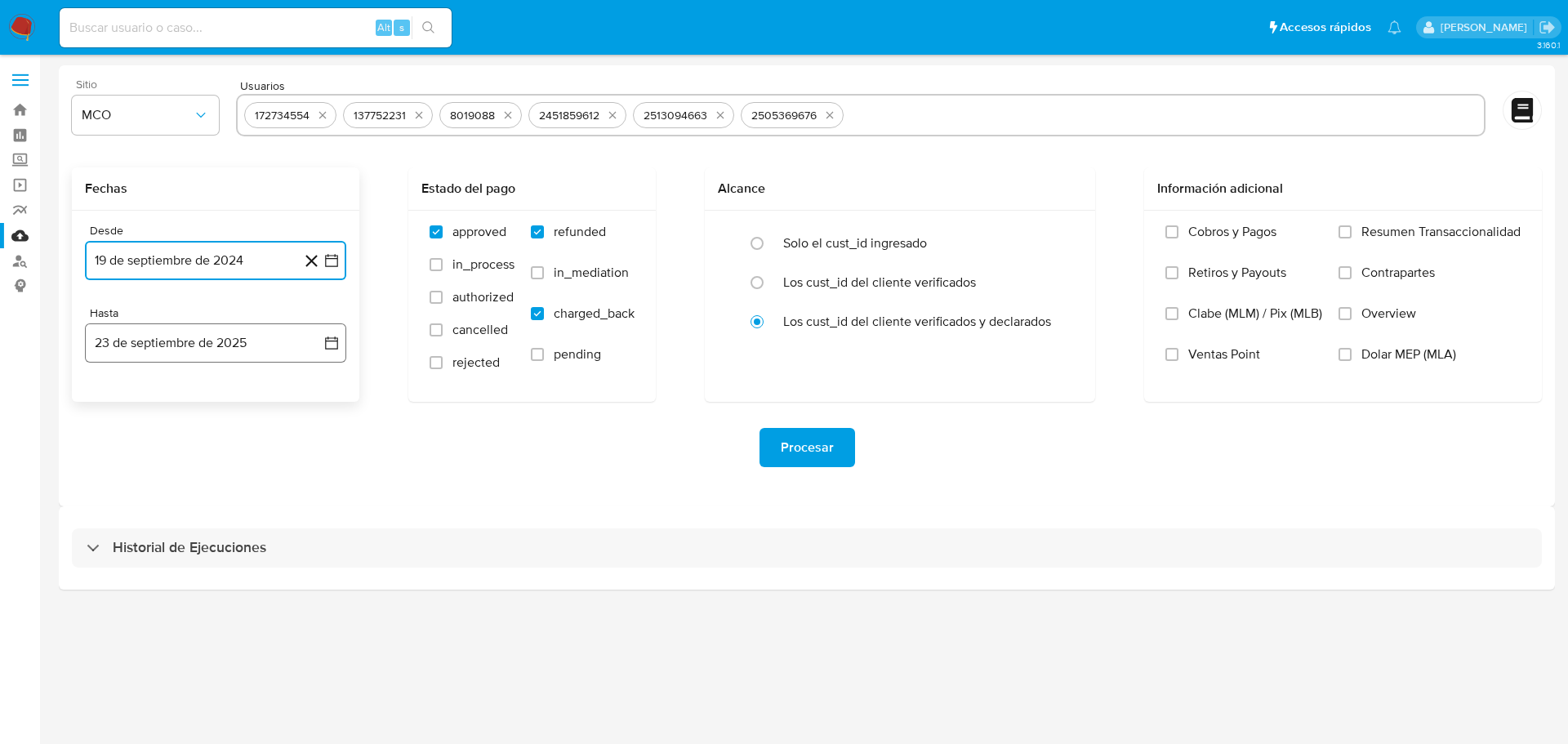
click at [331, 342] on icon "button" at bounding box center [332, 343] width 17 height 17
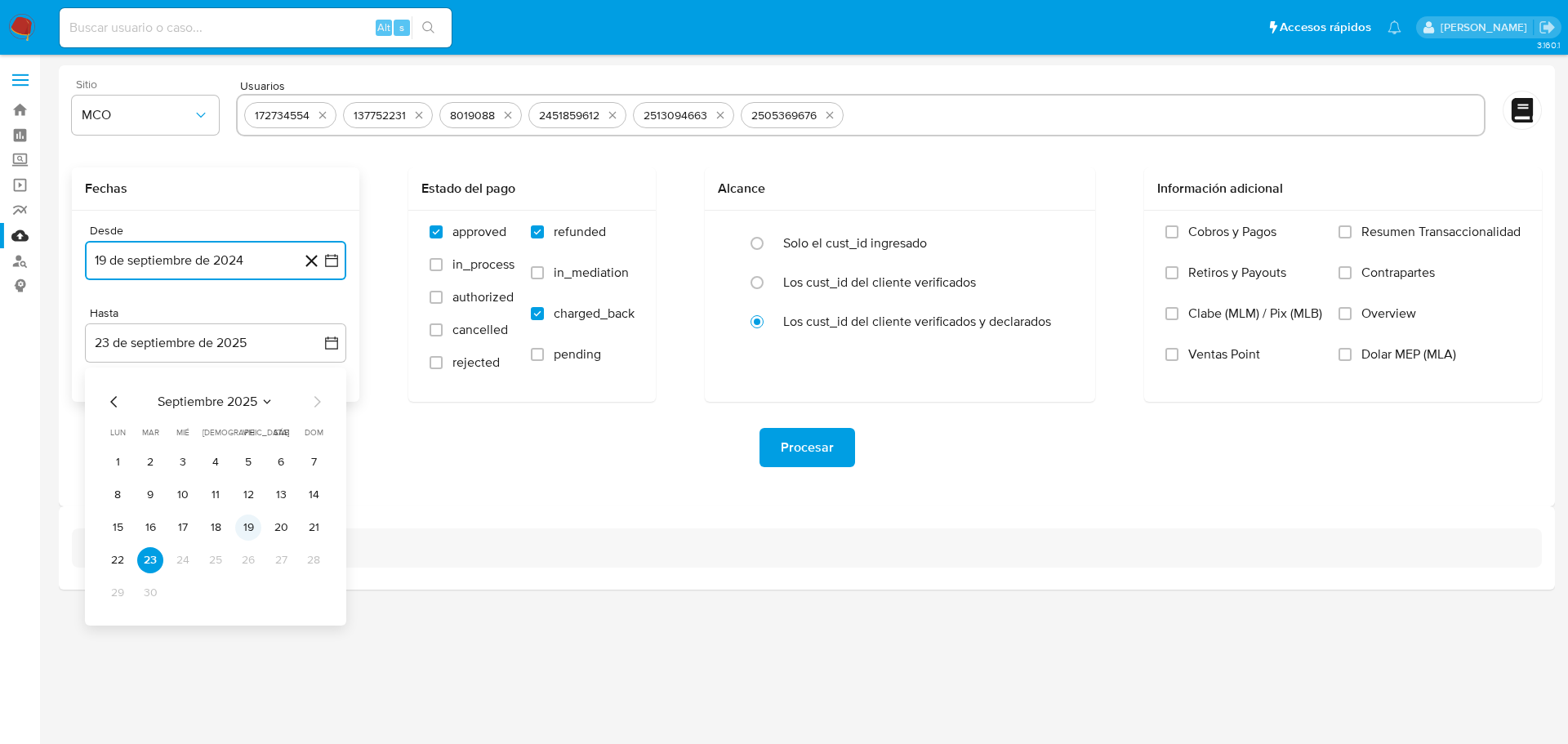
click at [244, 526] on button "19" at bounding box center [247, 527] width 26 height 26
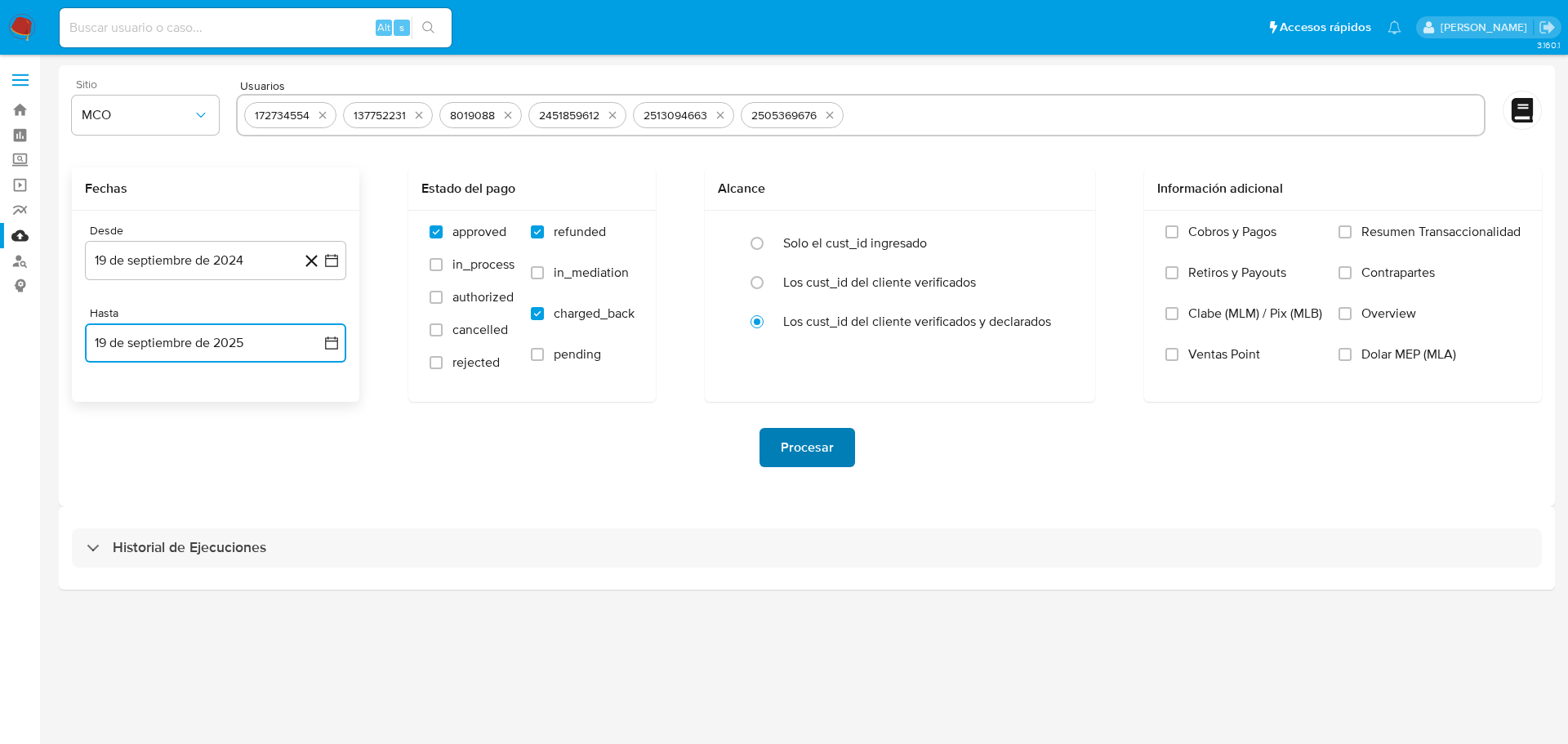
click at [831, 443] on span "Procesar" at bounding box center [808, 448] width 53 height 36
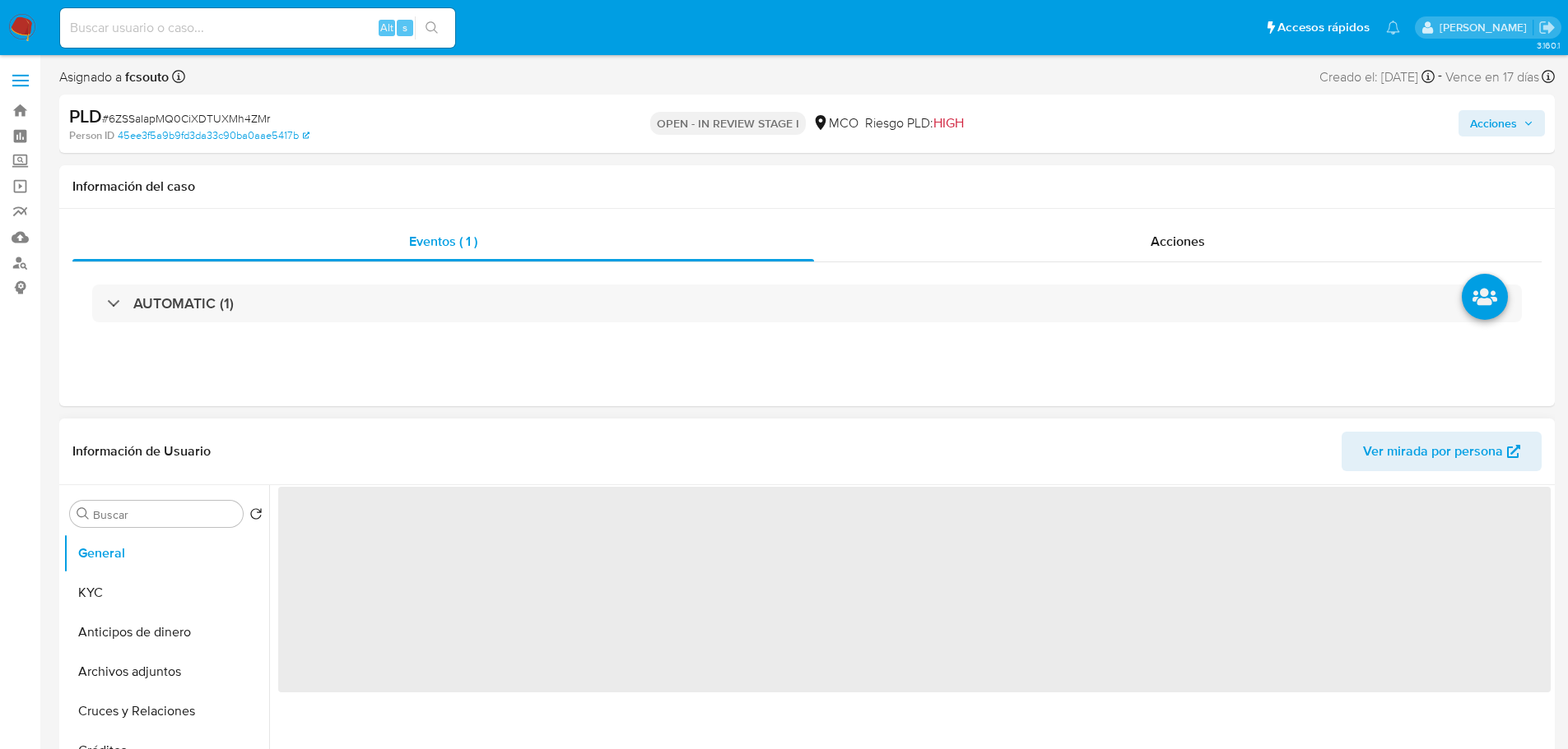
select select "10"
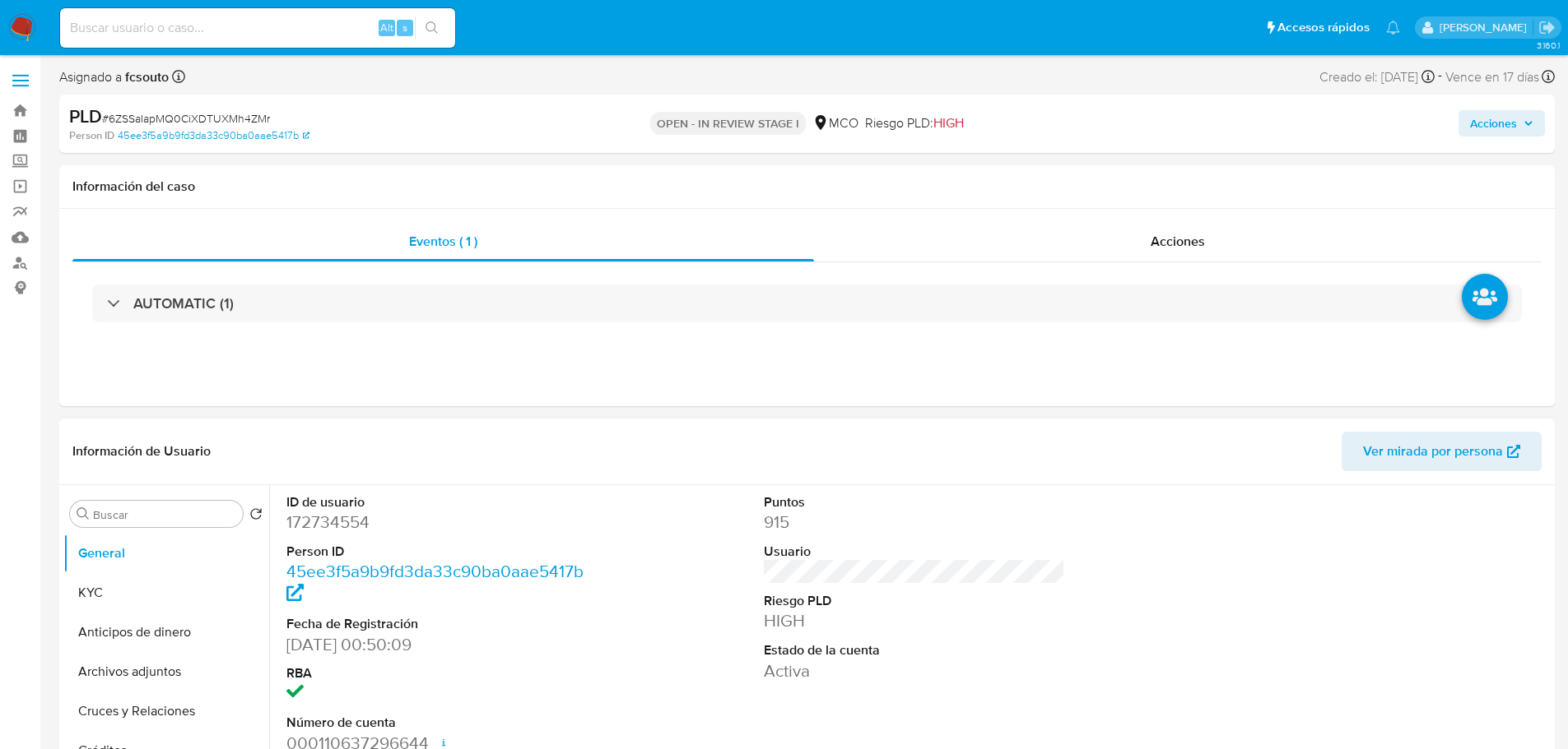
click at [325, 514] on dd "172734554" at bounding box center [437, 522] width 302 height 23
copy dd "172734554"
click at [344, 527] on dd "172734554" at bounding box center [437, 522] width 302 height 23
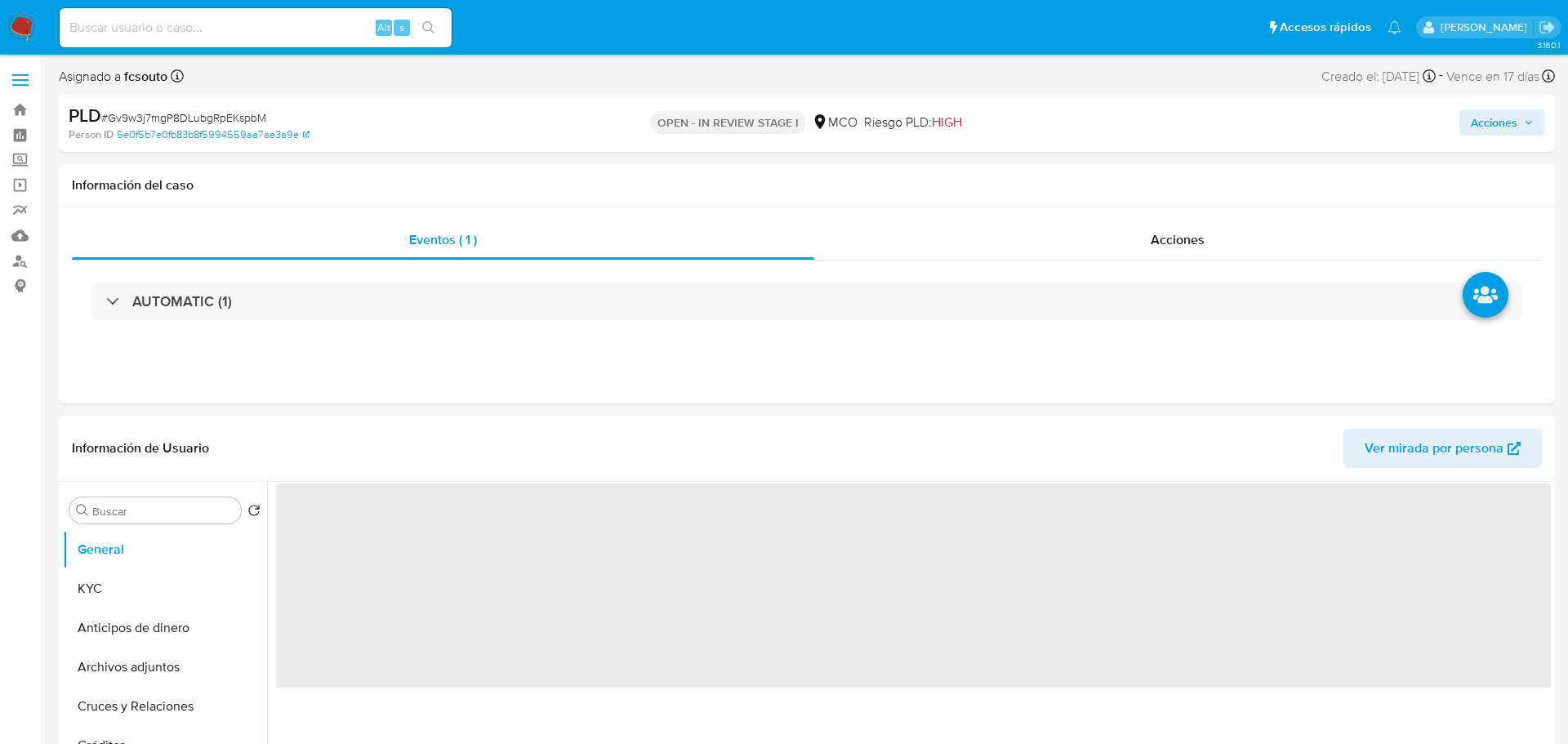
select select "10"
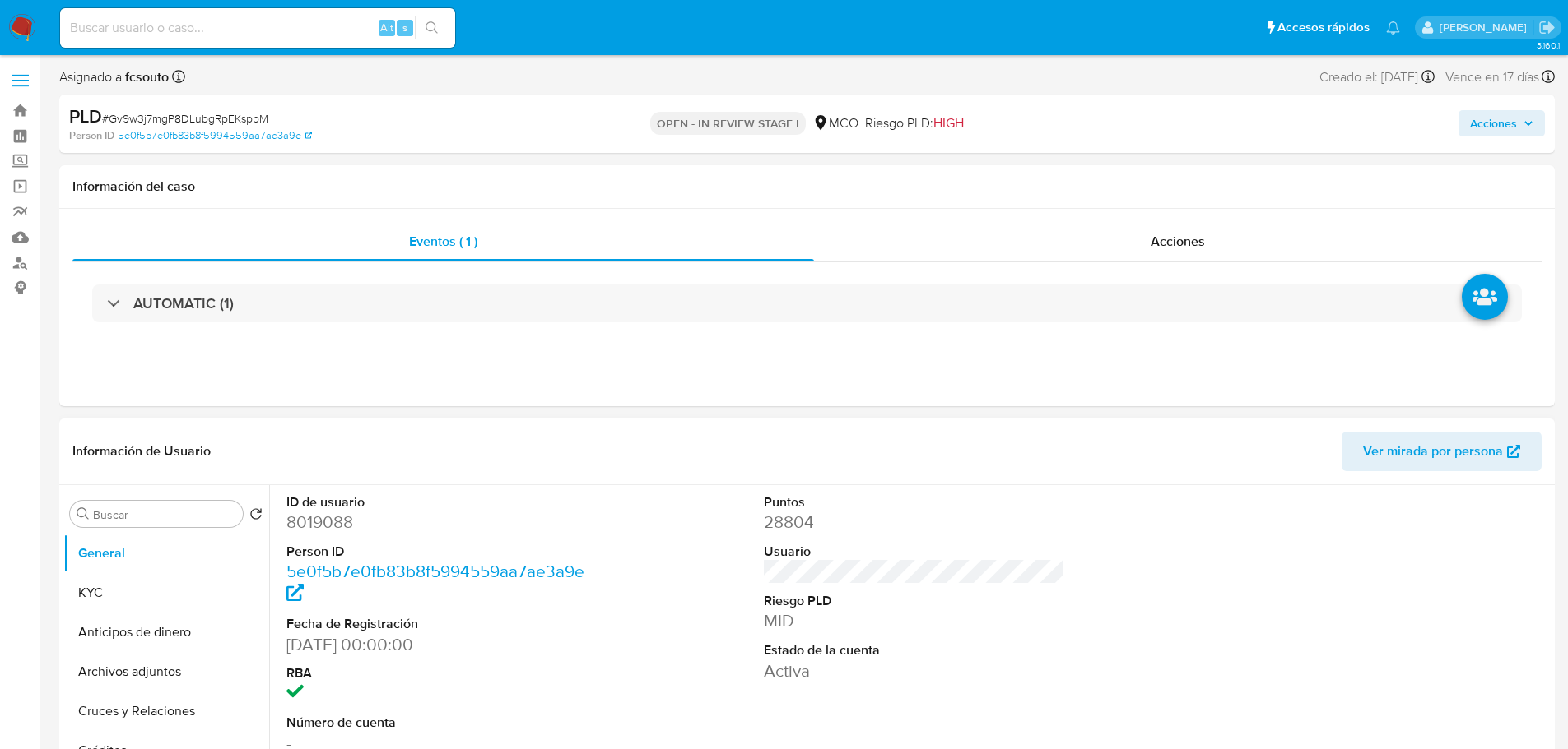
click at [338, 530] on dd "8019088" at bounding box center [437, 522] width 302 height 23
copy dd "8019088"
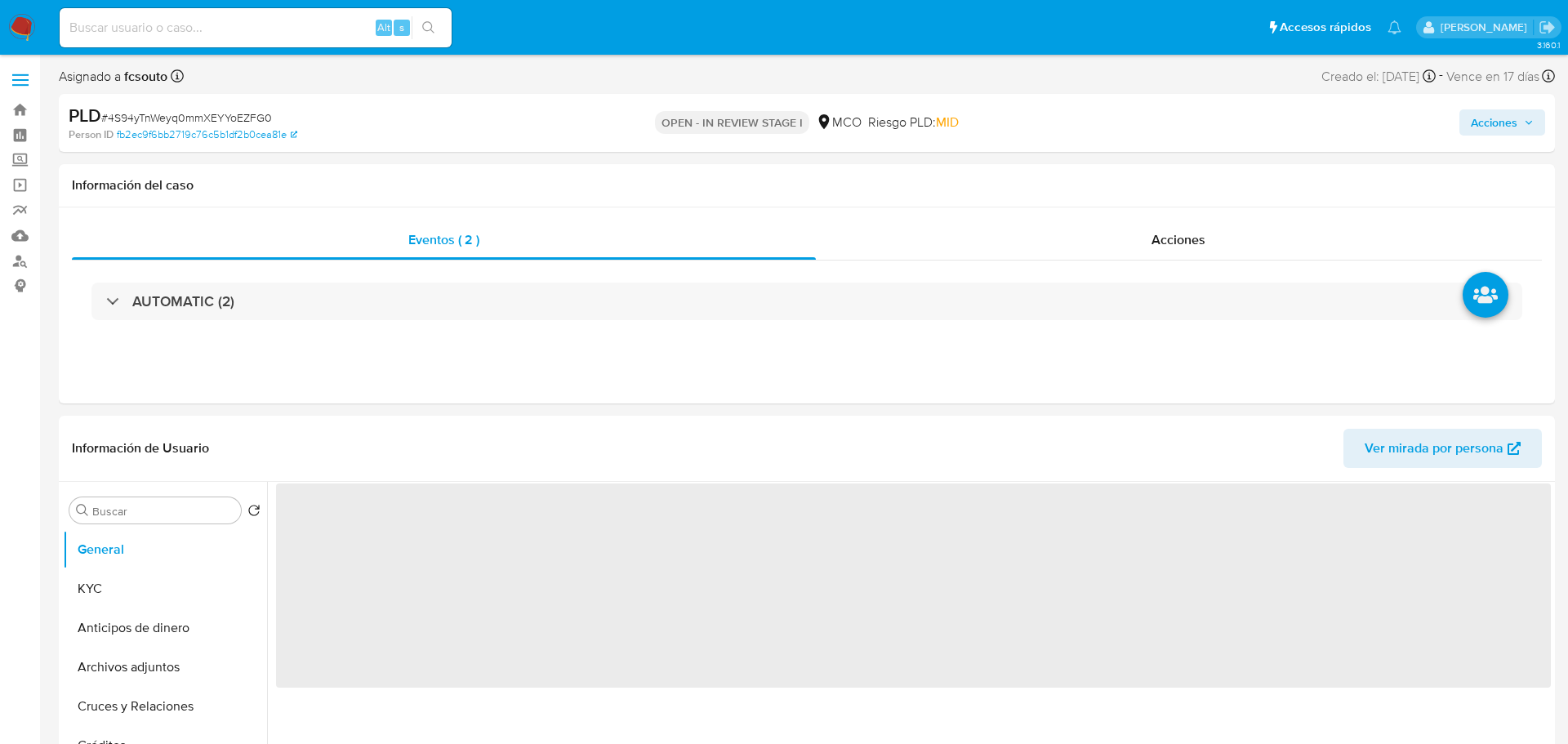
select select "10"
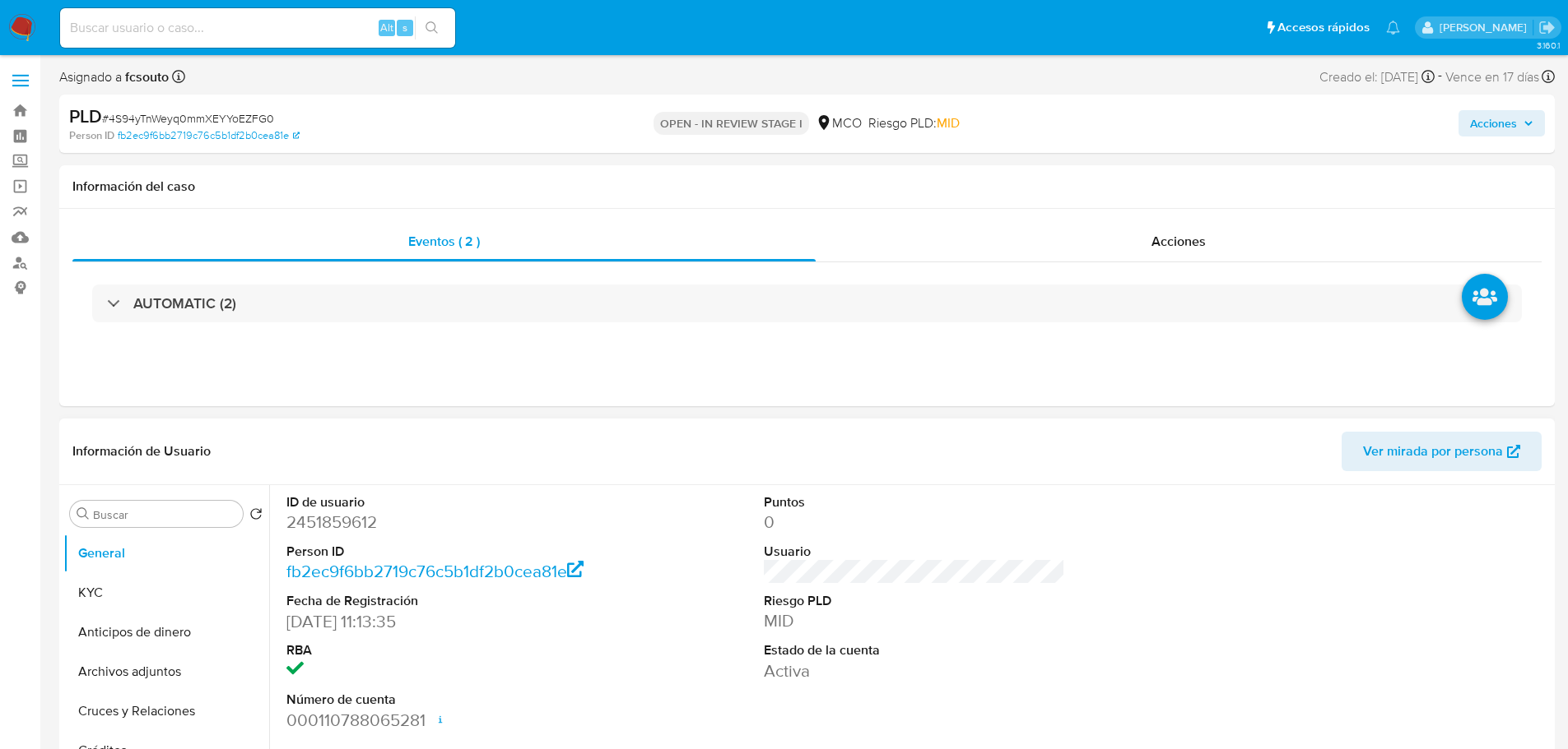
click at [350, 522] on dd "2451859612" at bounding box center [437, 522] width 302 height 23
copy dd "2451859612"
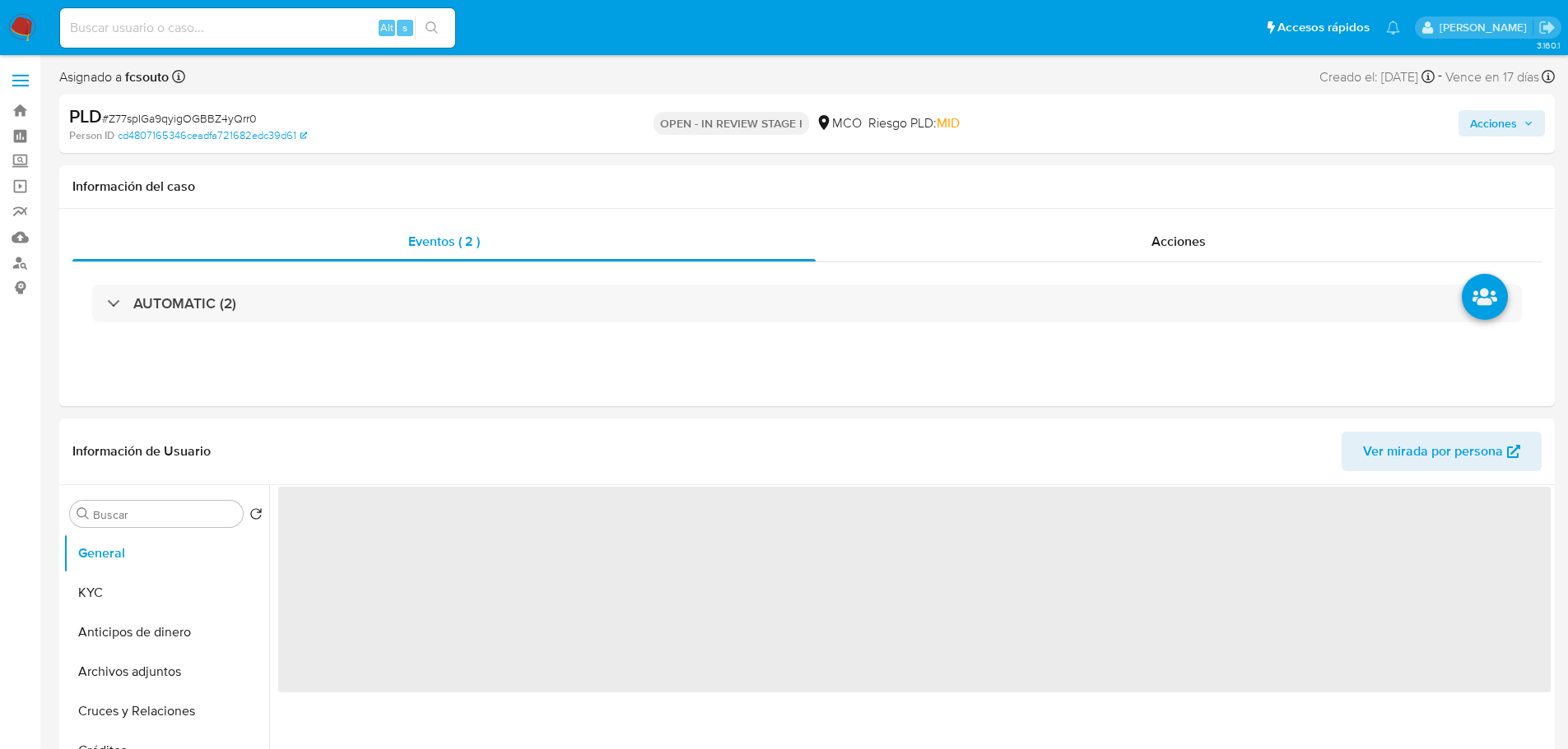
select select "10"
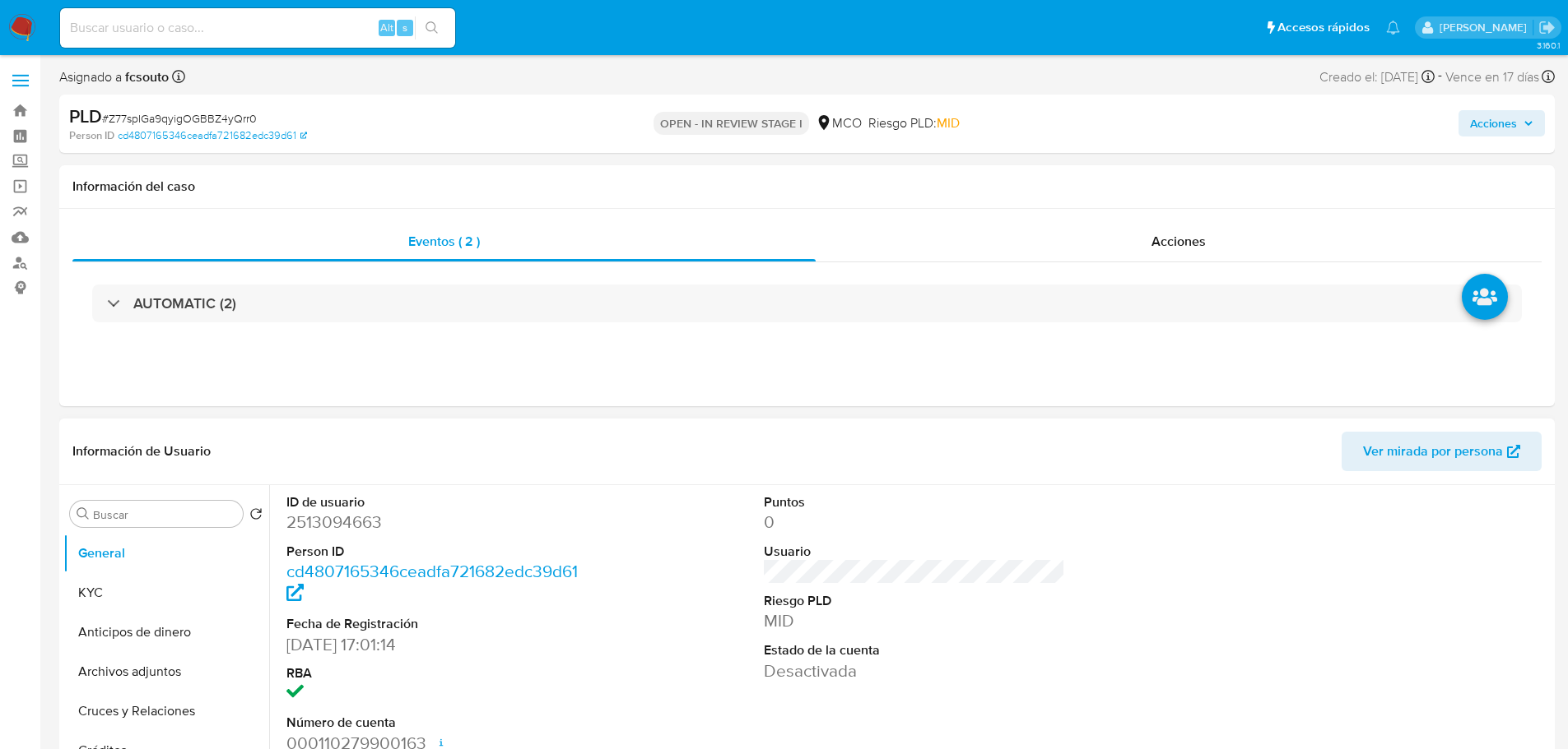
click at [337, 522] on dd "2513094663" at bounding box center [437, 522] width 302 height 23
copy dd "2513094663"
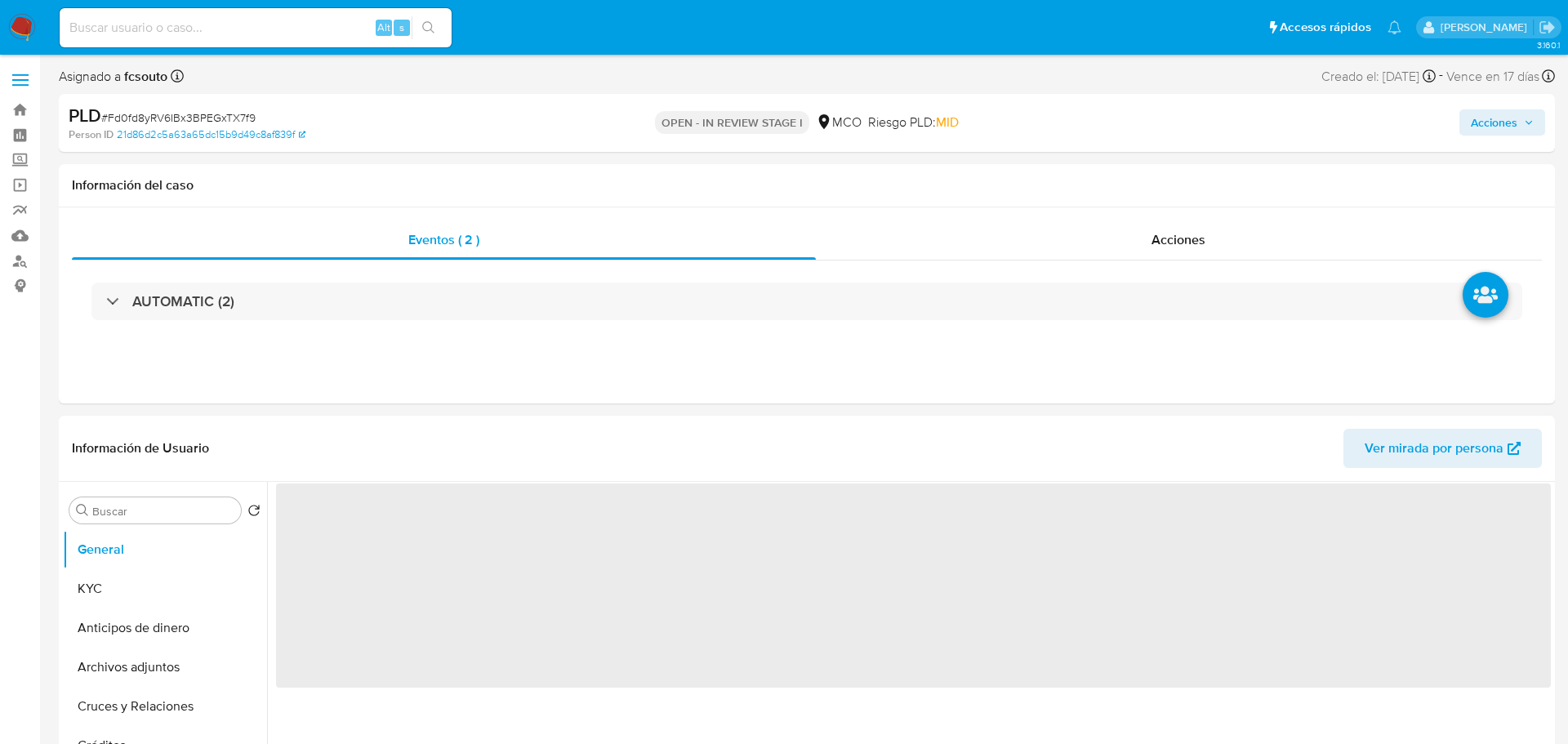
select select "10"
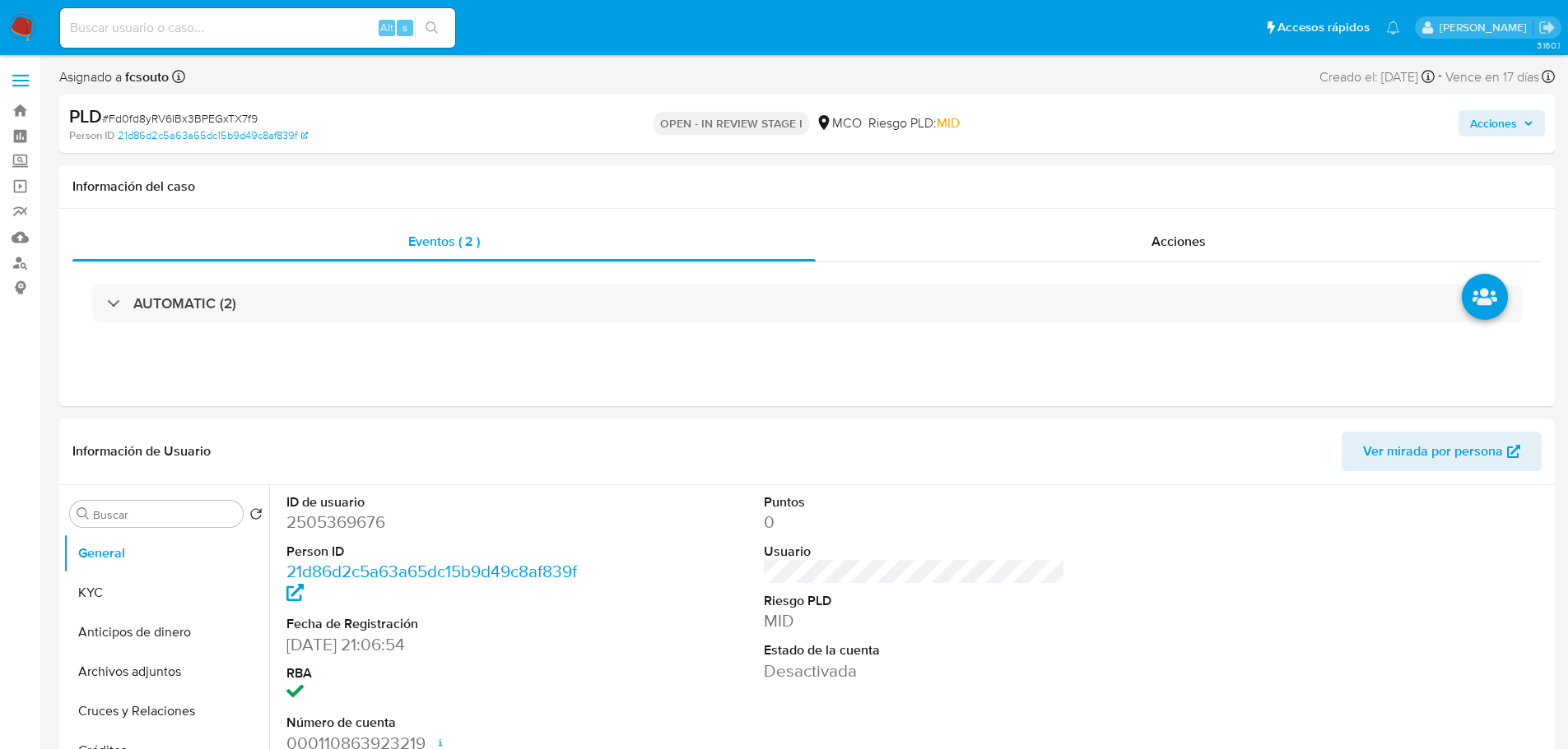
click at [333, 519] on dd "2505369676" at bounding box center [437, 522] width 302 height 23
copy dd "2505369676"
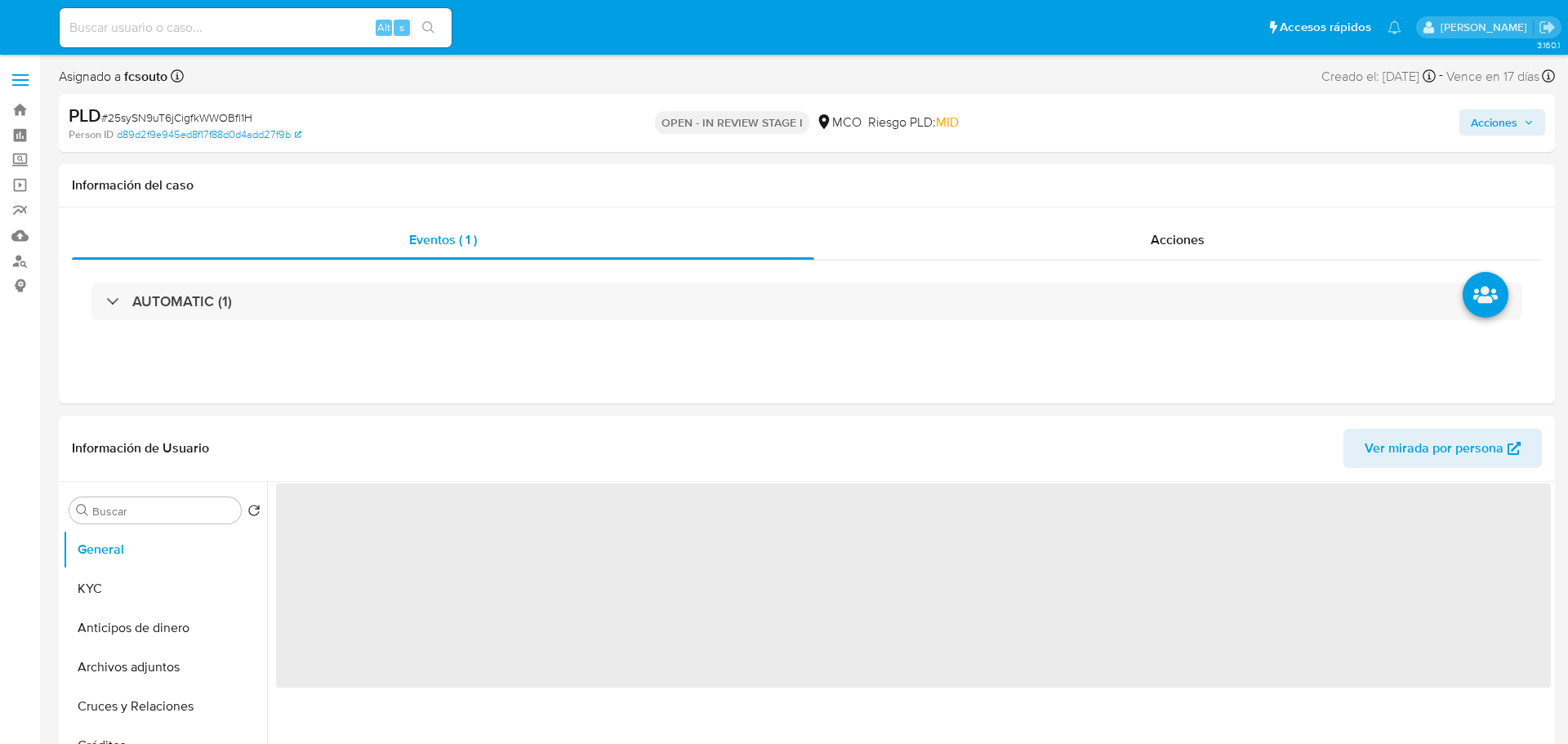
select select "10"
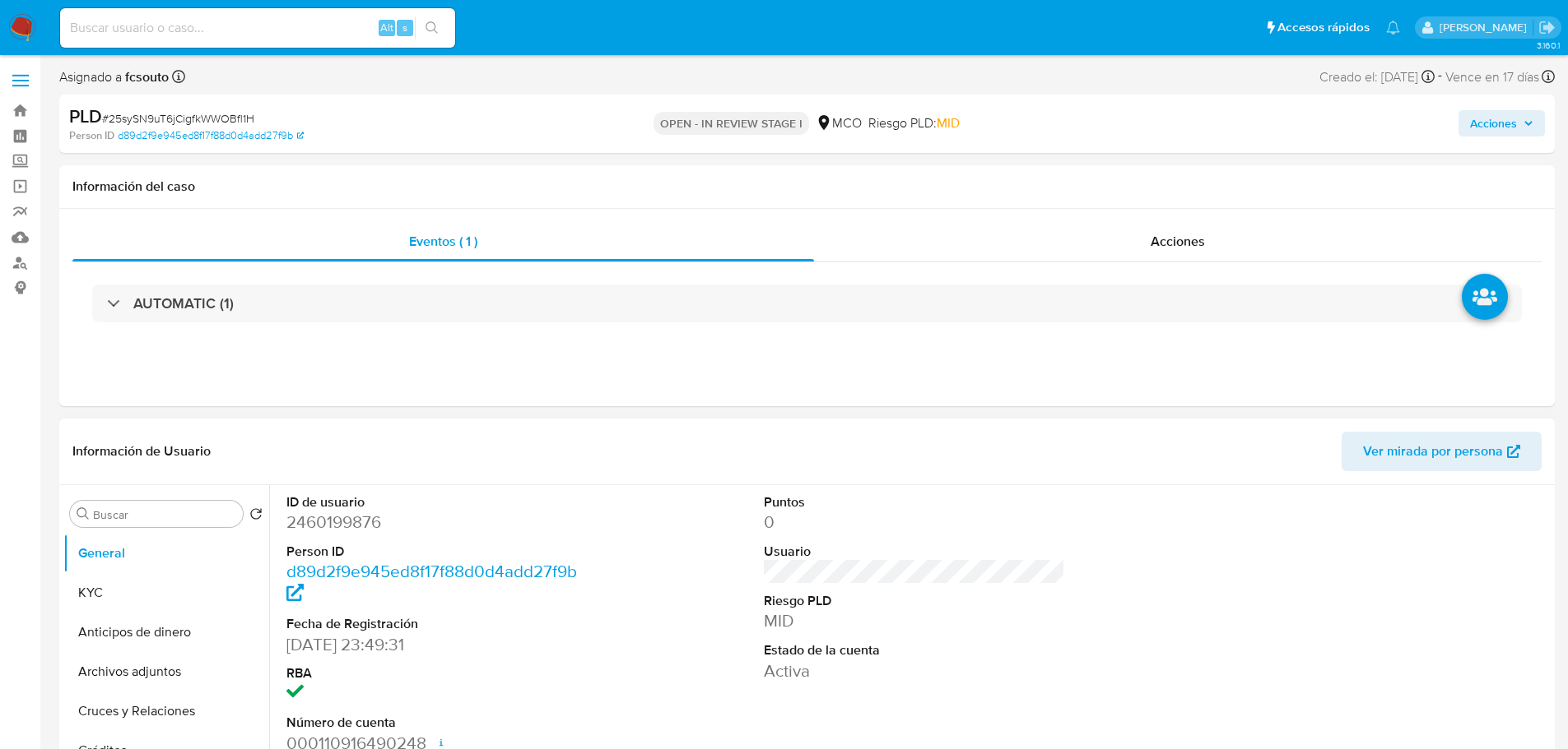
click at [344, 527] on dd "2460199876" at bounding box center [437, 522] width 302 height 23
copy dd "2460199876"
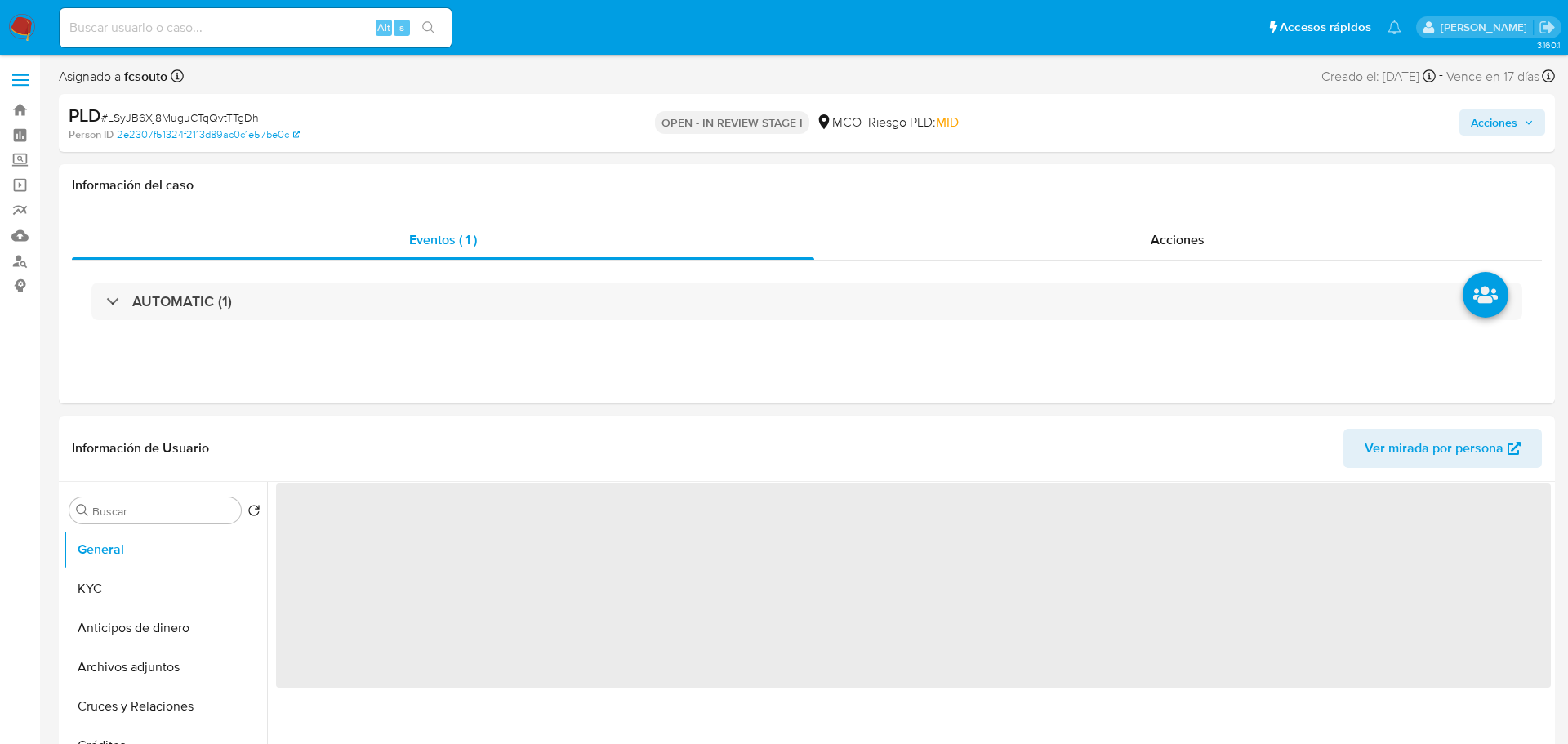
select select "10"
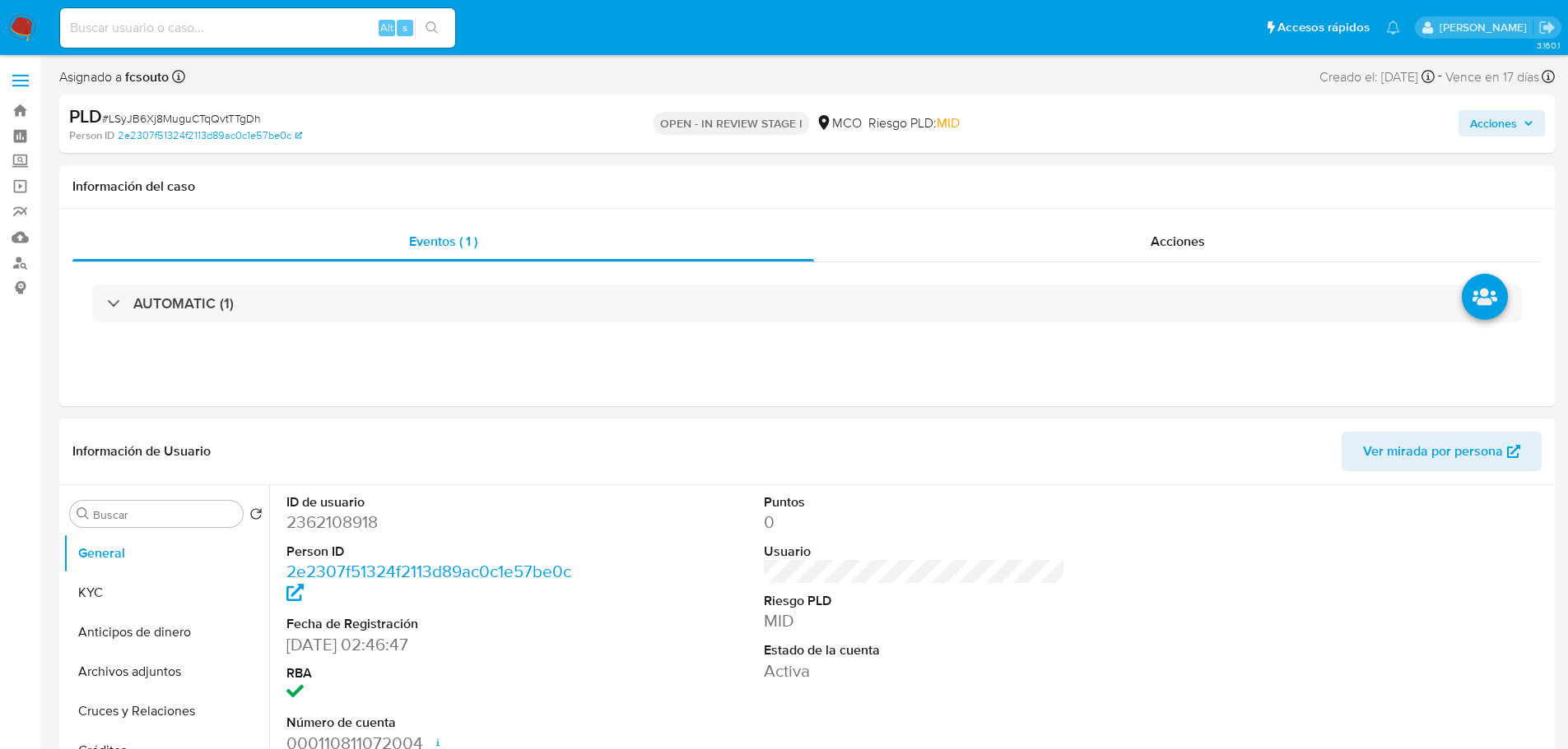
click at [333, 520] on dd "2362108918" at bounding box center [437, 522] width 302 height 23
copy dd "2362108918"
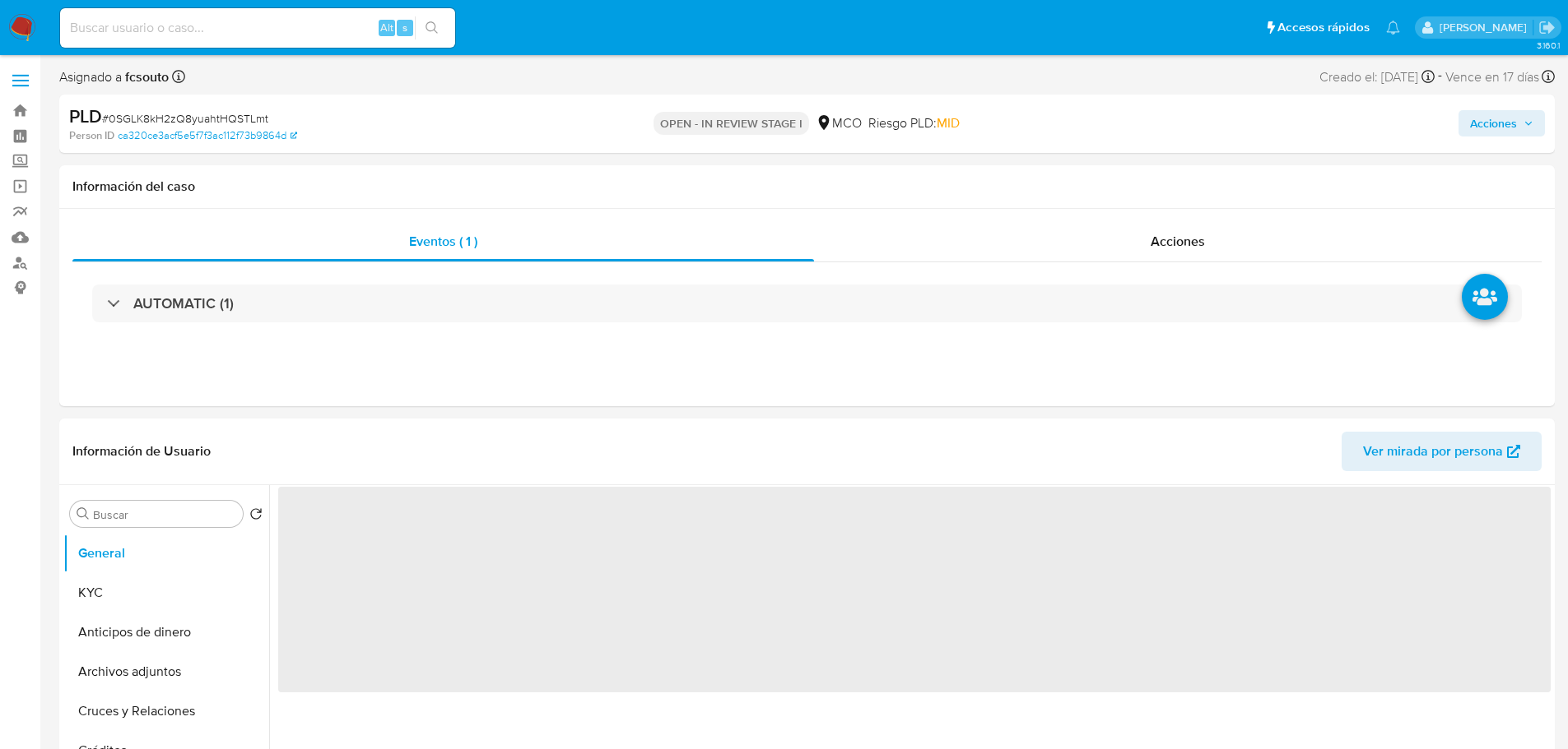
select select "10"
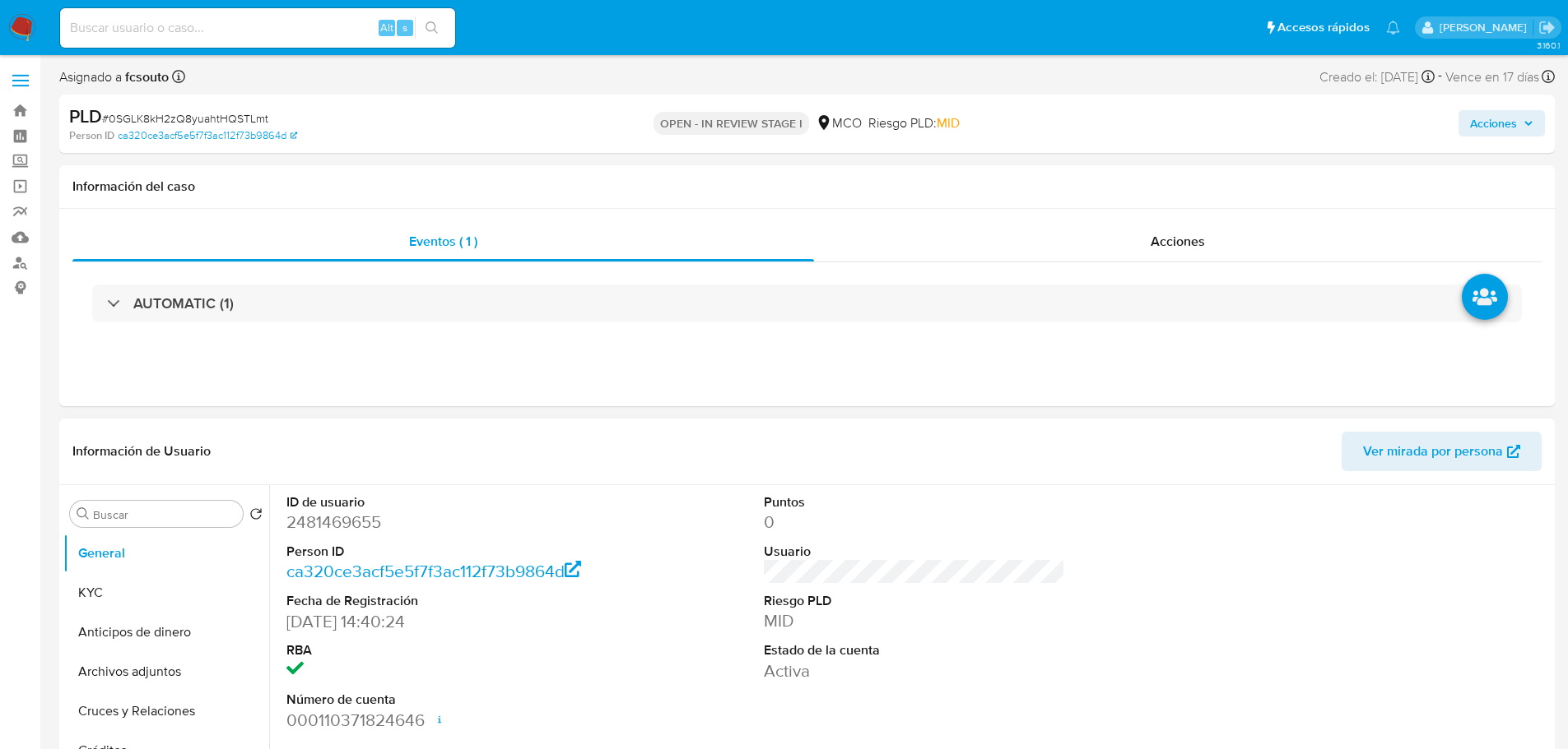
click at [353, 522] on dd "2481469655" at bounding box center [437, 522] width 302 height 23
copy dd "2481469655"
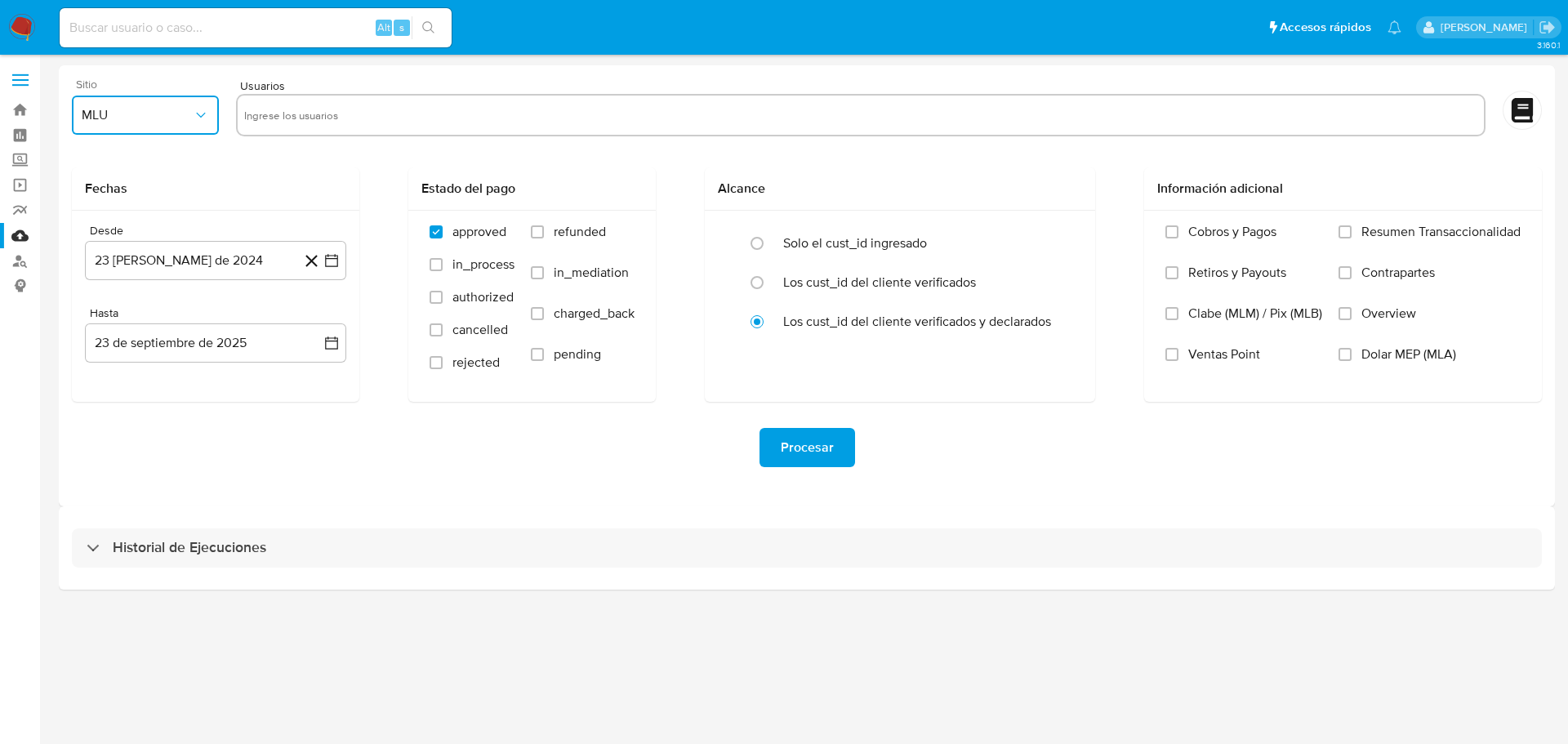
drag, startPoint x: 202, startPoint y: 122, endPoint x: 200, endPoint y: 132, distance: 10.2
click at [203, 123] on icon "button" at bounding box center [201, 115] width 17 height 17
click at [152, 243] on div "MCO" at bounding box center [140, 237] width 118 height 39
click at [351, 103] on input "text" at bounding box center [861, 115] width 1233 height 26
type input "2460199876"
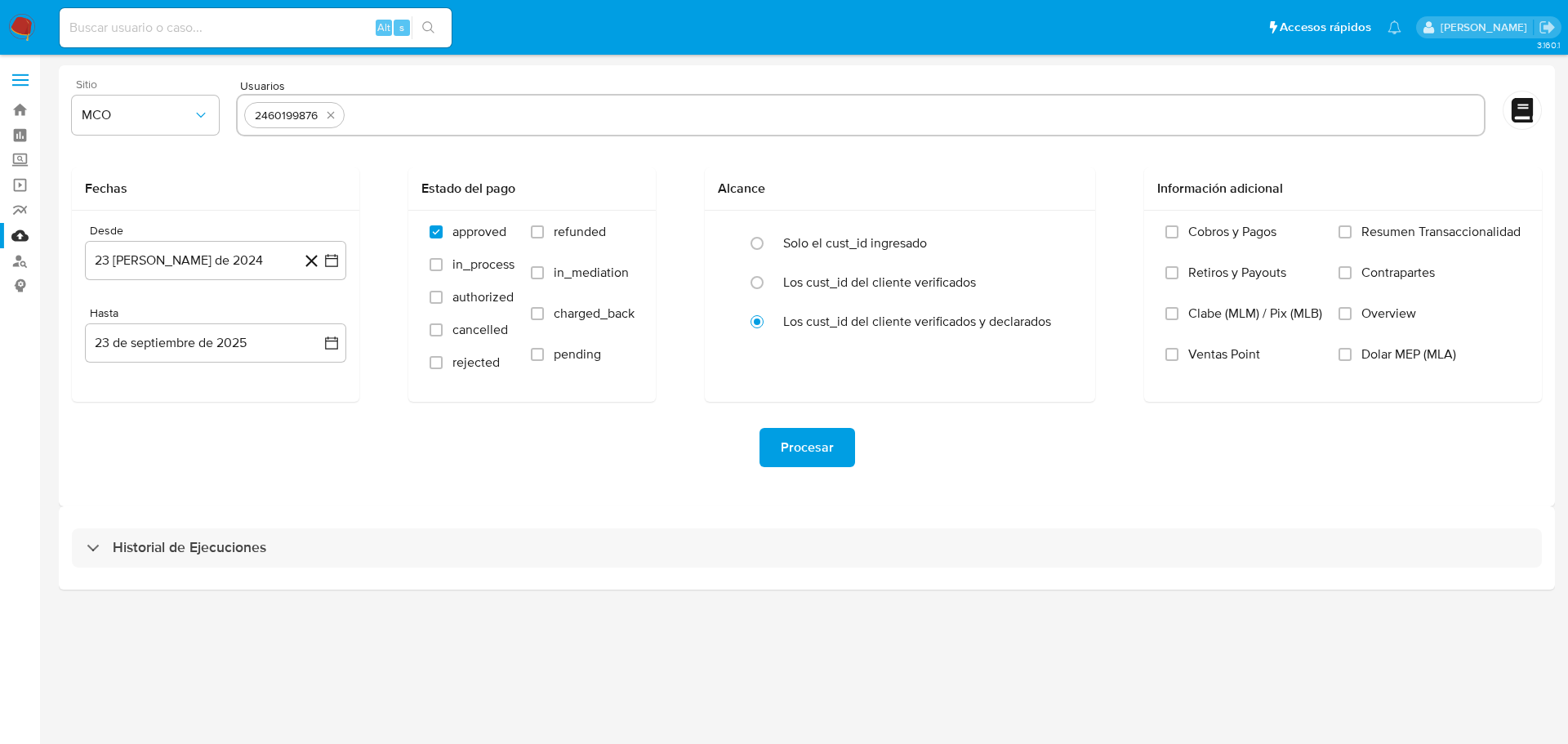
paste input "2362108918"
type input "2362108918"
click at [537, 234] on input "refunded" at bounding box center [538, 232] width 13 height 13
checkbox input "true"
click at [540, 312] on input "charged_back" at bounding box center [538, 314] width 13 height 13
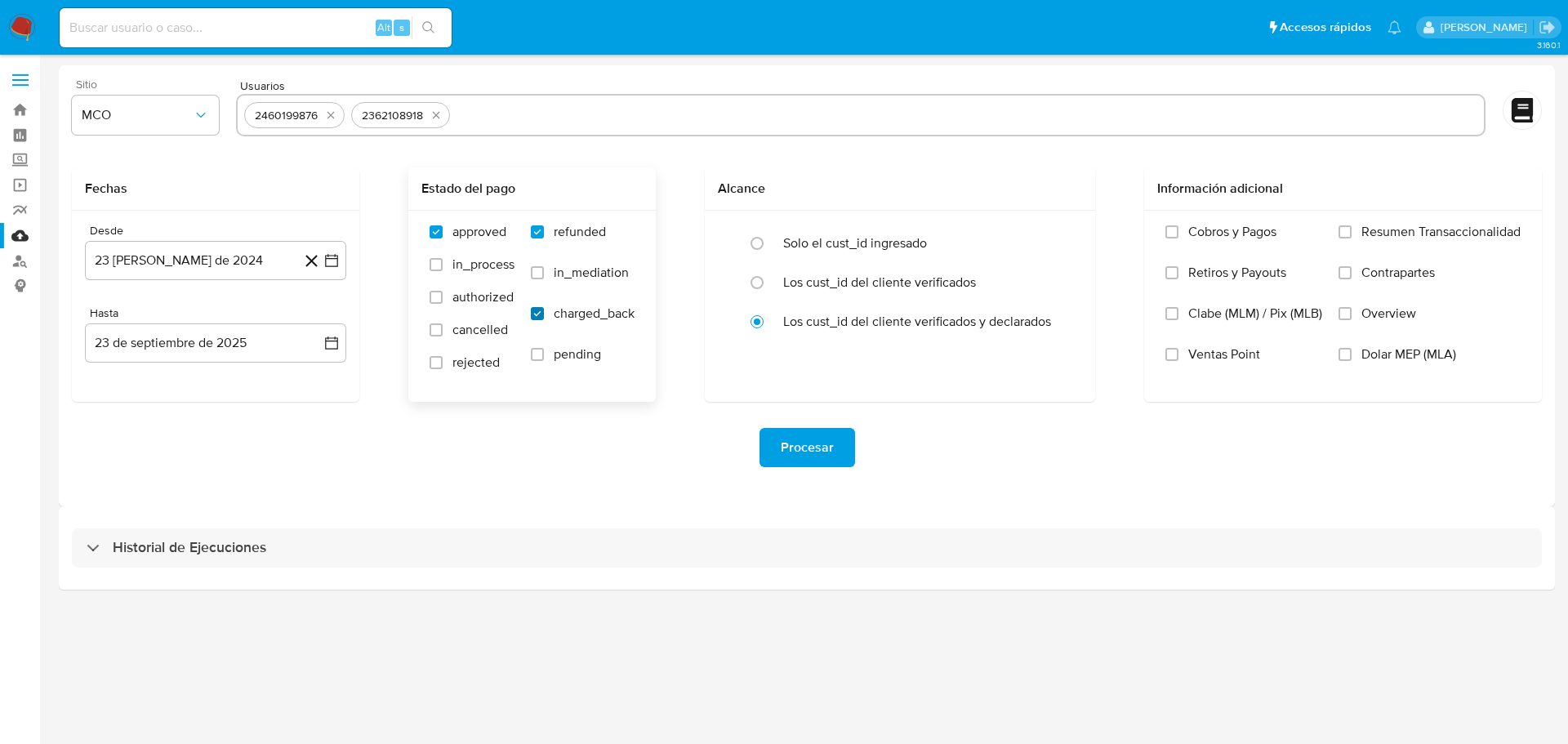
checkbox input "true"
click at [491, 113] on input "text" at bounding box center [967, 115] width 1021 height 26
type input "2481469655"
paste input "2355797431"
type input "2355797431"
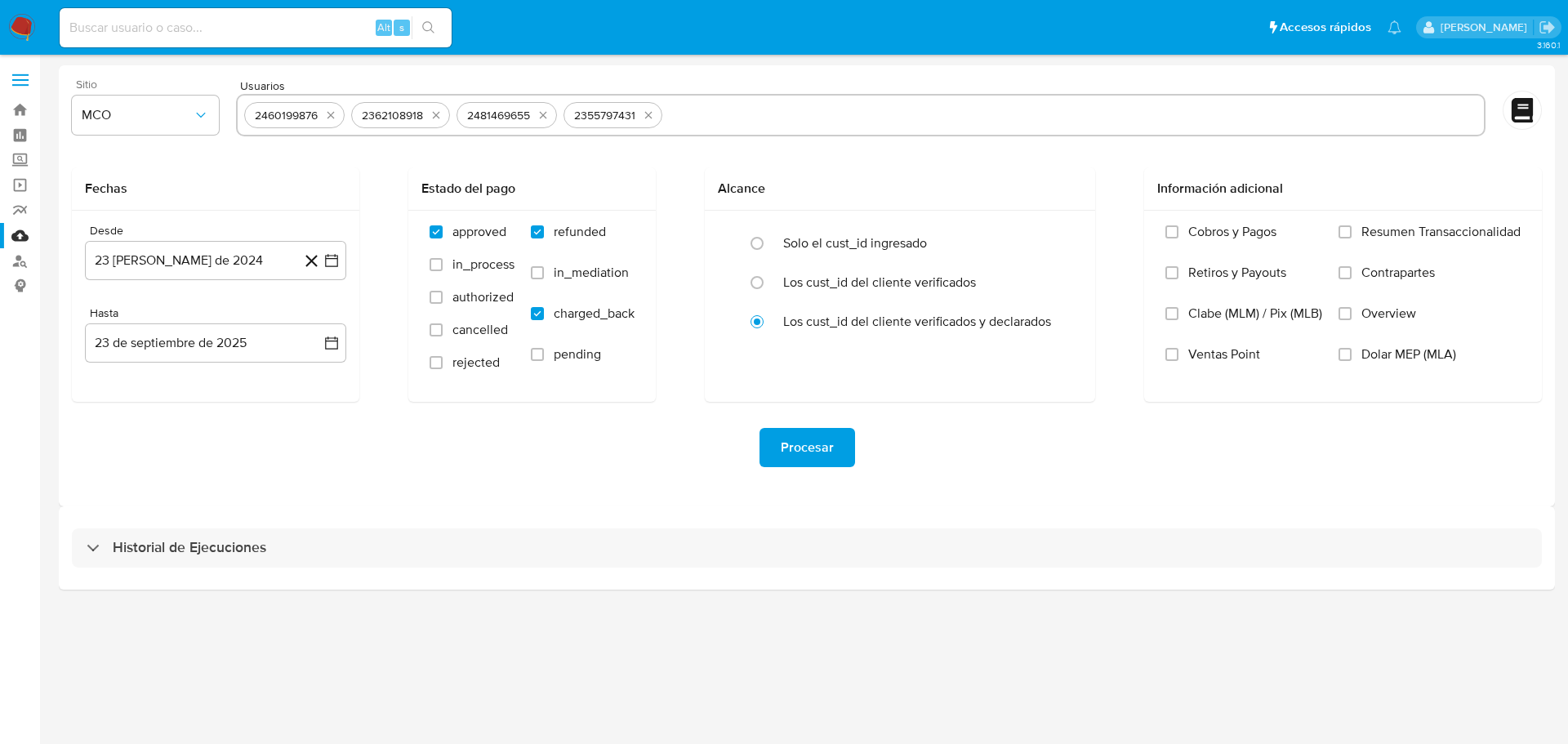
paste input "2497942027"
type input "2497942027"
paste input "445362224"
type input "445362224"
paste input "2481523959"
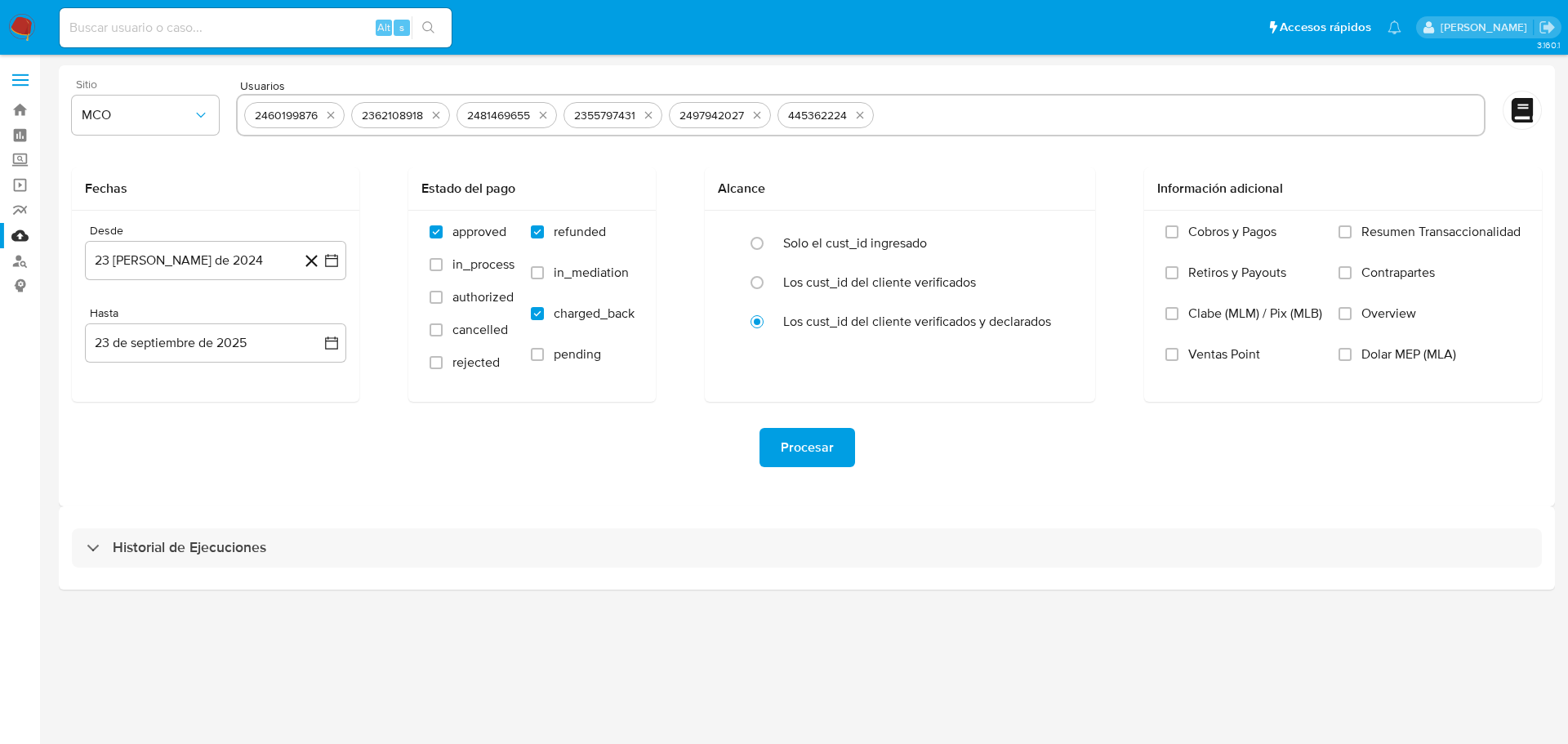
type input "2481523959"
paste input "2494164593"
type input "2494164593"
paste input "2485172517"
type input "2485172517"
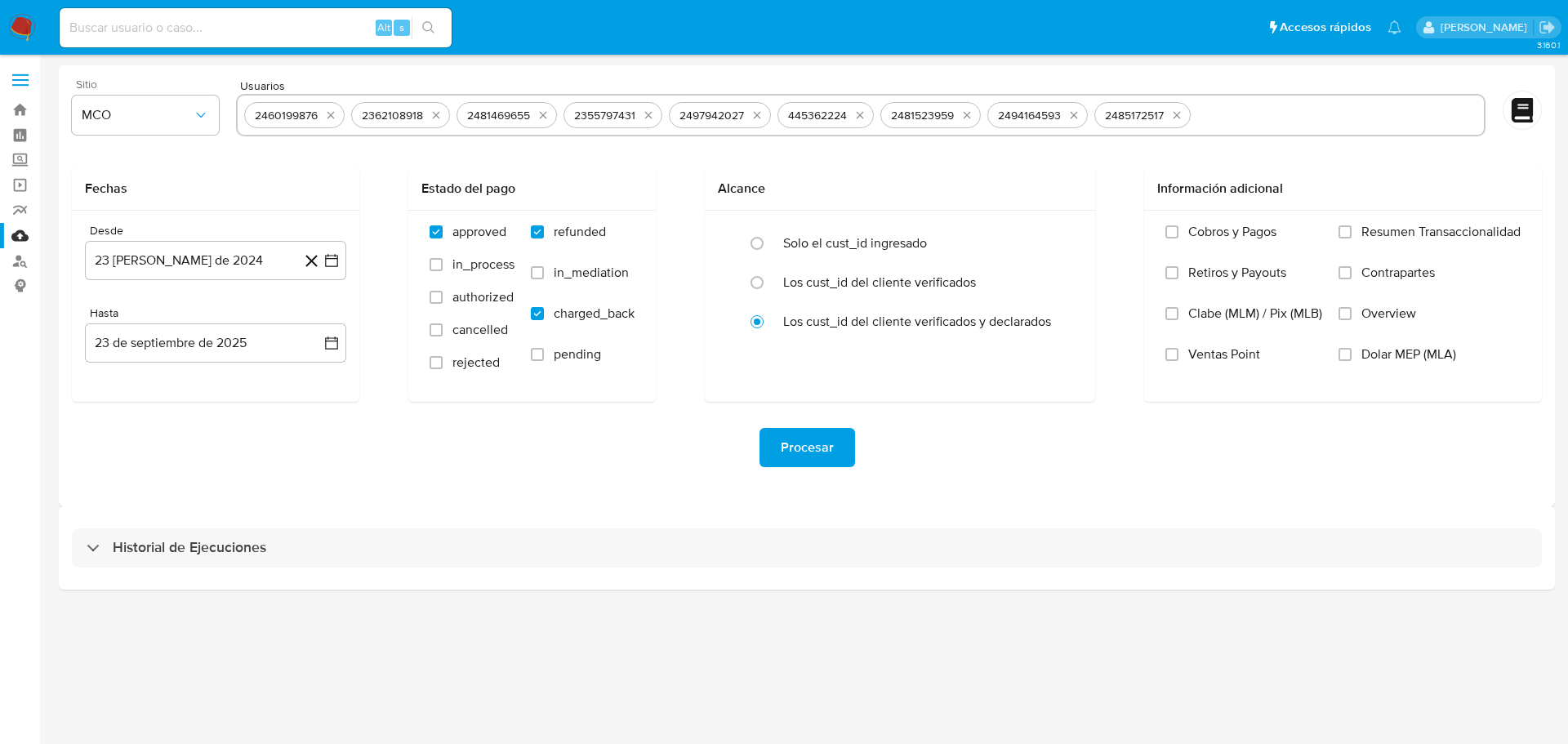
paste input "1475196214"
type input "1475196214"
click at [336, 265] on icon "button" at bounding box center [332, 261] width 17 height 17
click at [313, 321] on icon "Mes siguiente" at bounding box center [317, 320] width 20 height 20
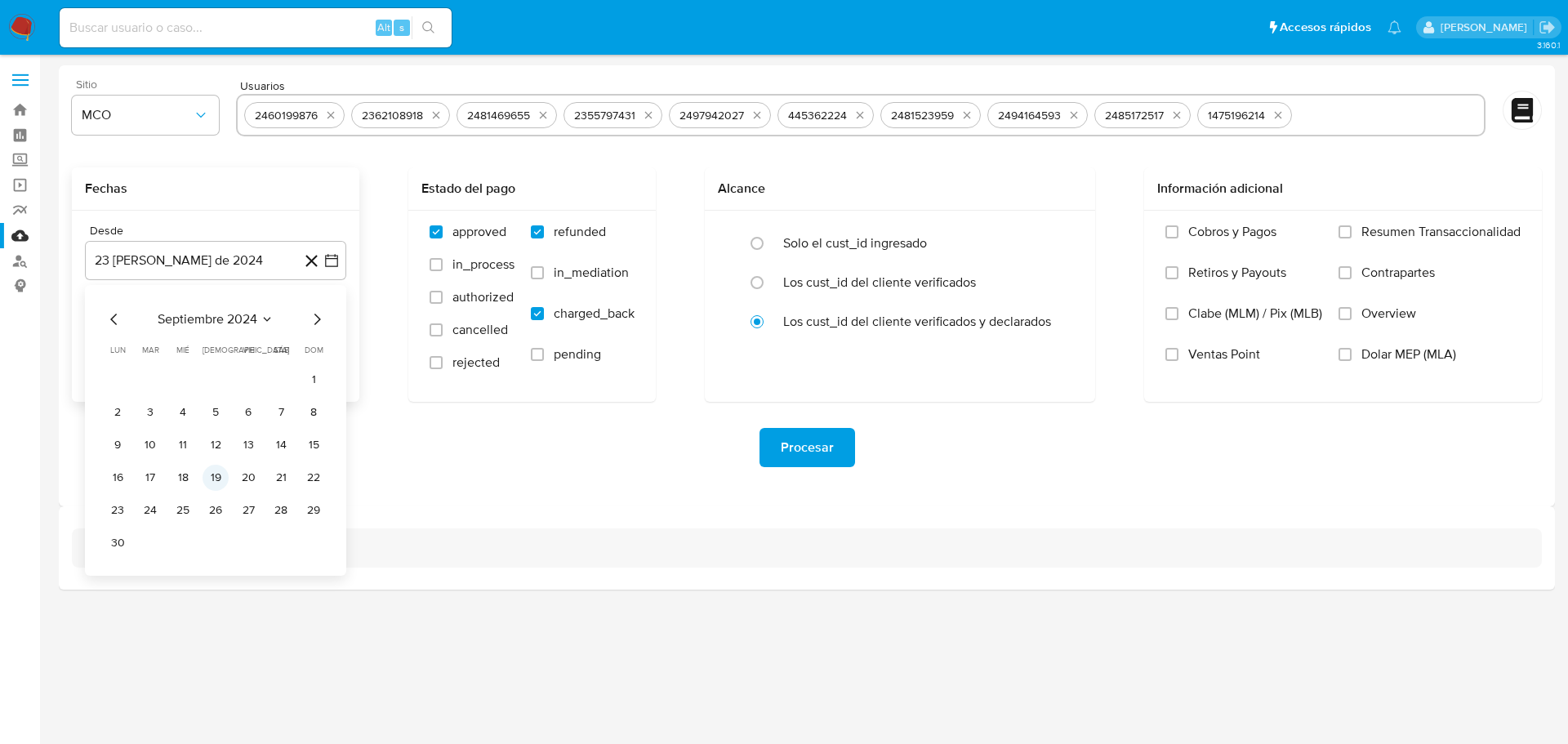
click at [221, 475] on button "19" at bounding box center [215, 477] width 26 height 26
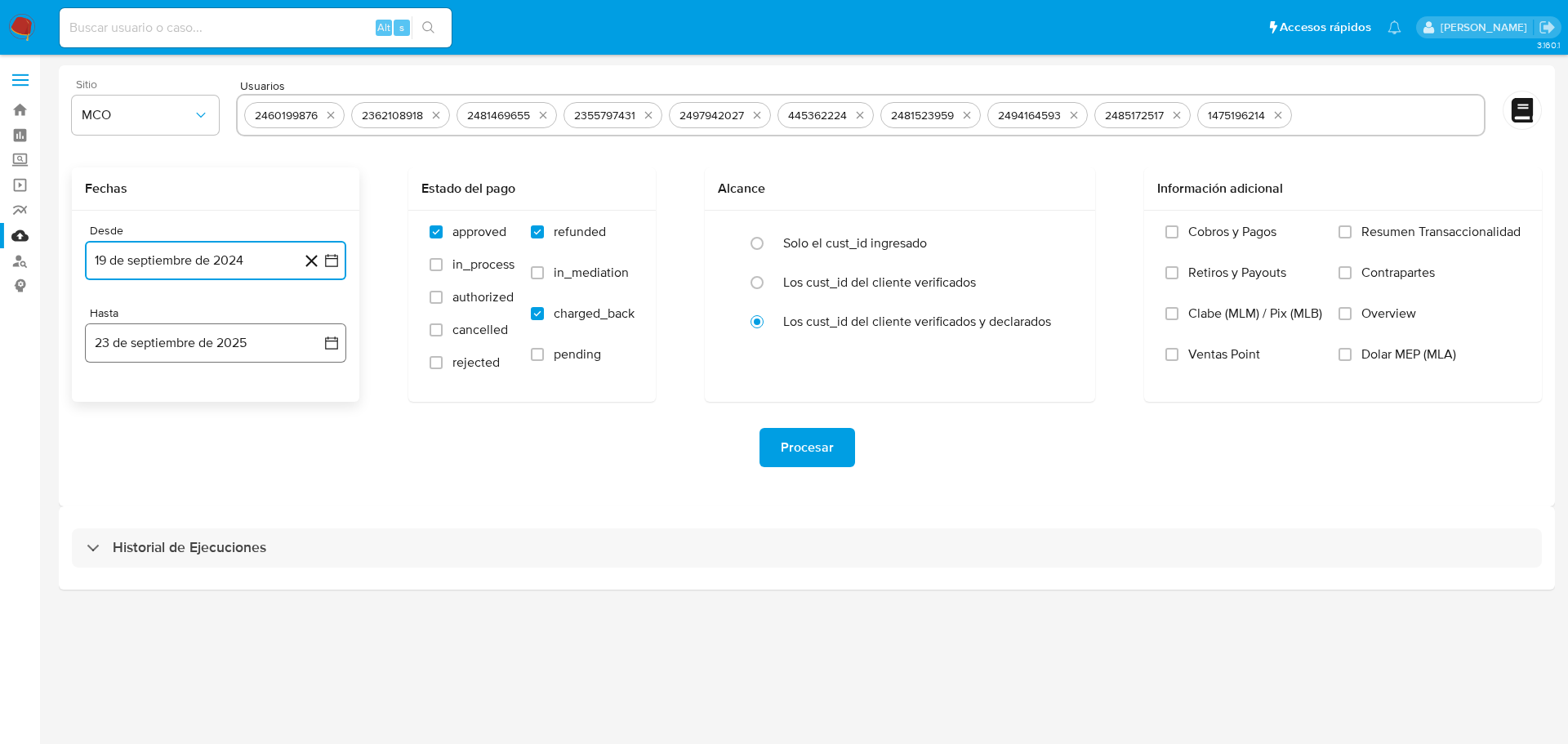
click at [337, 343] on icon "button" at bounding box center [332, 343] width 13 height 13
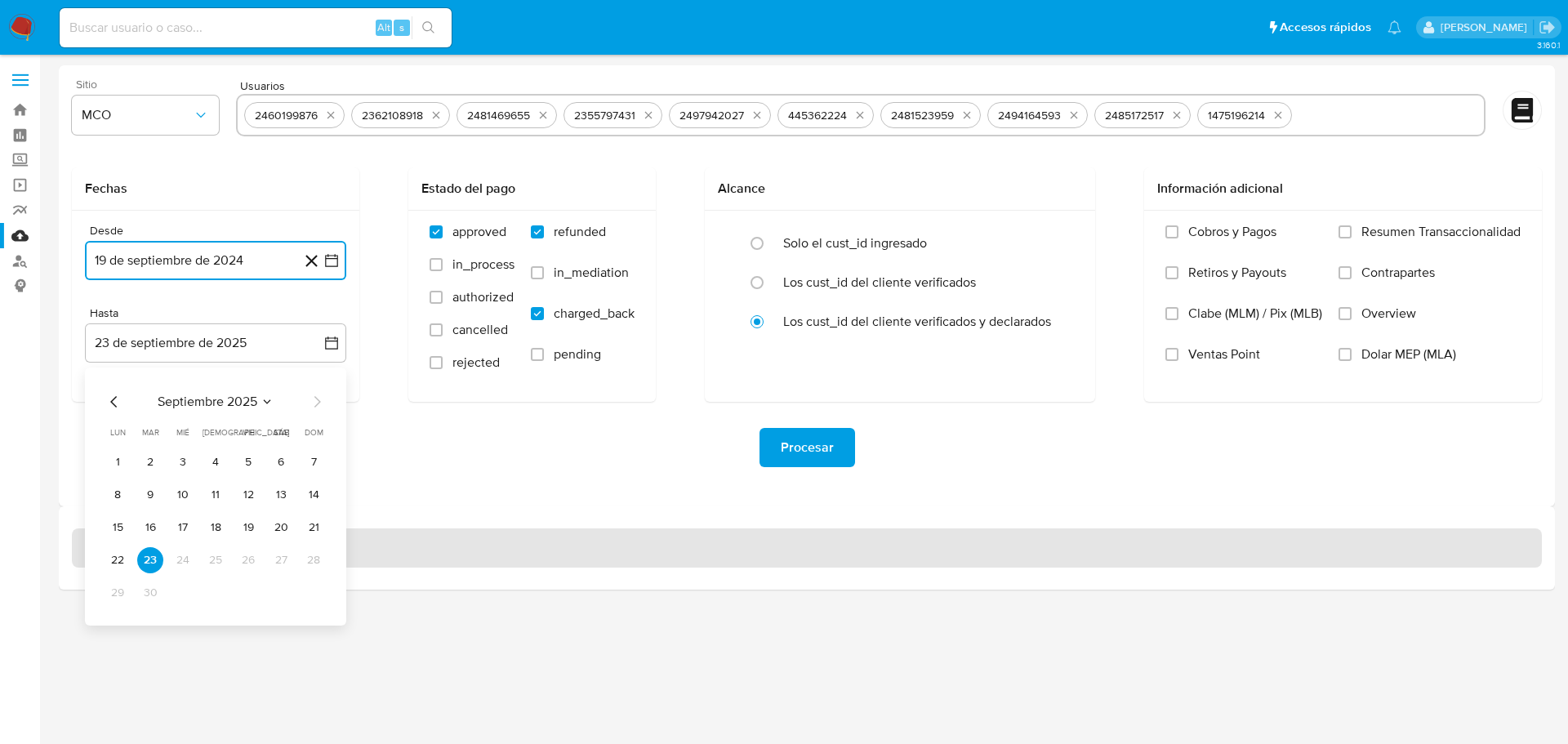
click at [243, 529] on button "19" at bounding box center [247, 527] width 26 height 26
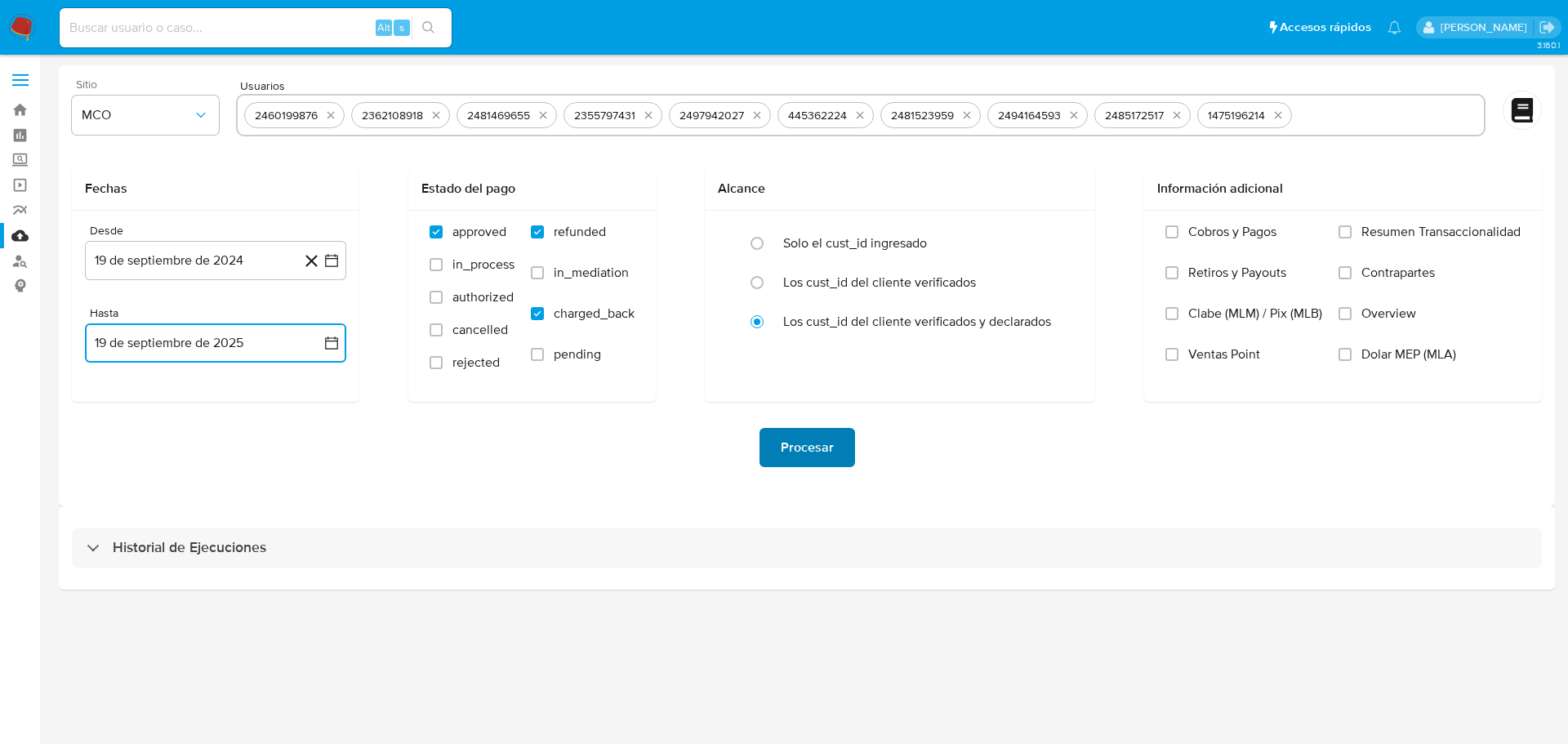
click at [804, 439] on span "Procesar" at bounding box center [808, 448] width 53 height 36
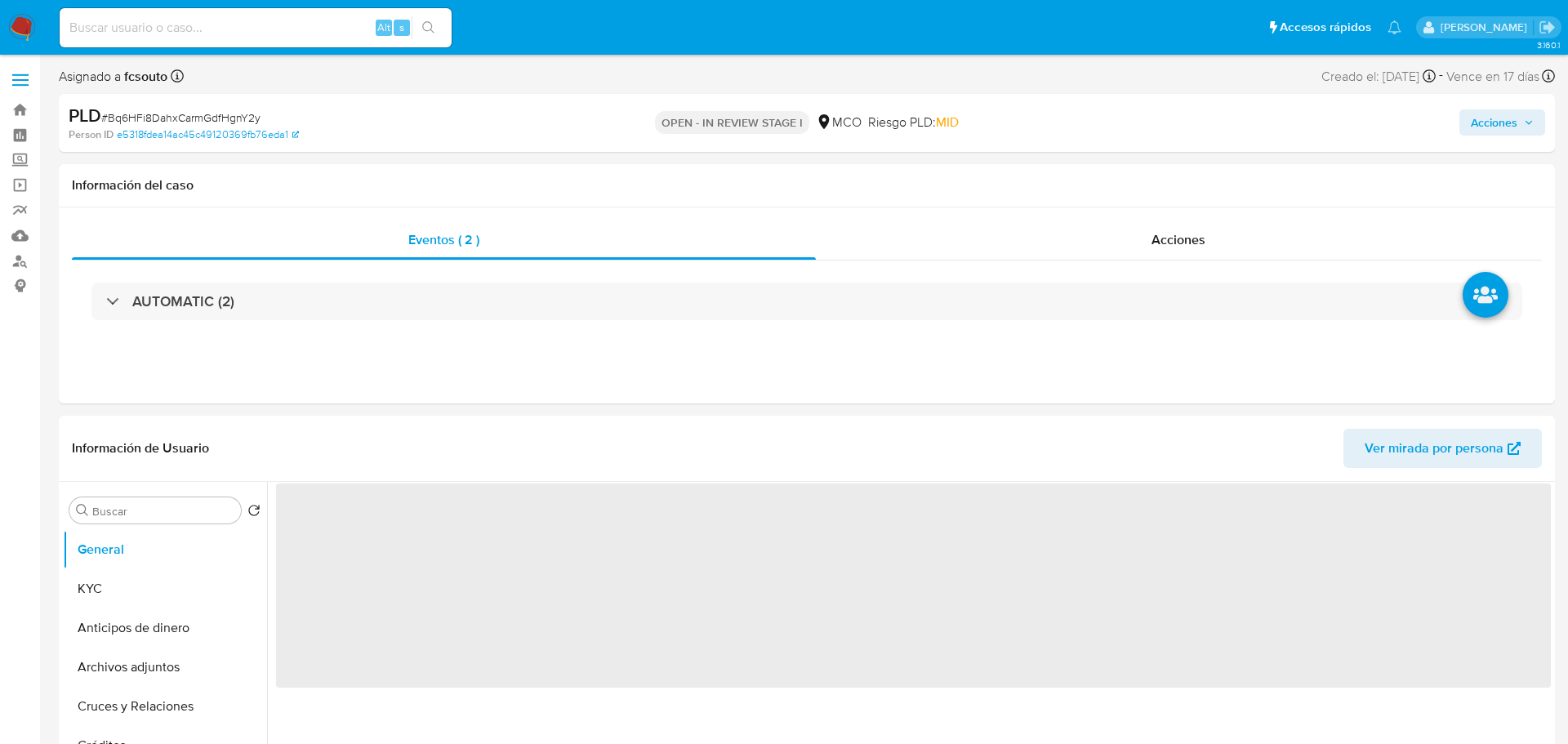
select select "10"
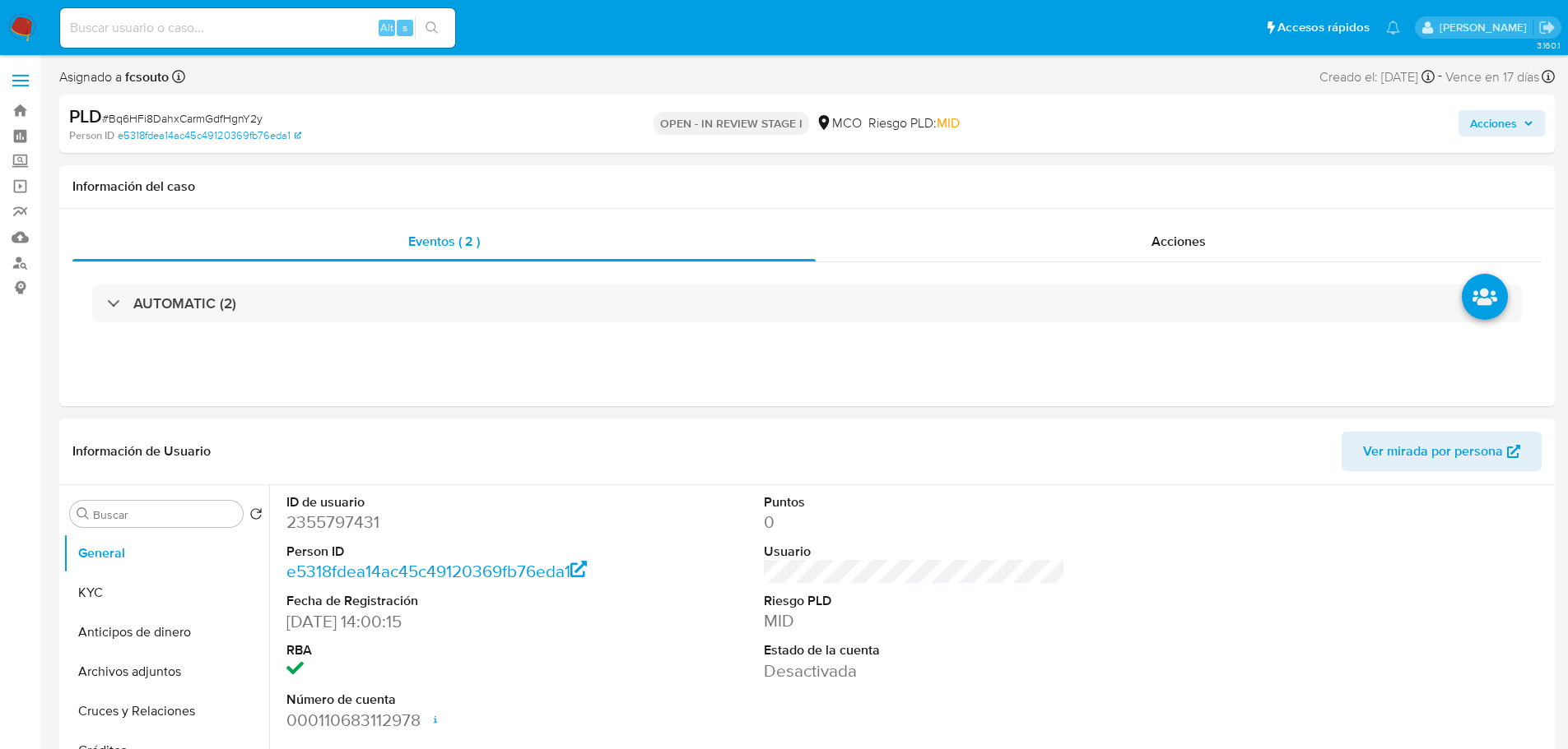
click at [350, 526] on dd "2355797431" at bounding box center [437, 522] width 302 height 23
click at [350, 525] on dd "2355797431" at bounding box center [437, 522] width 302 height 23
copy dd "2355797431"
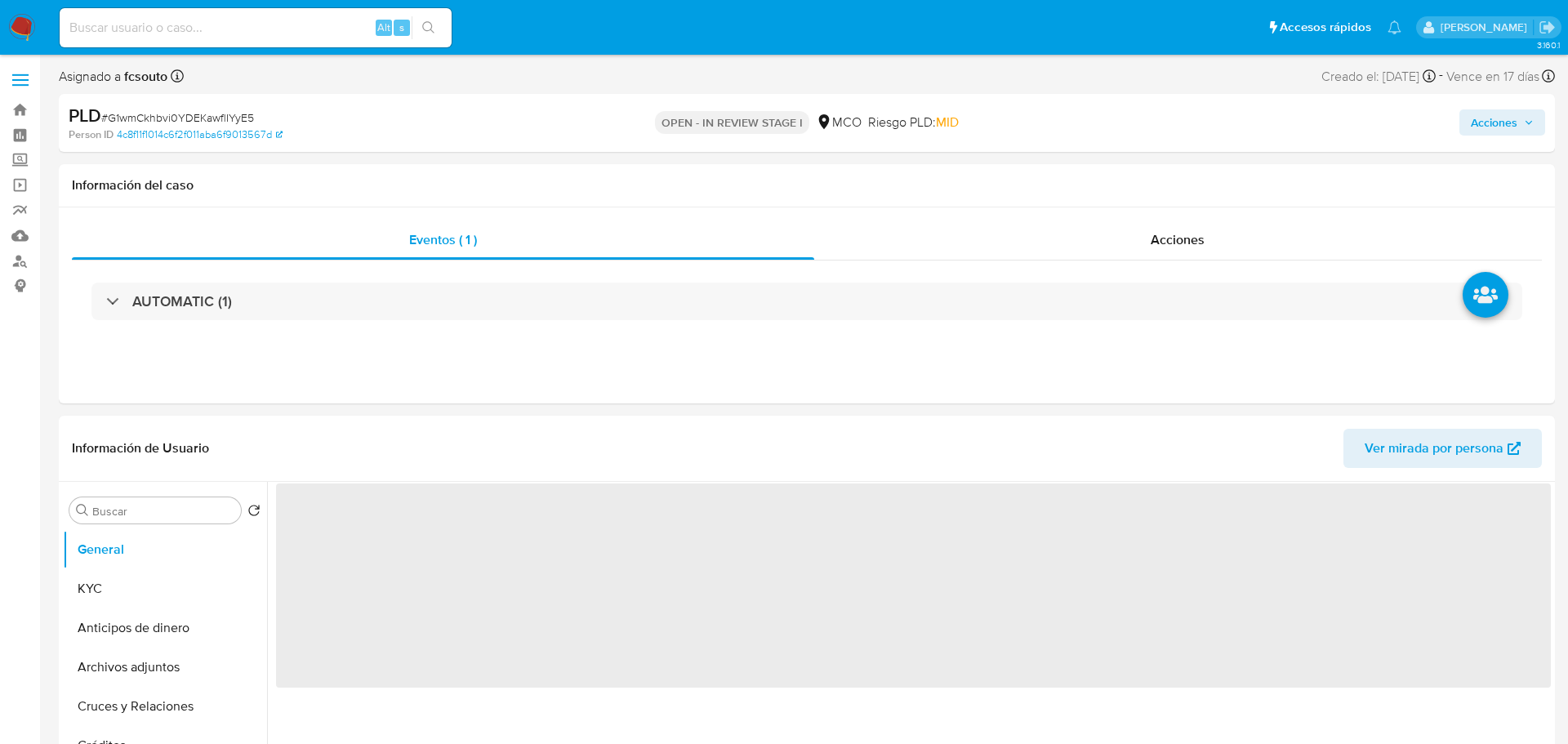
select select "10"
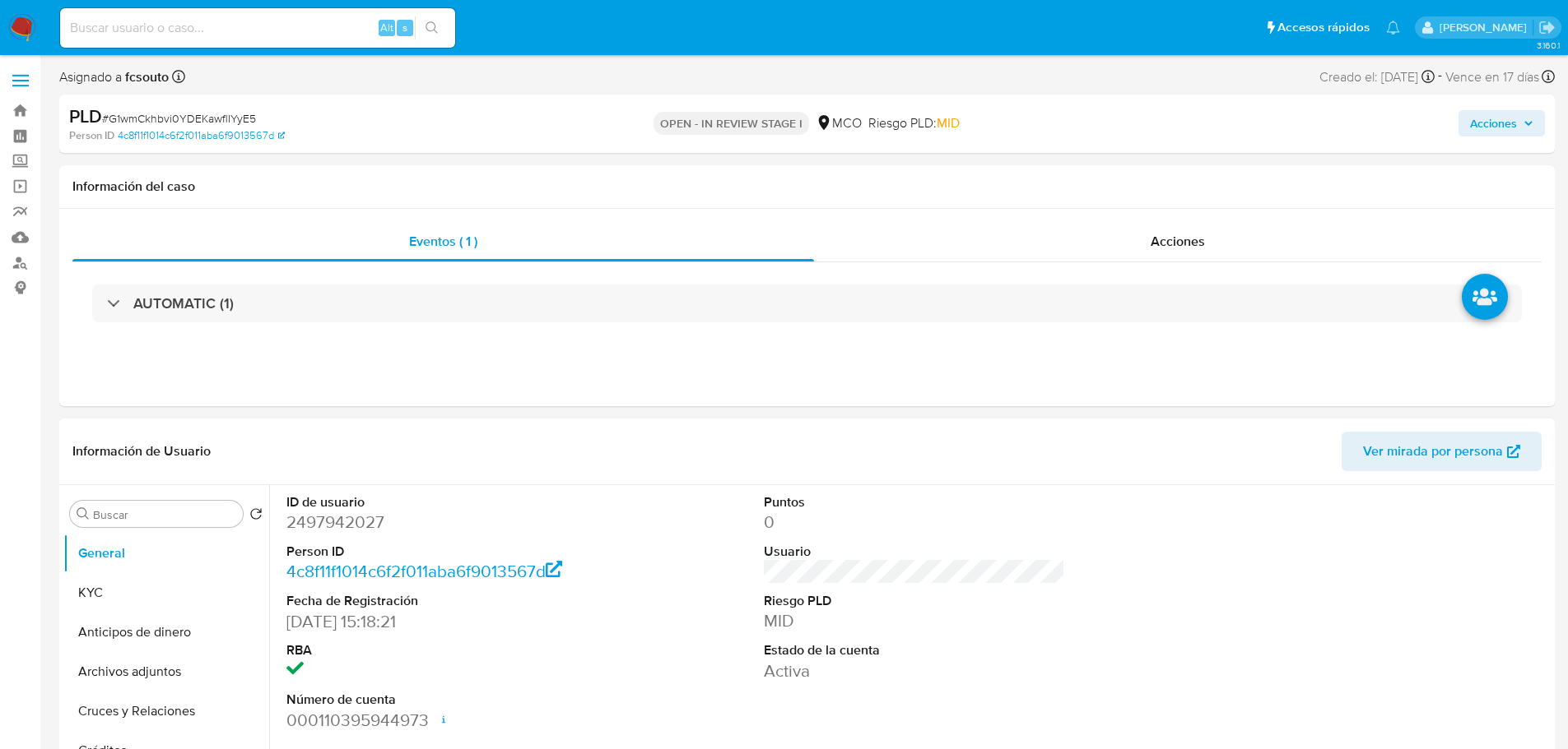
click at [356, 528] on dd "2497942027" at bounding box center [437, 522] width 302 height 23
copy dd "2497942027"
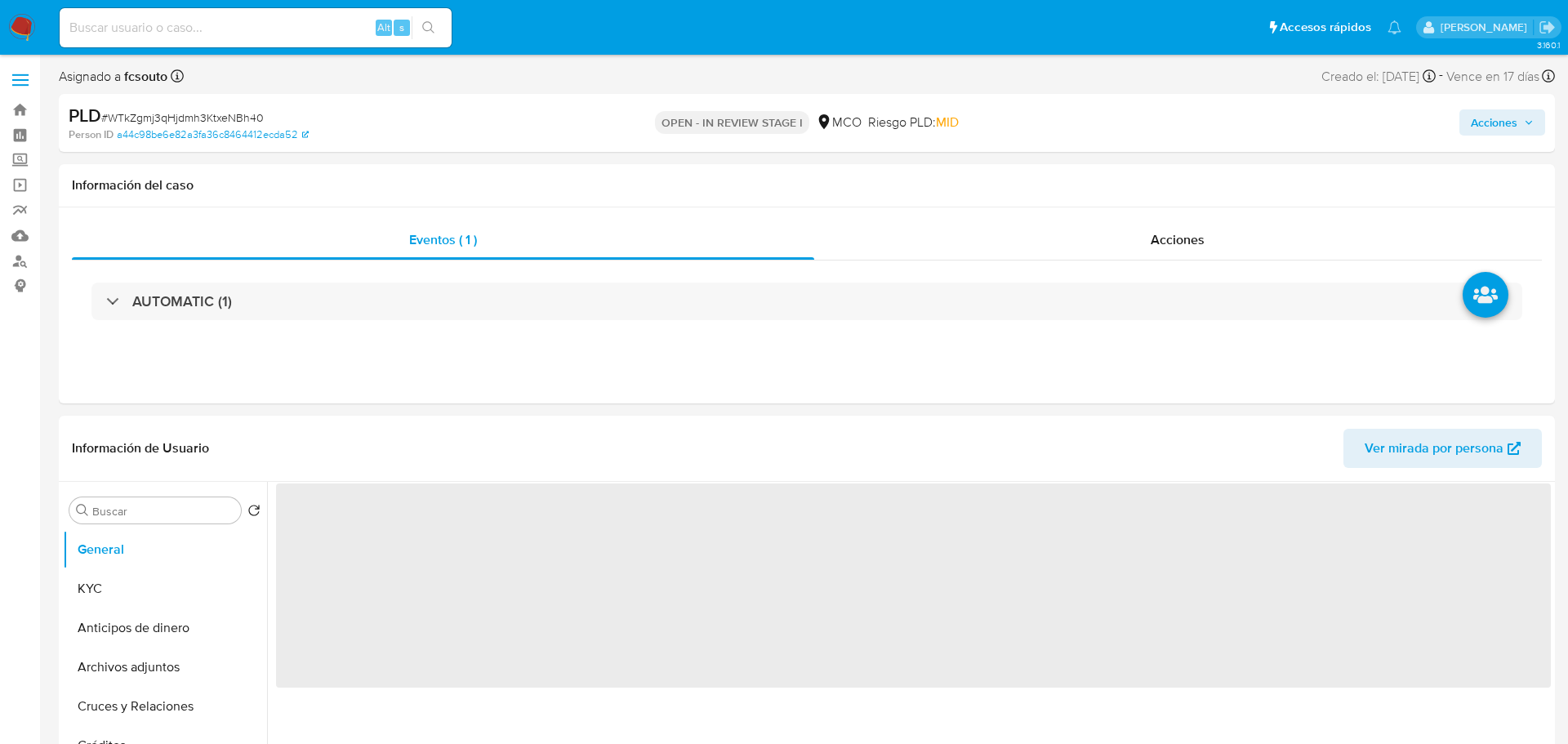
select select "10"
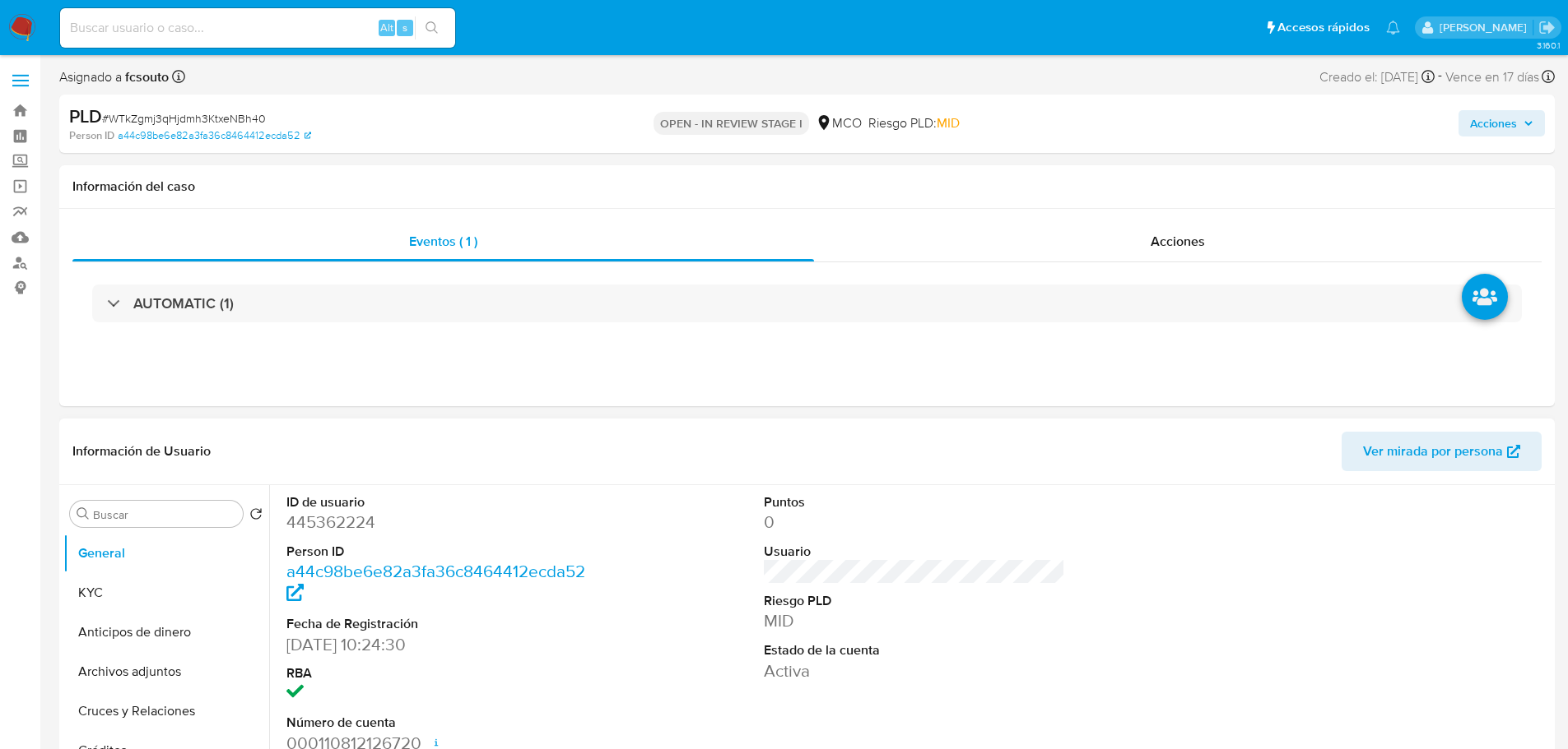
click at [341, 532] on dd "445362224" at bounding box center [437, 522] width 302 height 23
copy dd "445362224"
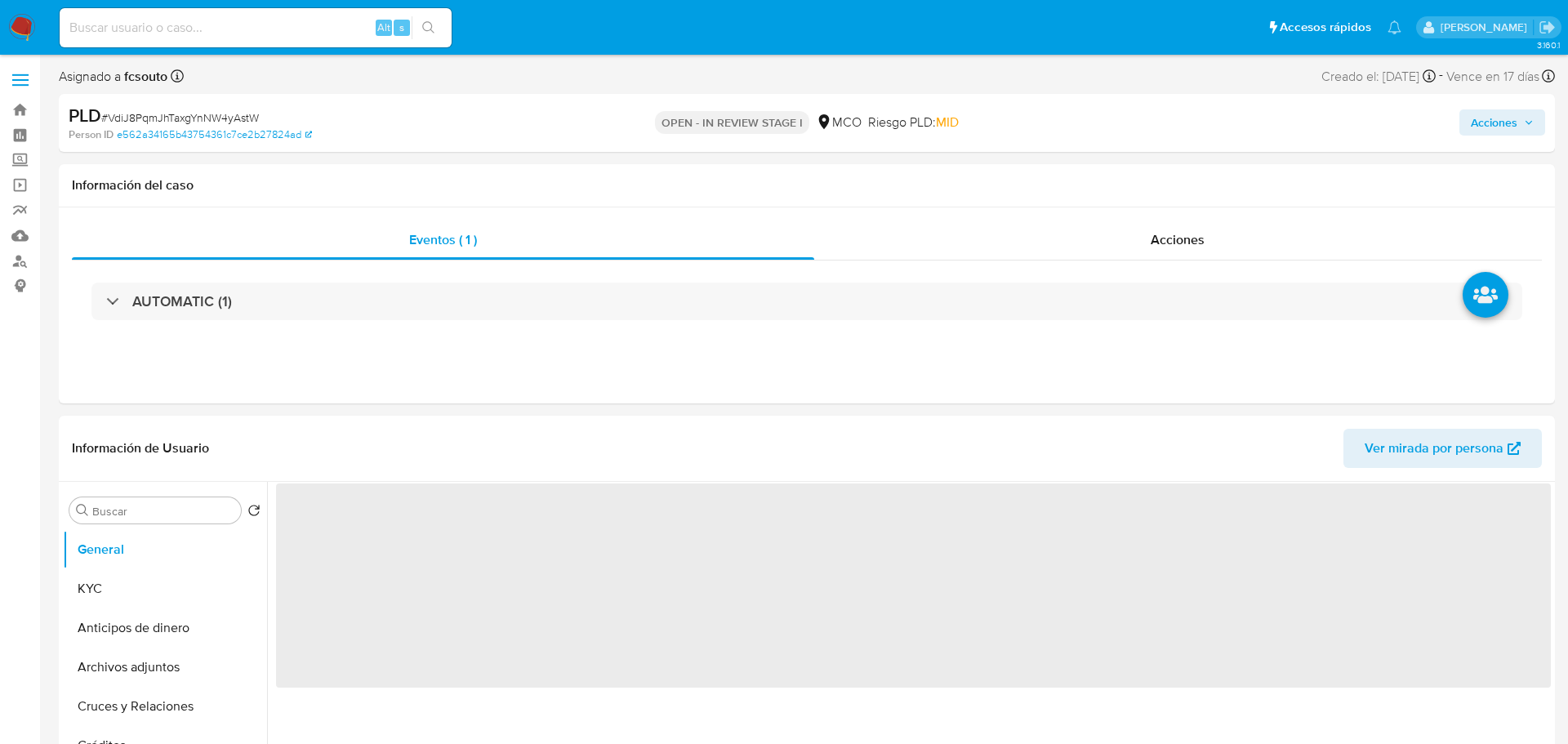
select select "10"
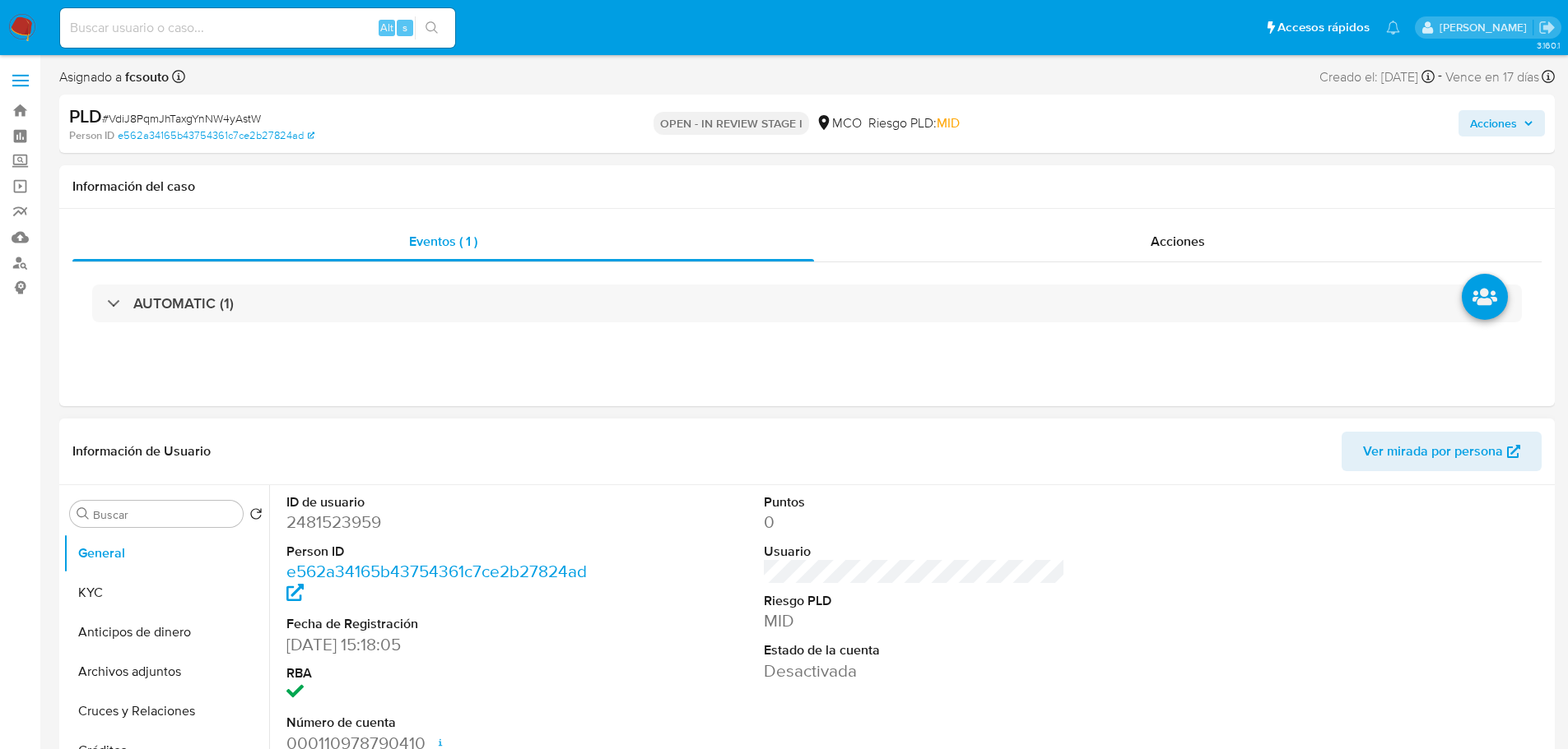
click at [358, 528] on dd "2481523959" at bounding box center [437, 522] width 302 height 23
copy dd "2481523959"
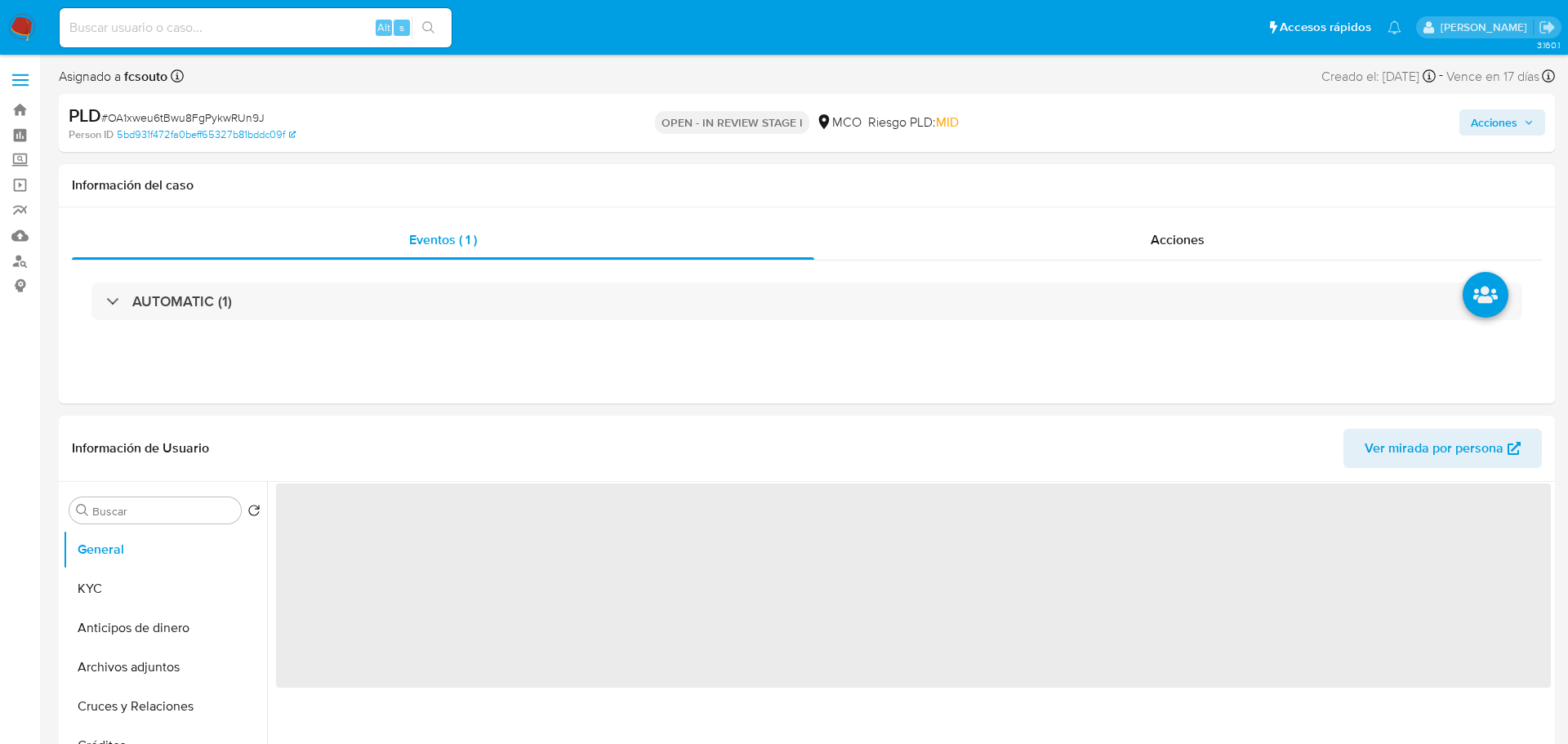
select select "10"
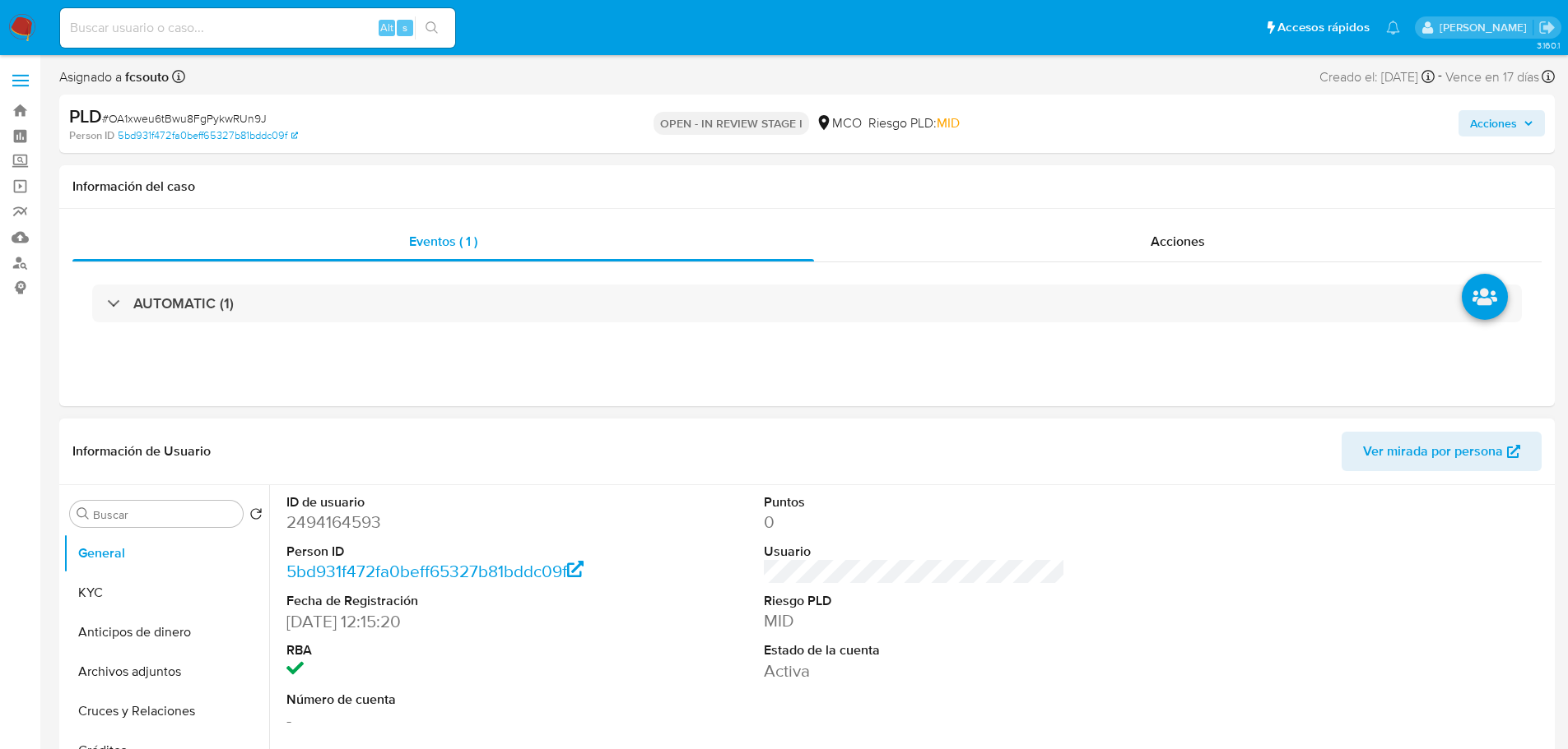
click at [341, 527] on dd "2494164593" at bounding box center [437, 522] width 302 height 23
copy dd "2494164593"
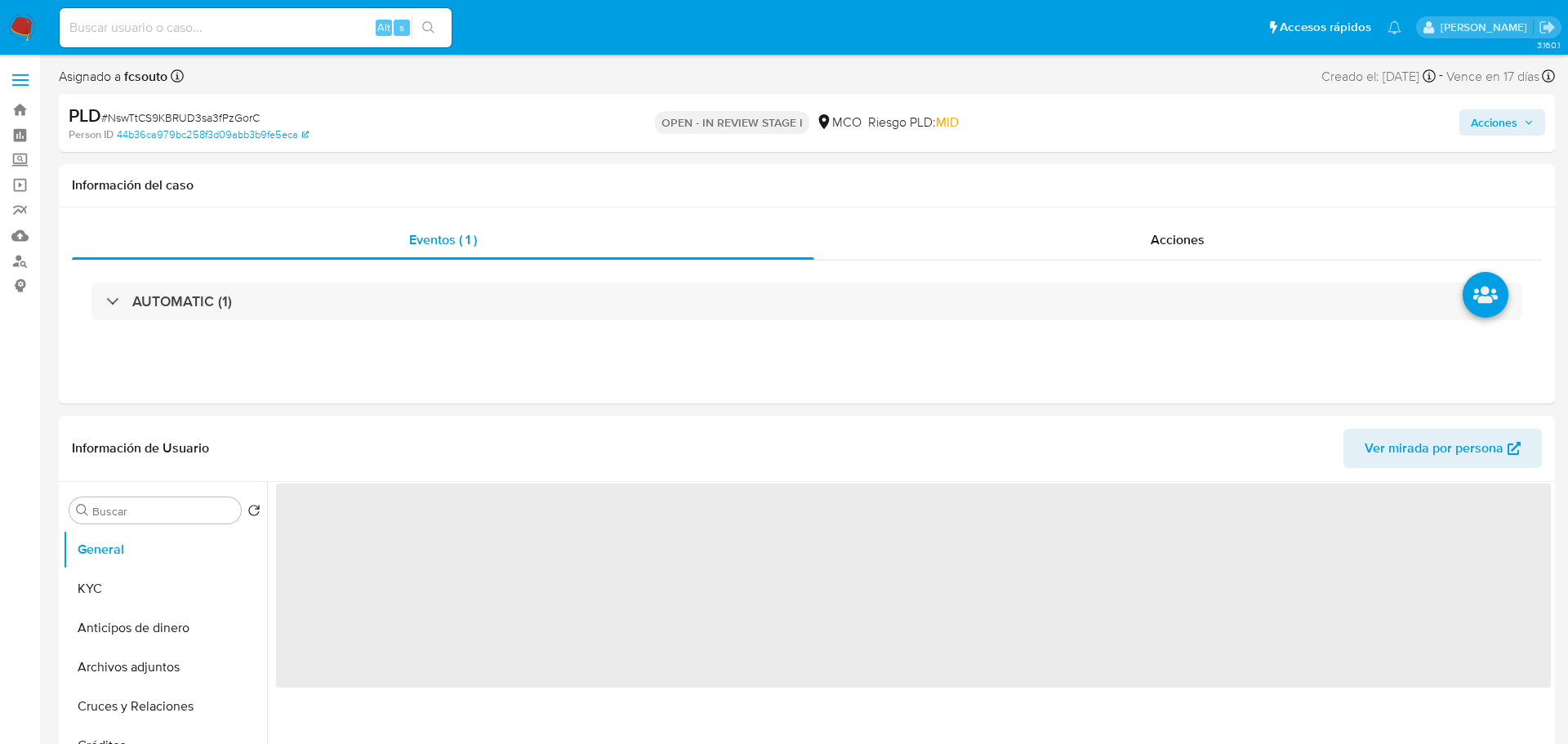
select select "10"
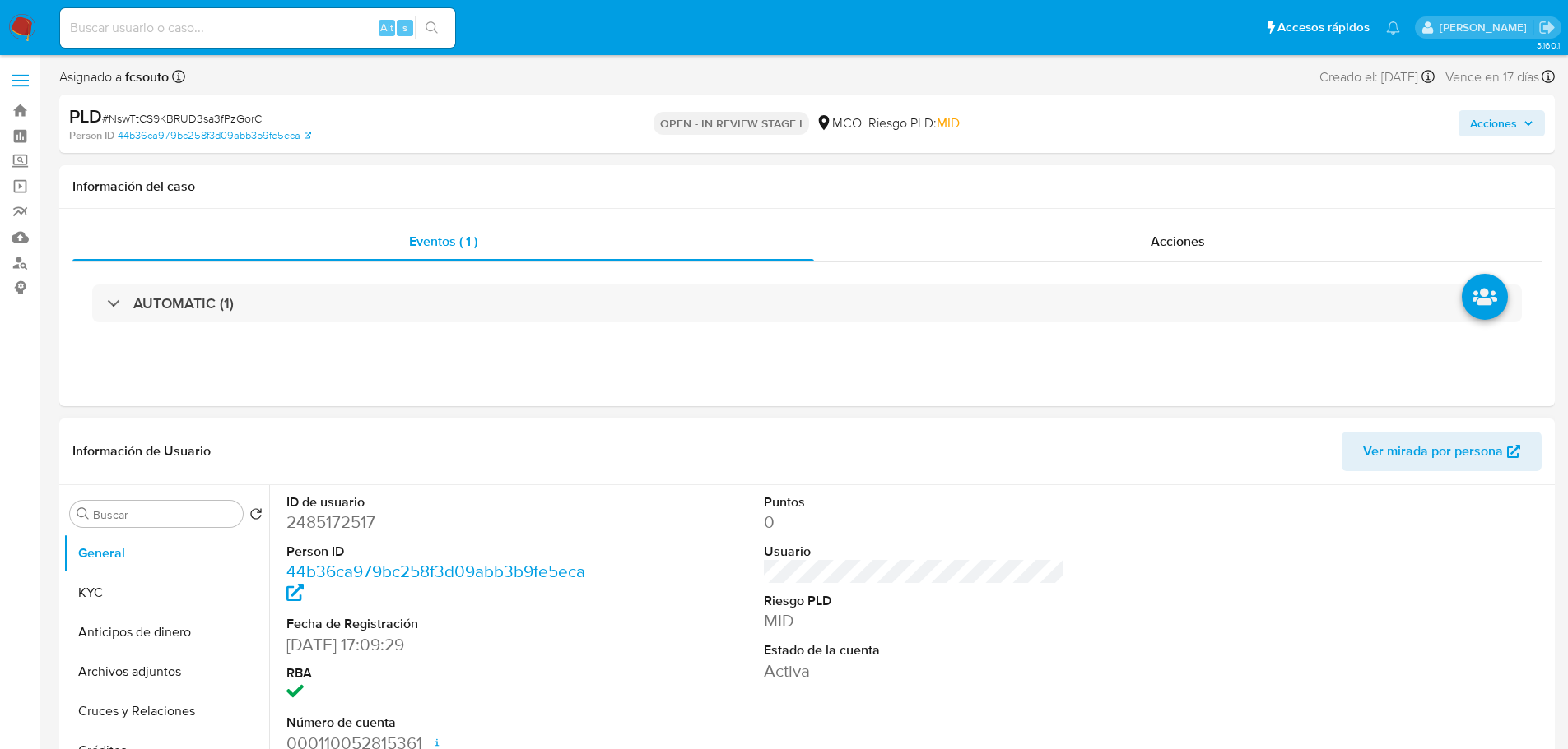
click at [327, 520] on dd "2485172517" at bounding box center [437, 522] width 302 height 23
copy dd "2485172517"
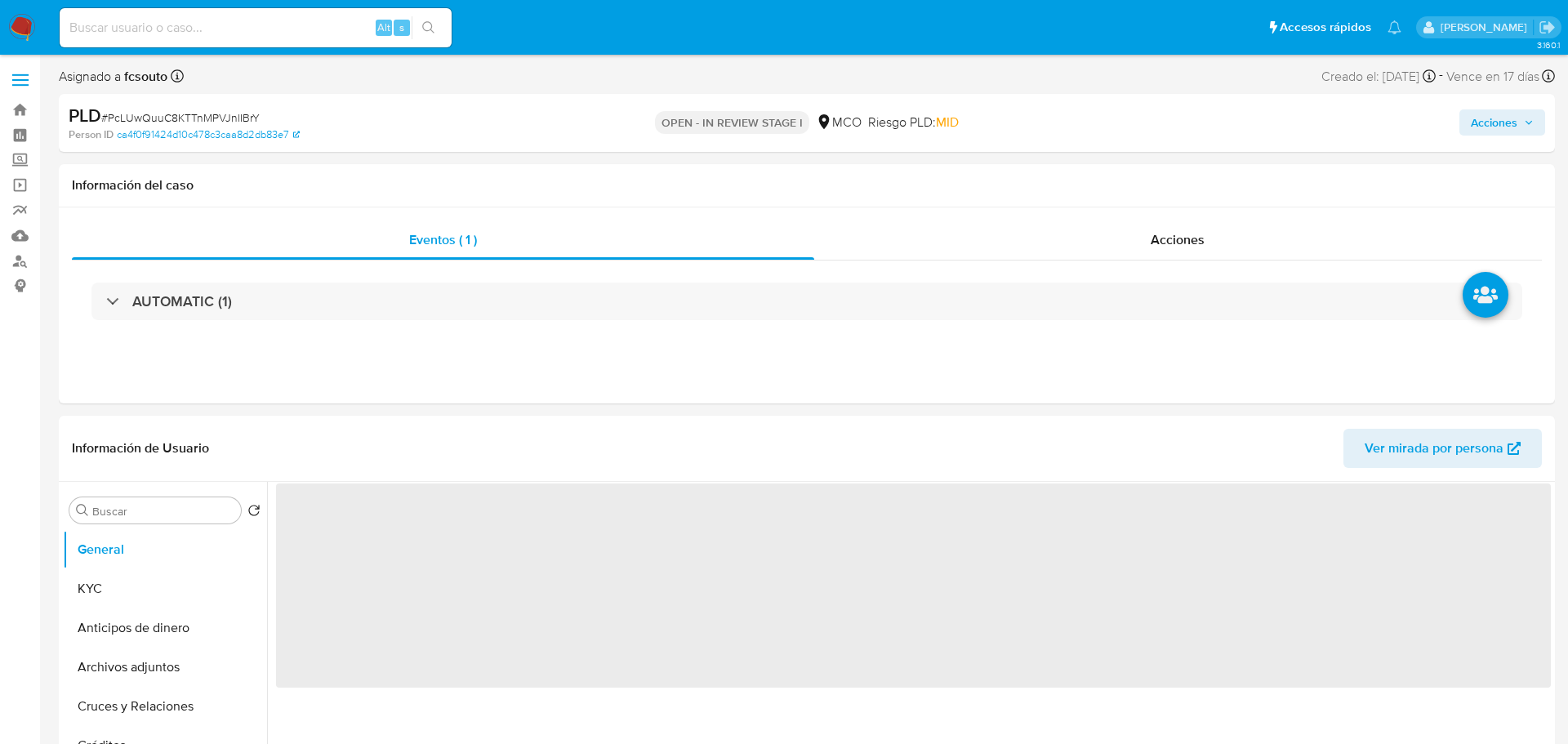
select select "10"
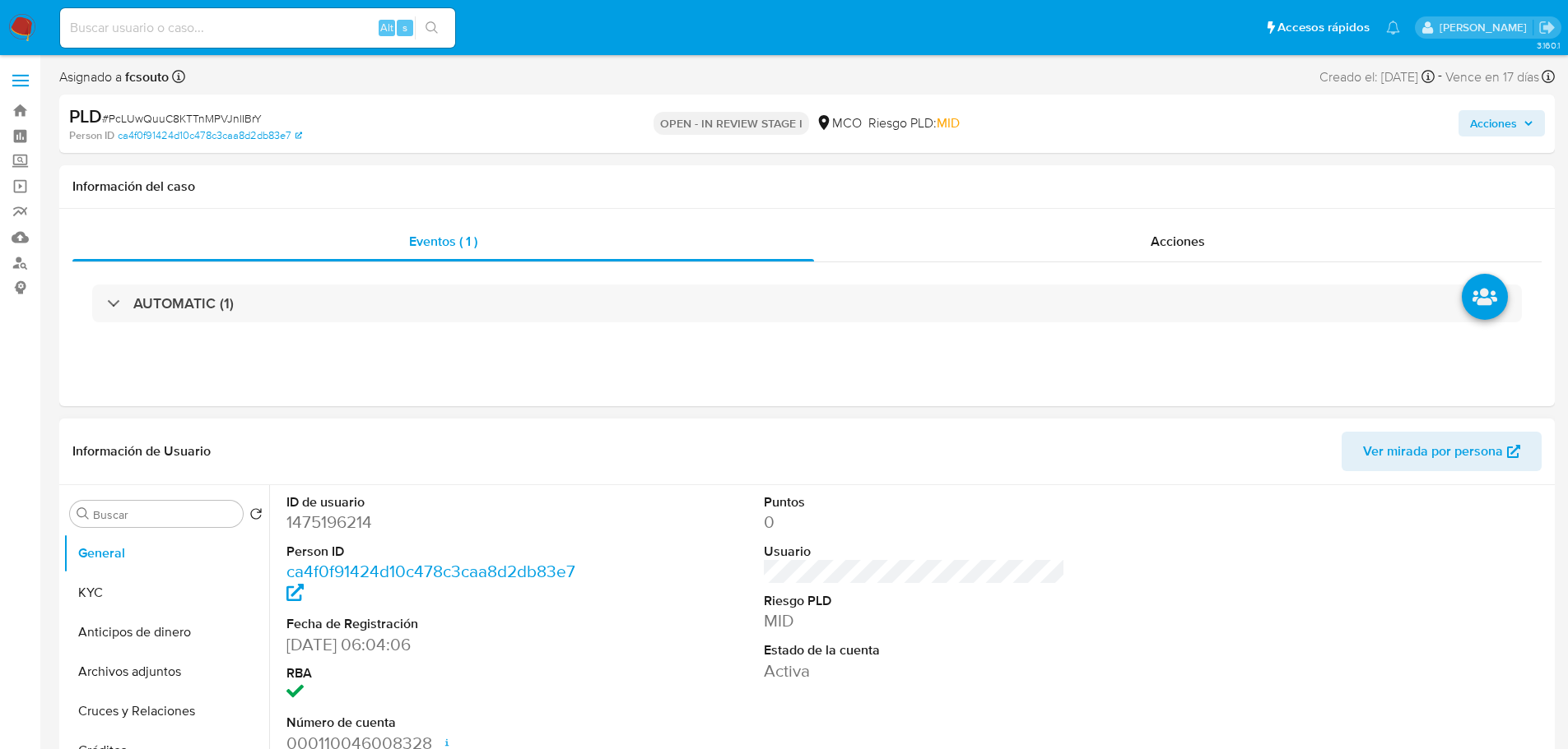
click at [326, 514] on dd "1475196214" at bounding box center [437, 522] width 302 height 23
click at [326, 515] on dd "1475196214" at bounding box center [437, 522] width 302 height 23
copy dd "1475196214"
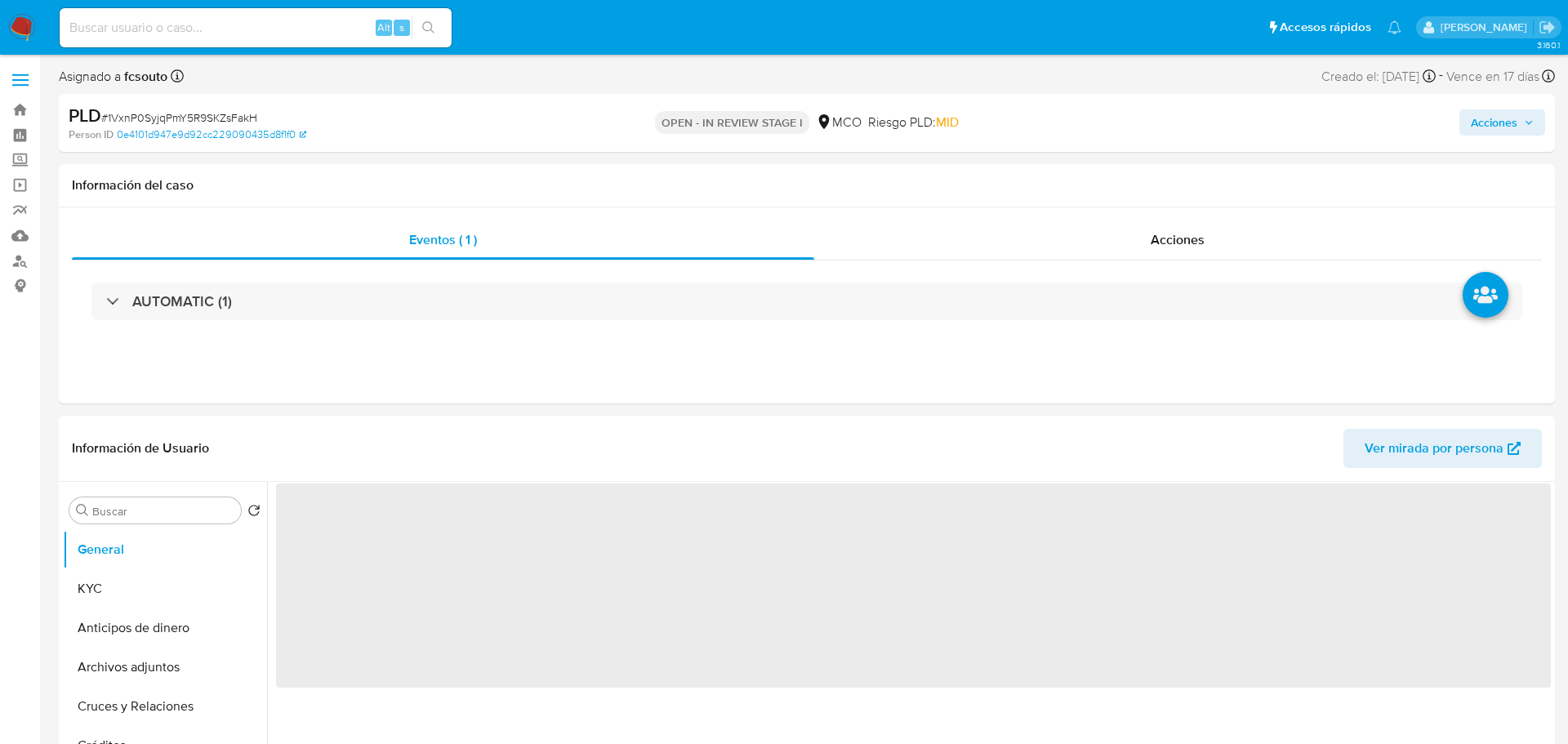
select select "10"
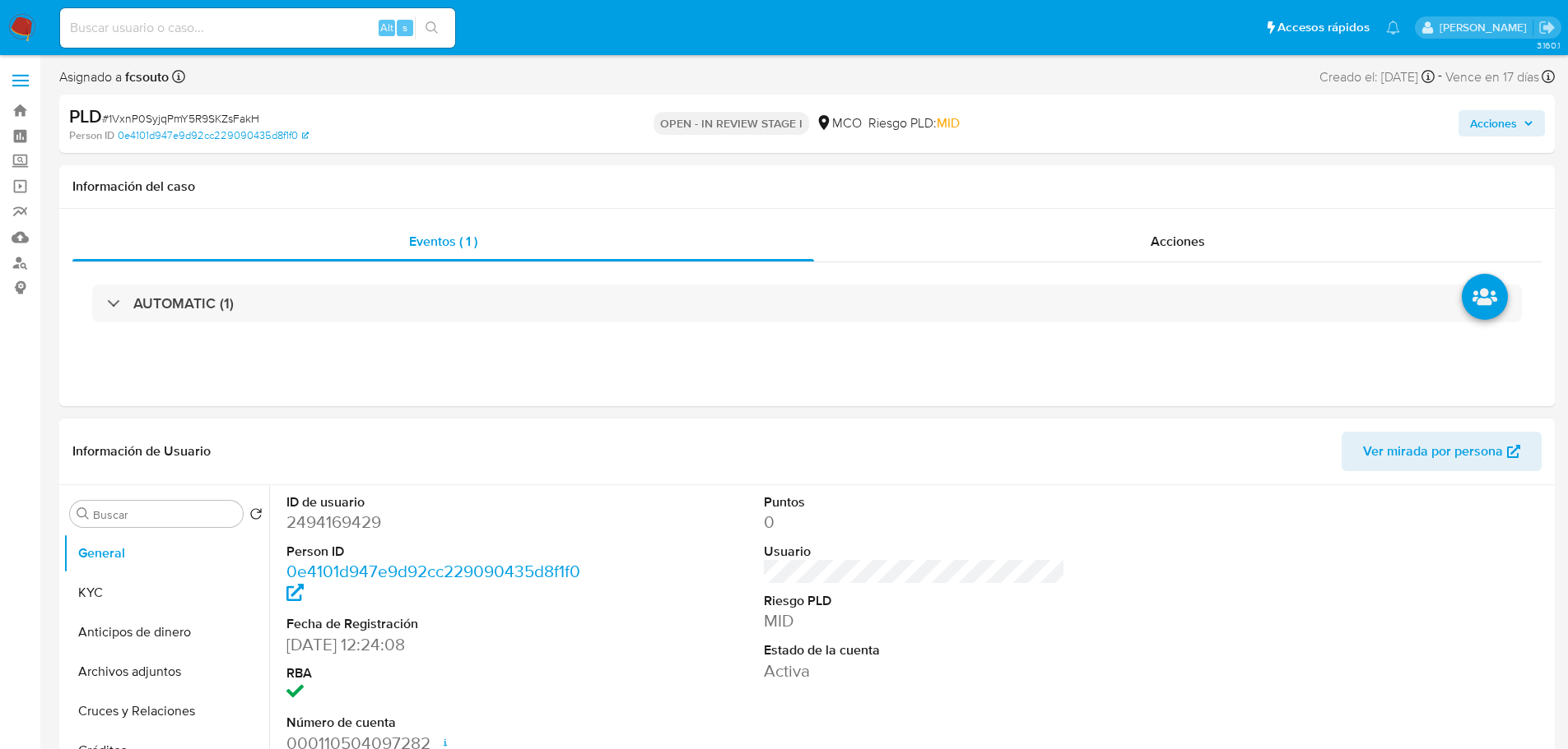
click at [340, 520] on dd "2494169429" at bounding box center [437, 522] width 302 height 23
copy dd "2494169429"
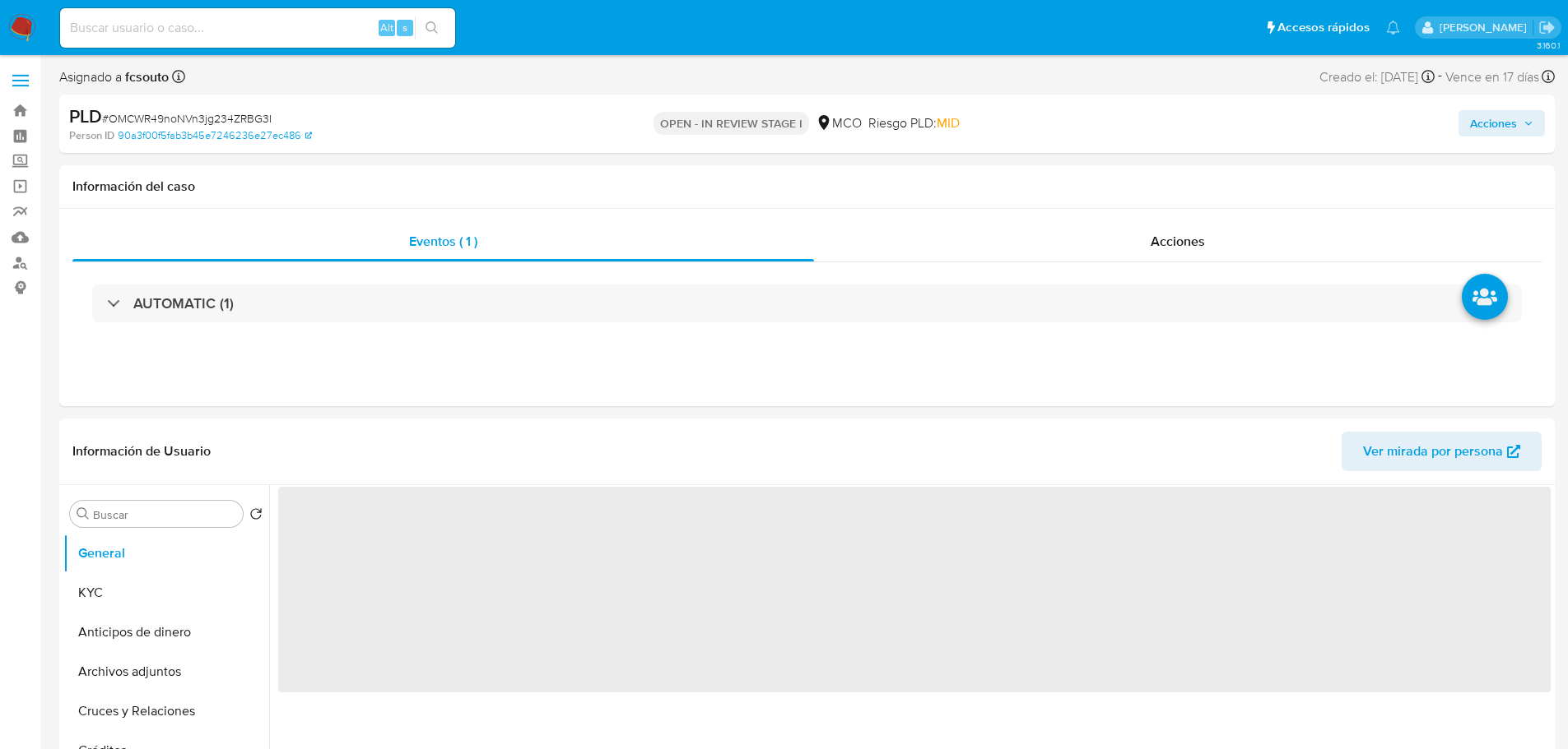
select select "10"
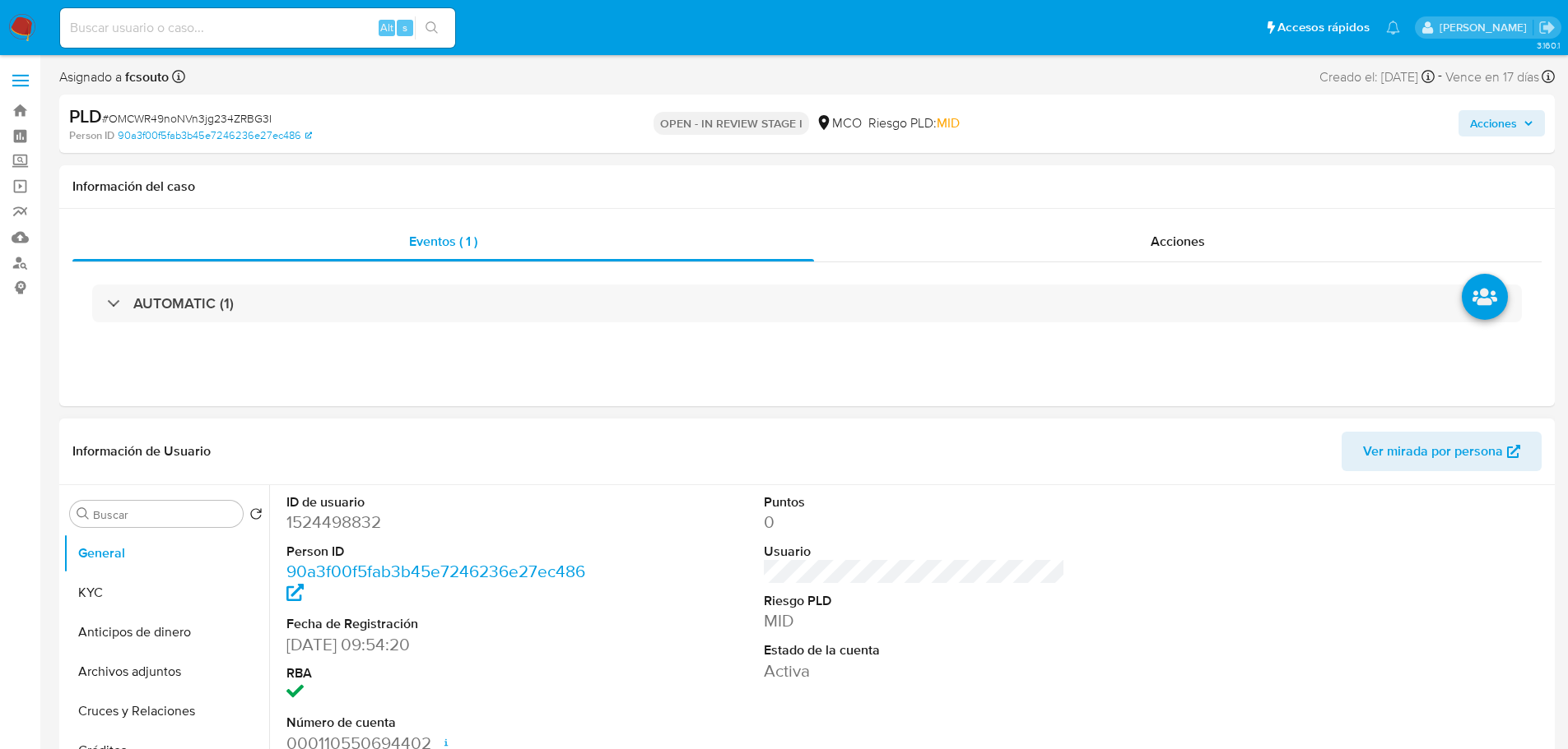
click at [322, 521] on dd "1524498832" at bounding box center [437, 522] width 302 height 23
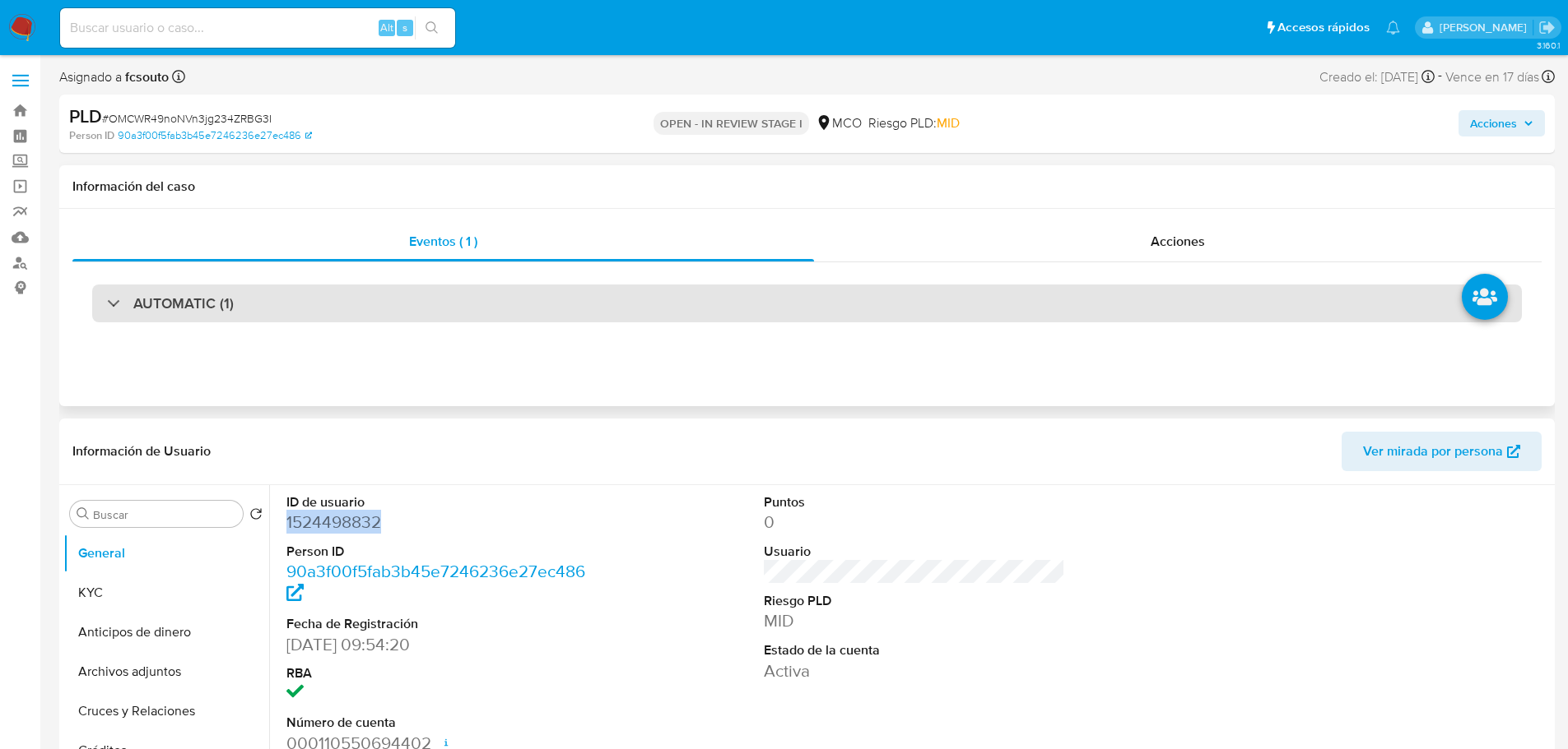
drag, startPoint x: 322, startPoint y: 521, endPoint x: 346, endPoint y: 313, distance: 209.4
click at [322, 520] on dd "1524498832" at bounding box center [437, 522] width 302 height 23
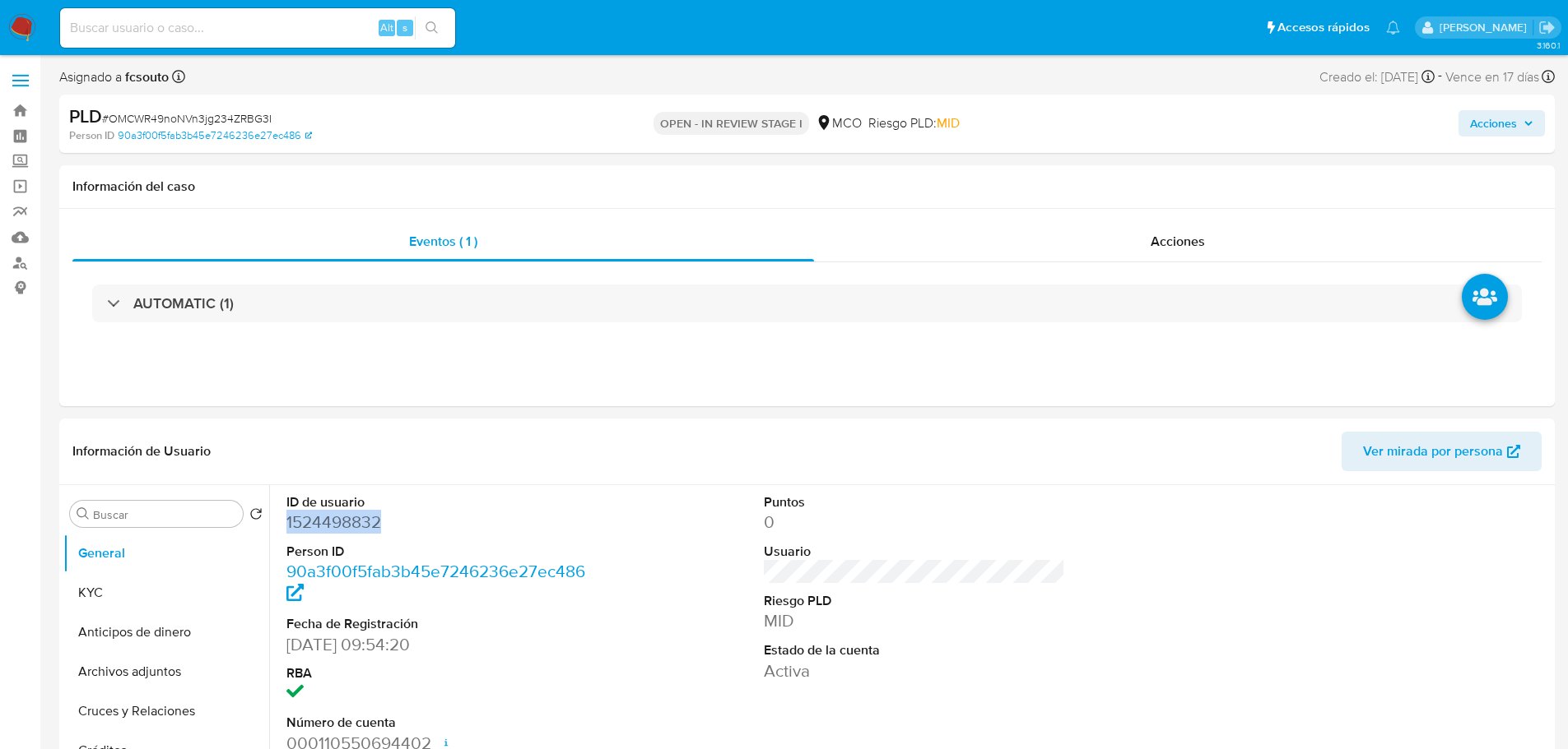
copy dd "1524498832"
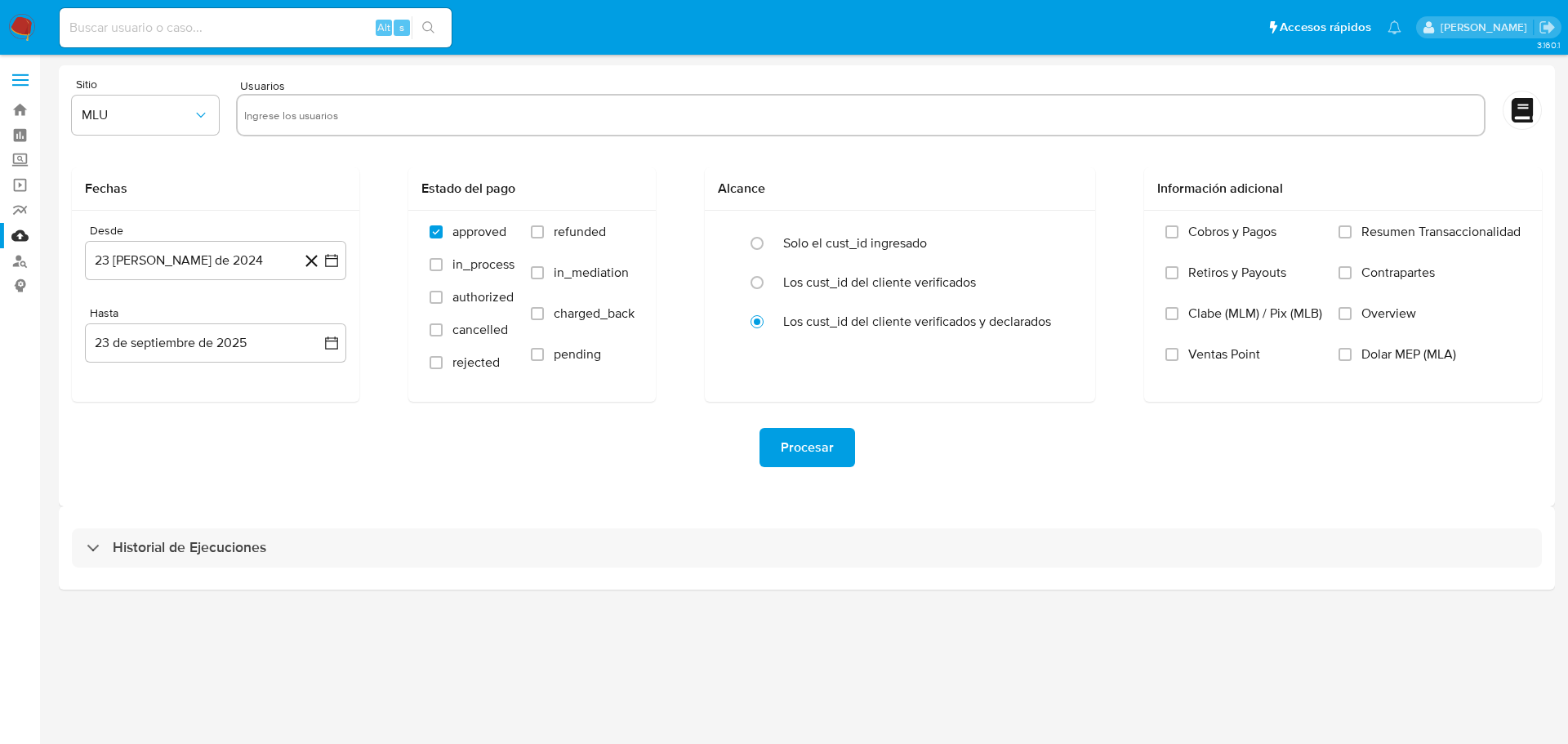
click at [344, 119] on input "text" at bounding box center [861, 115] width 1233 height 26
paste input "2494169429"
type input "2494169429"
click at [224, 120] on div "Sitio MLU Usuarios 2494169429" at bounding box center [807, 110] width 1470 height 63
click at [208, 116] on icon "button" at bounding box center [201, 115] width 17 height 17
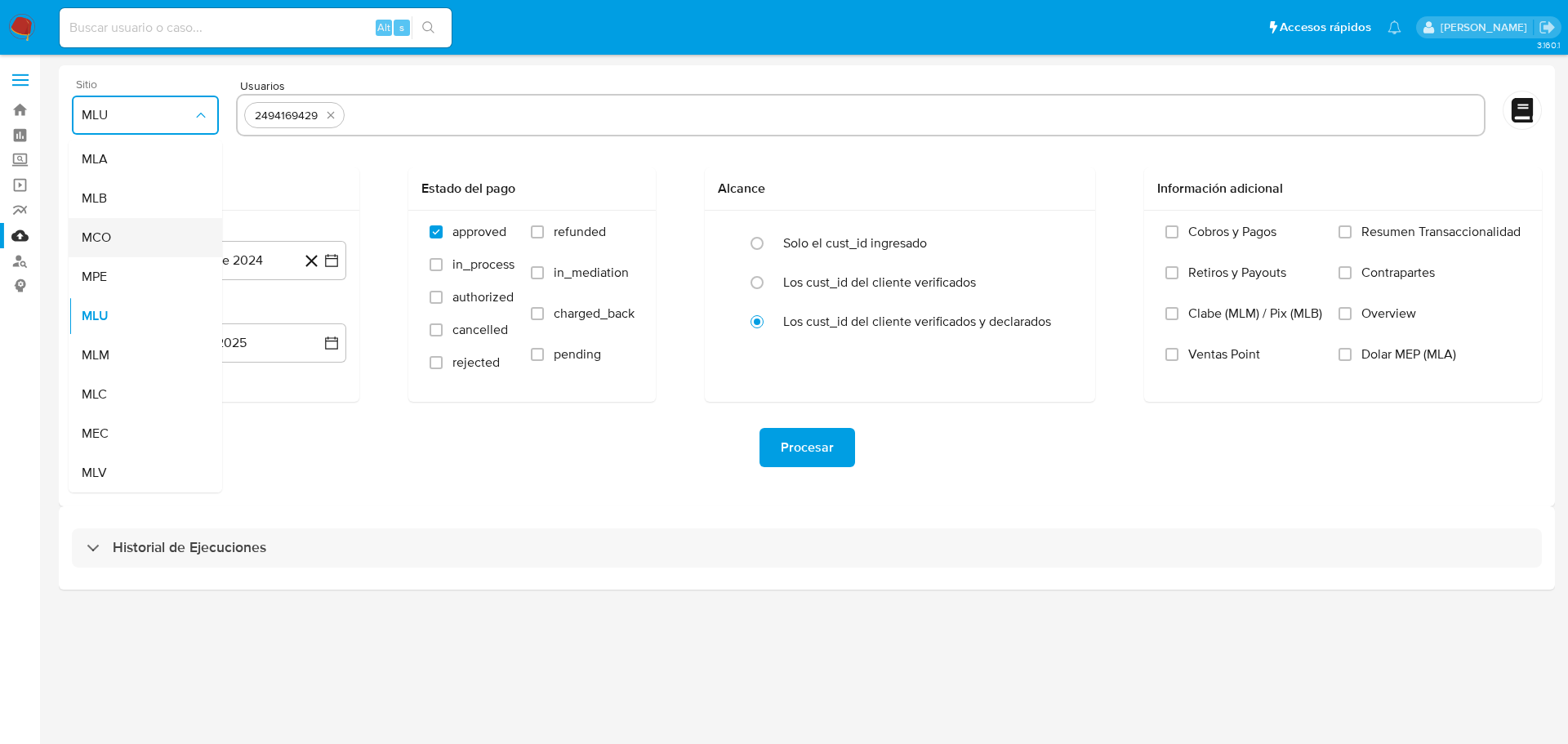
click at [187, 242] on div "MCO" at bounding box center [140, 237] width 118 height 39
click at [427, 126] on input "text" at bounding box center [914, 115] width 1126 height 26
type input "1524498832"
click at [540, 232] on input "refunded" at bounding box center [538, 232] width 13 height 13
checkbox input "true"
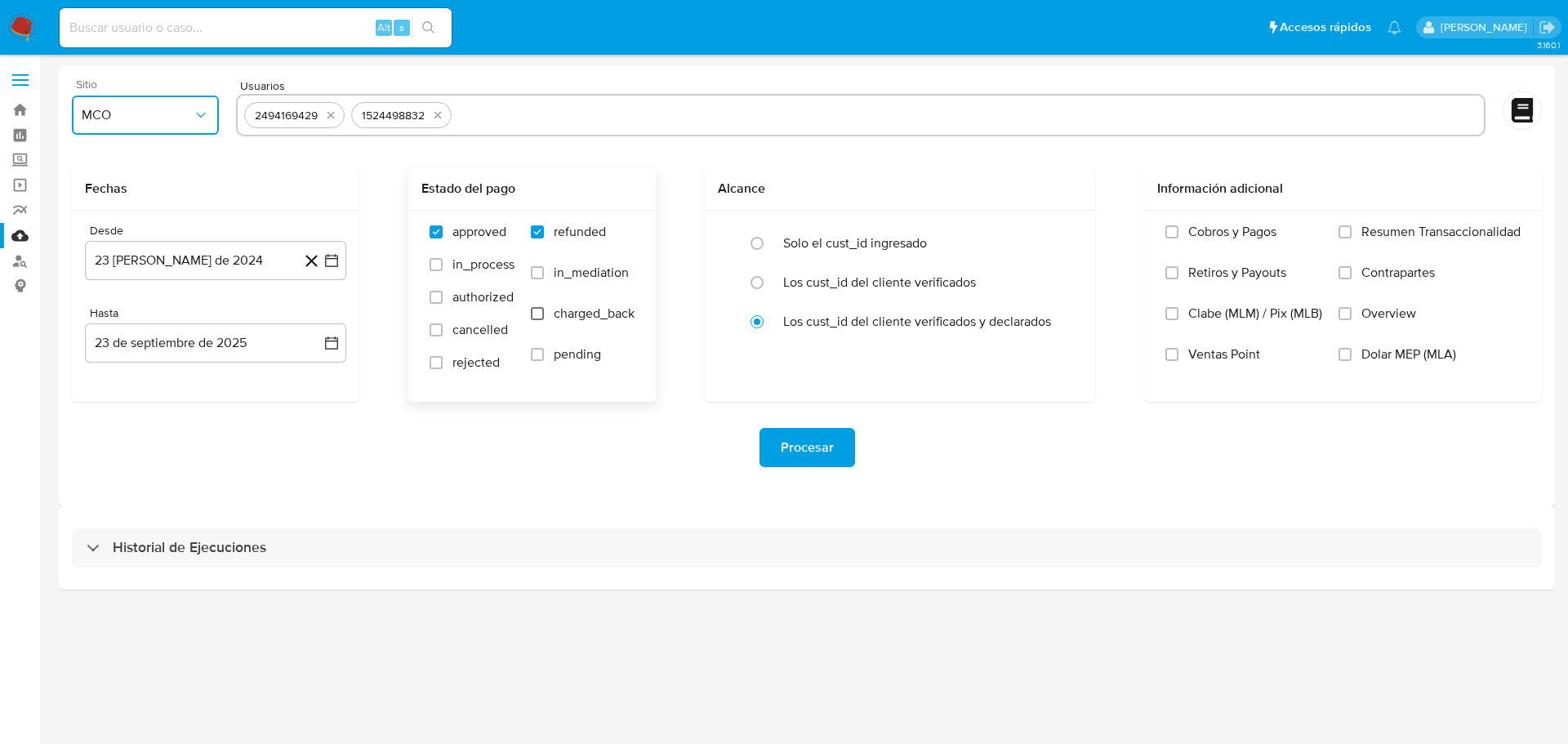
click at [534, 317] on input "charged_back" at bounding box center [538, 314] width 13 height 13
checkbox input "true"
click at [334, 259] on icon "button" at bounding box center [332, 261] width 13 height 13
click at [314, 322] on icon "Mes siguiente" at bounding box center [317, 320] width 20 height 20
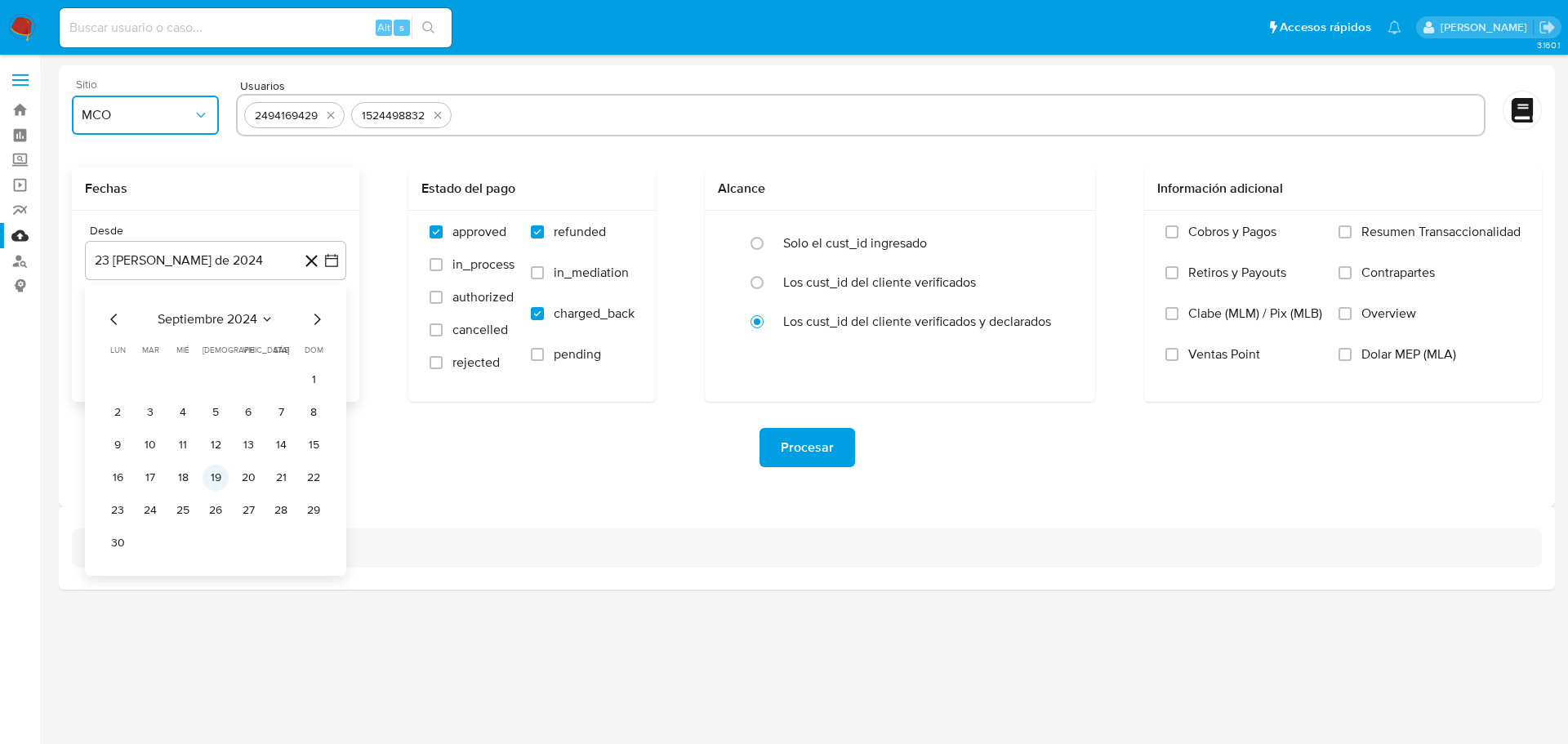
click at [222, 481] on button "19" at bounding box center [215, 477] width 26 height 26
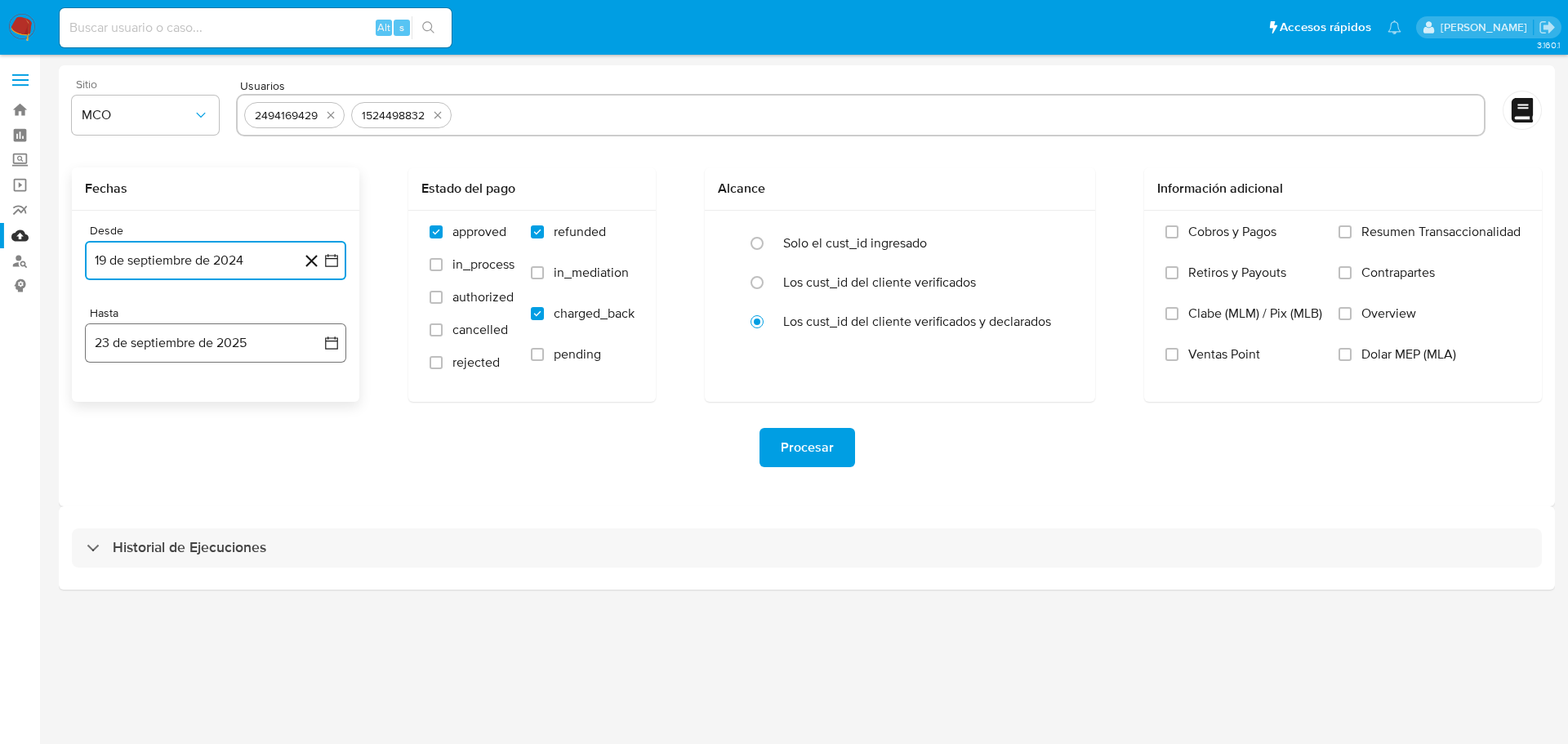
click at [339, 343] on button "23 de septiembre de 2025" at bounding box center [215, 343] width 261 height 39
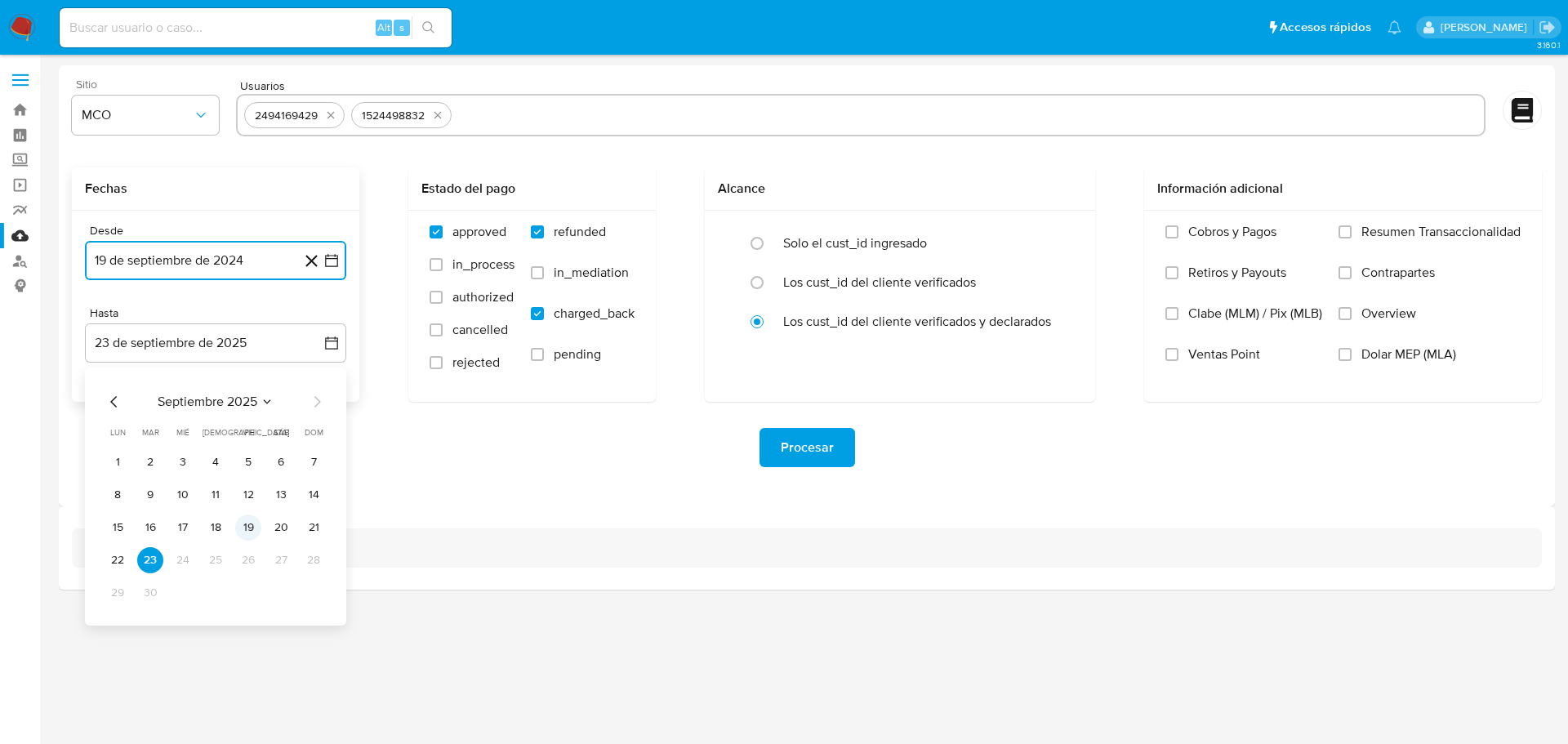
click at [244, 533] on button "19" at bounding box center [247, 527] width 26 height 26
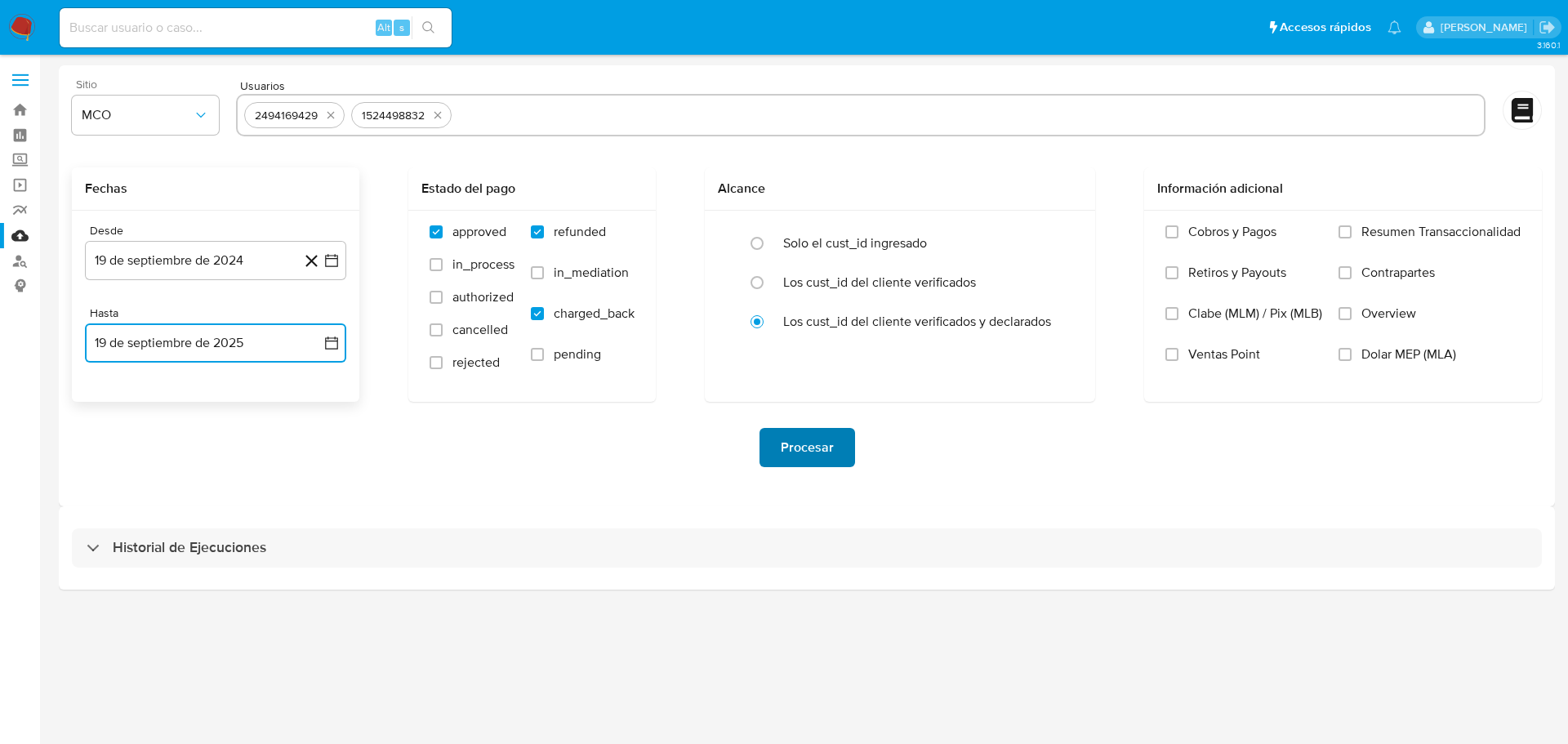
click at [793, 440] on span "Procesar" at bounding box center [808, 448] width 53 height 36
